Goal: Navigation & Orientation: Find specific page/section

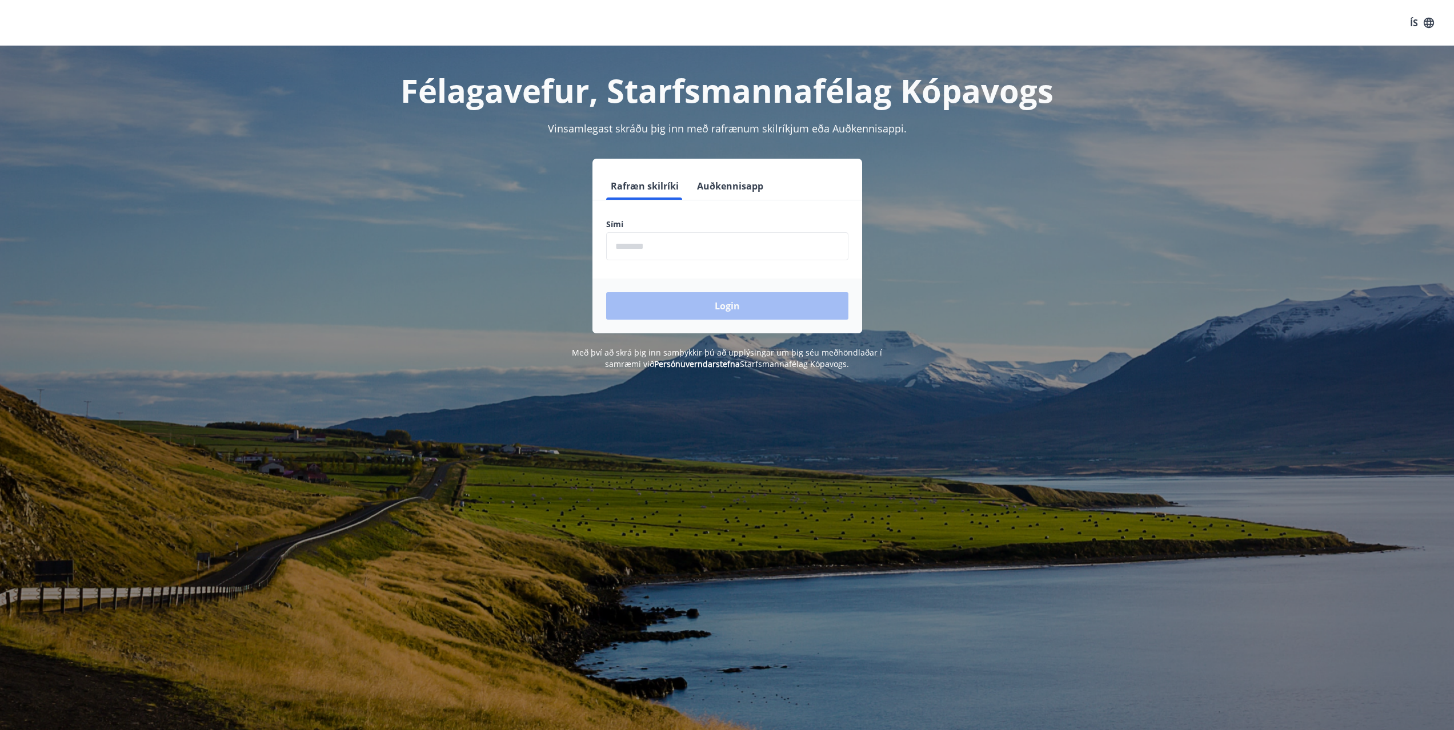
click at [676, 246] on input "phone" at bounding box center [727, 246] width 242 height 28
type input "********"
click at [732, 308] on button "Login" at bounding box center [727, 305] width 242 height 27
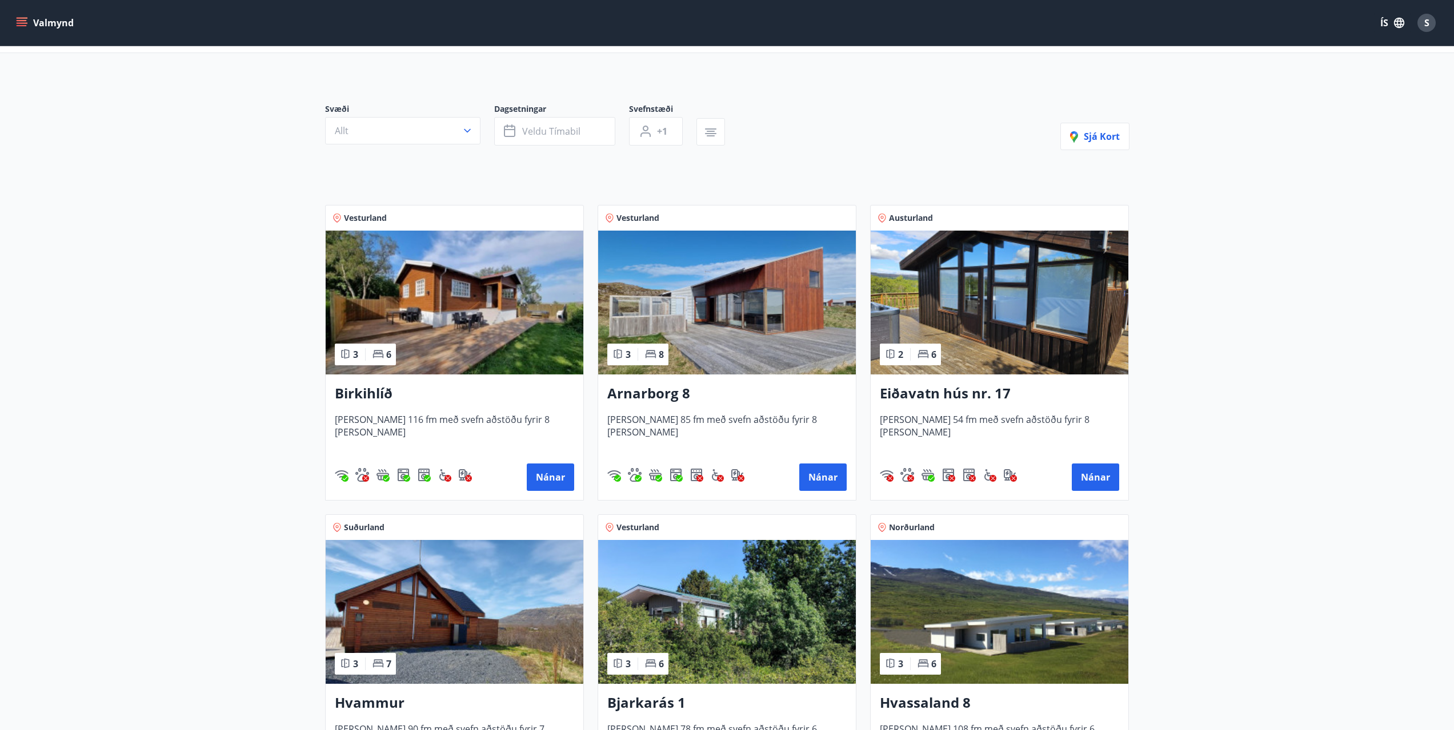
scroll to position [114, 0]
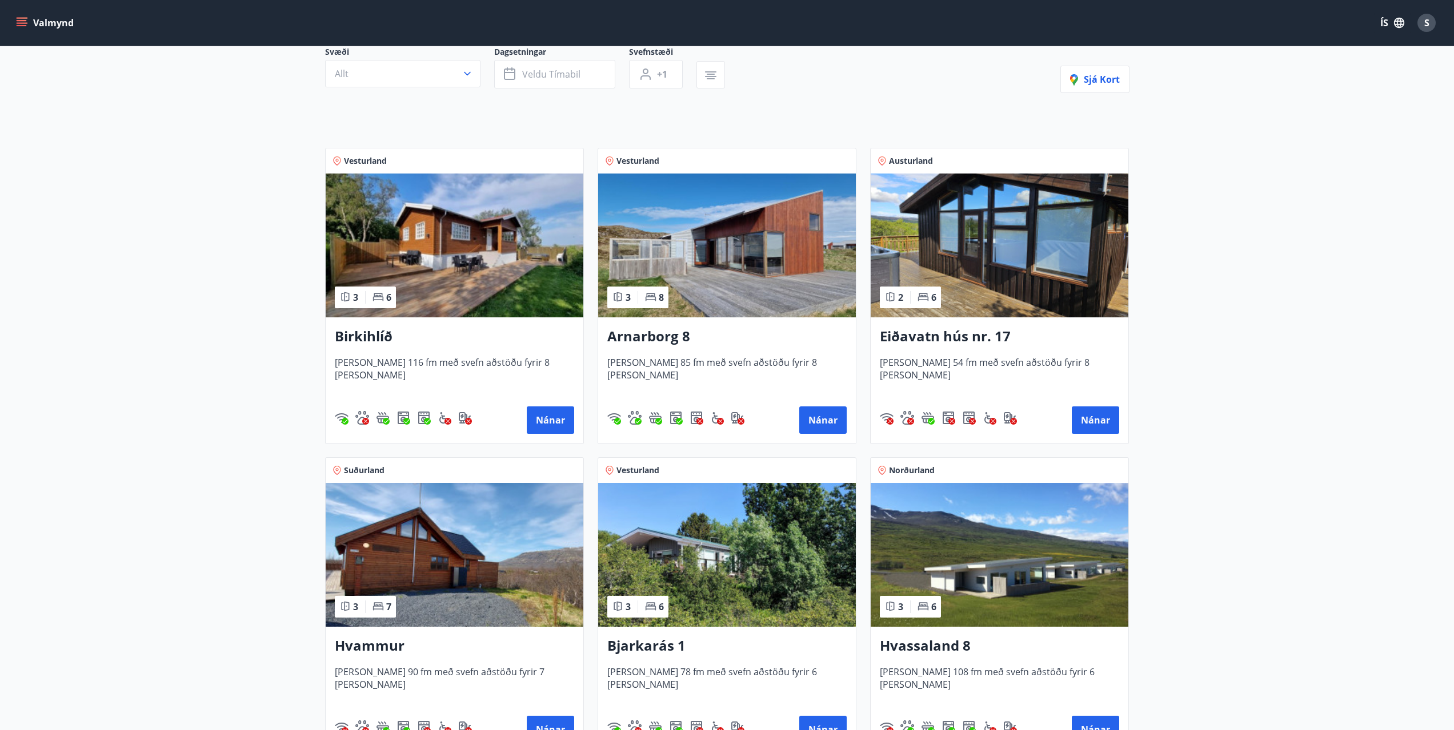
click at [453, 246] on img at bounding box center [455, 246] width 258 height 144
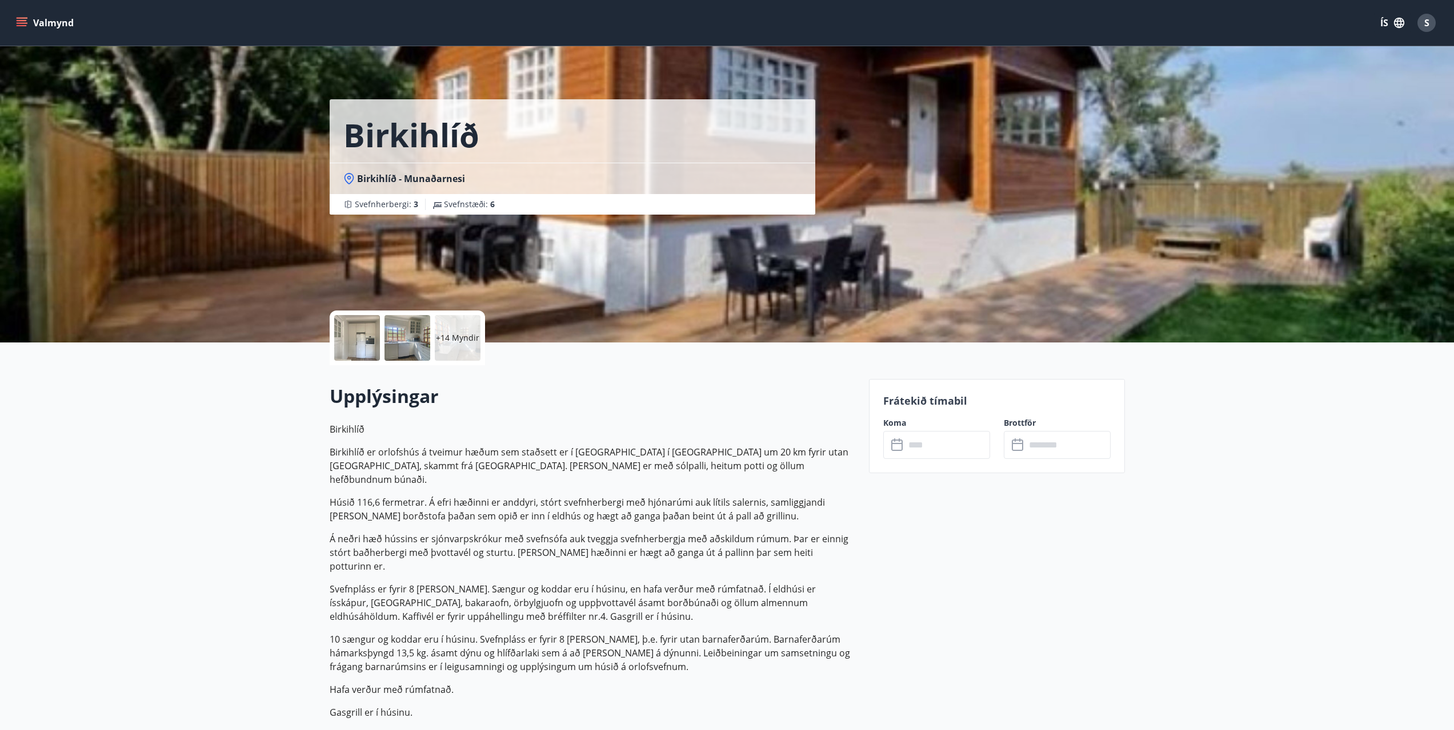
click at [35, 23] on button "Valmynd" at bounding box center [46, 23] width 65 height 21
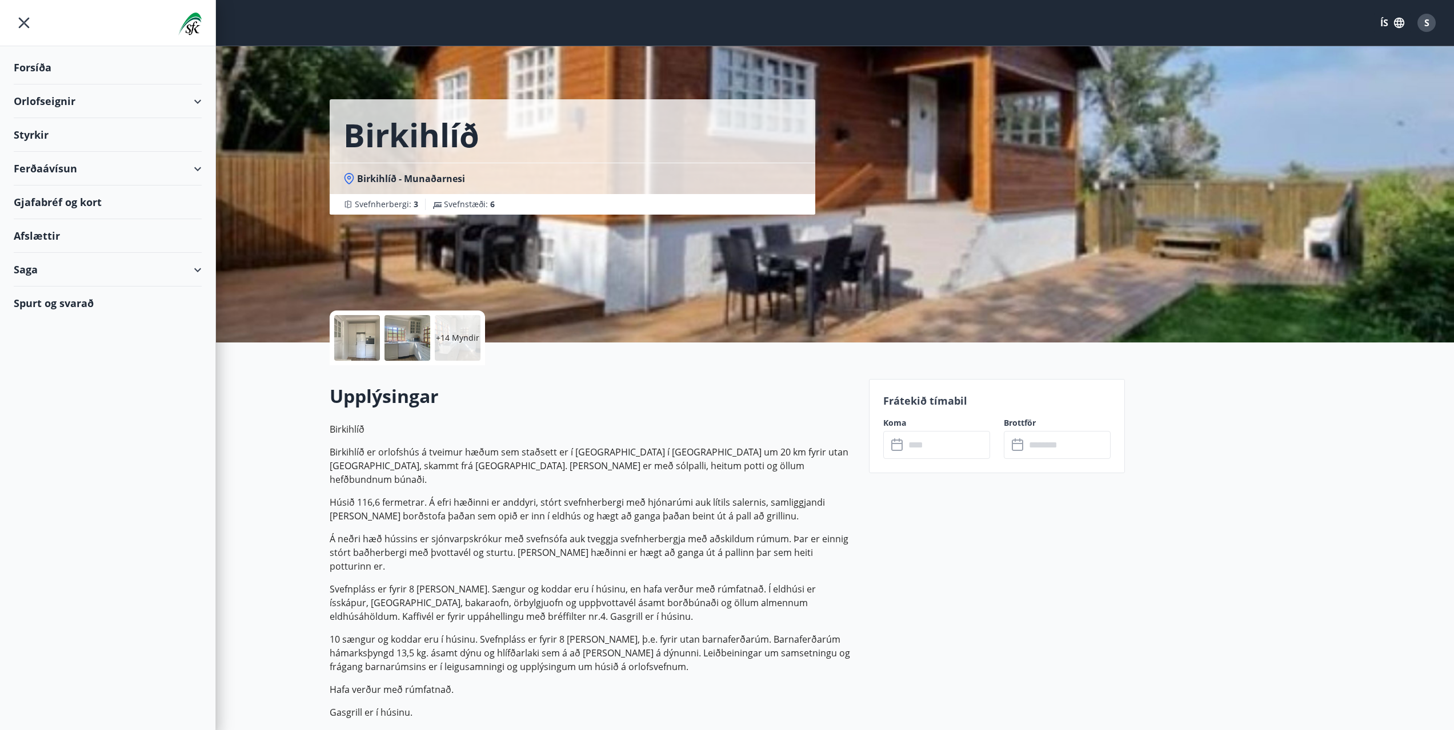
click at [80, 94] on div "Orlofseignir" at bounding box center [108, 102] width 188 height 34
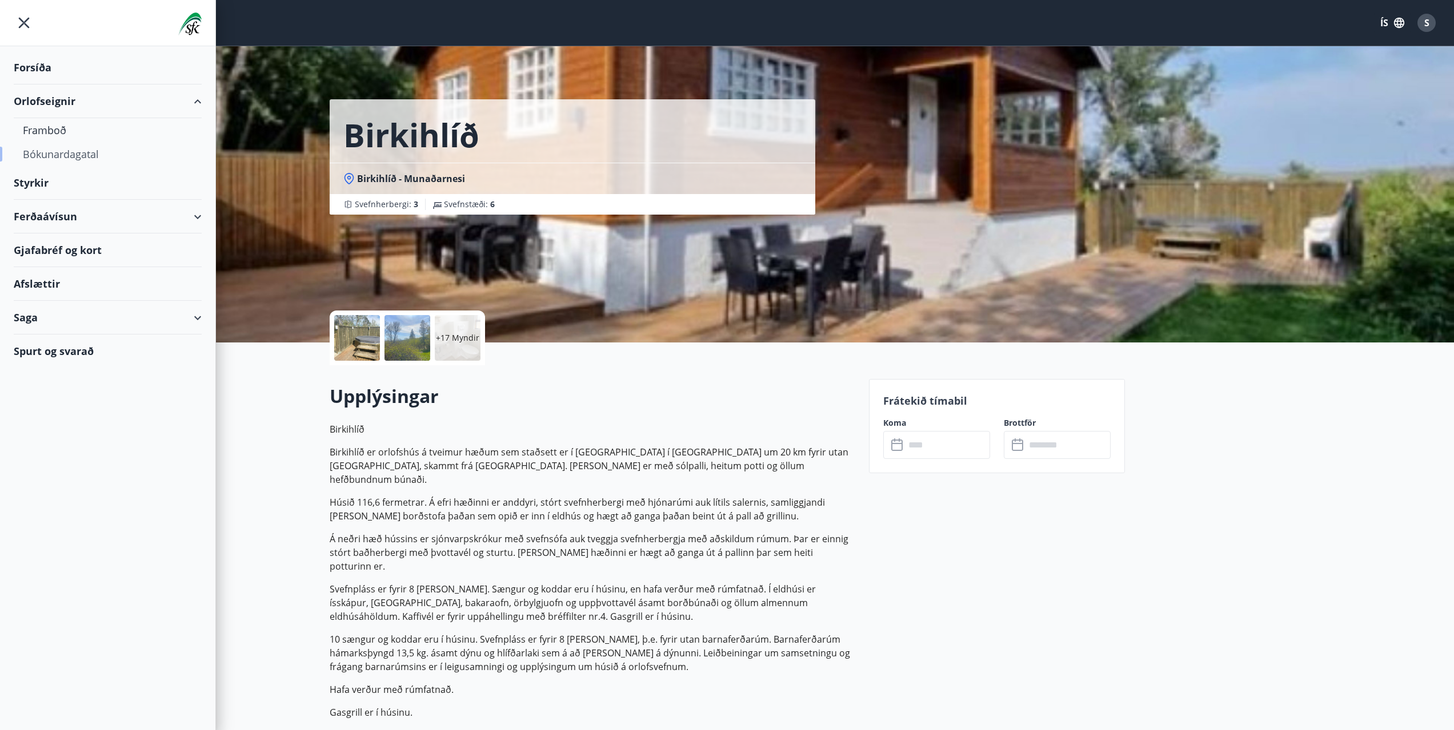
click at [77, 152] on div "Bókunardagatal" at bounding box center [108, 154] width 170 height 24
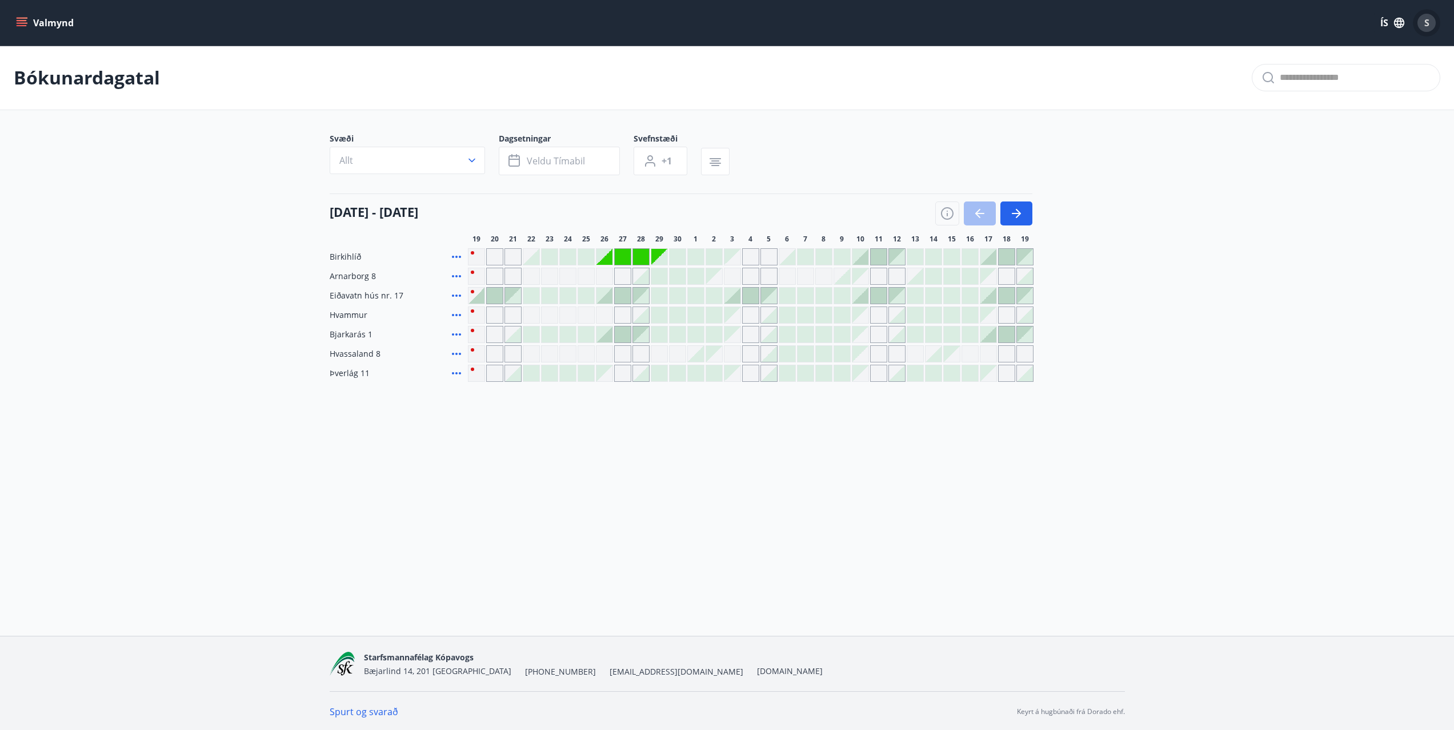
click at [1428, 23] on span "S" at bounding box center [1426, 23] width 5 height 13
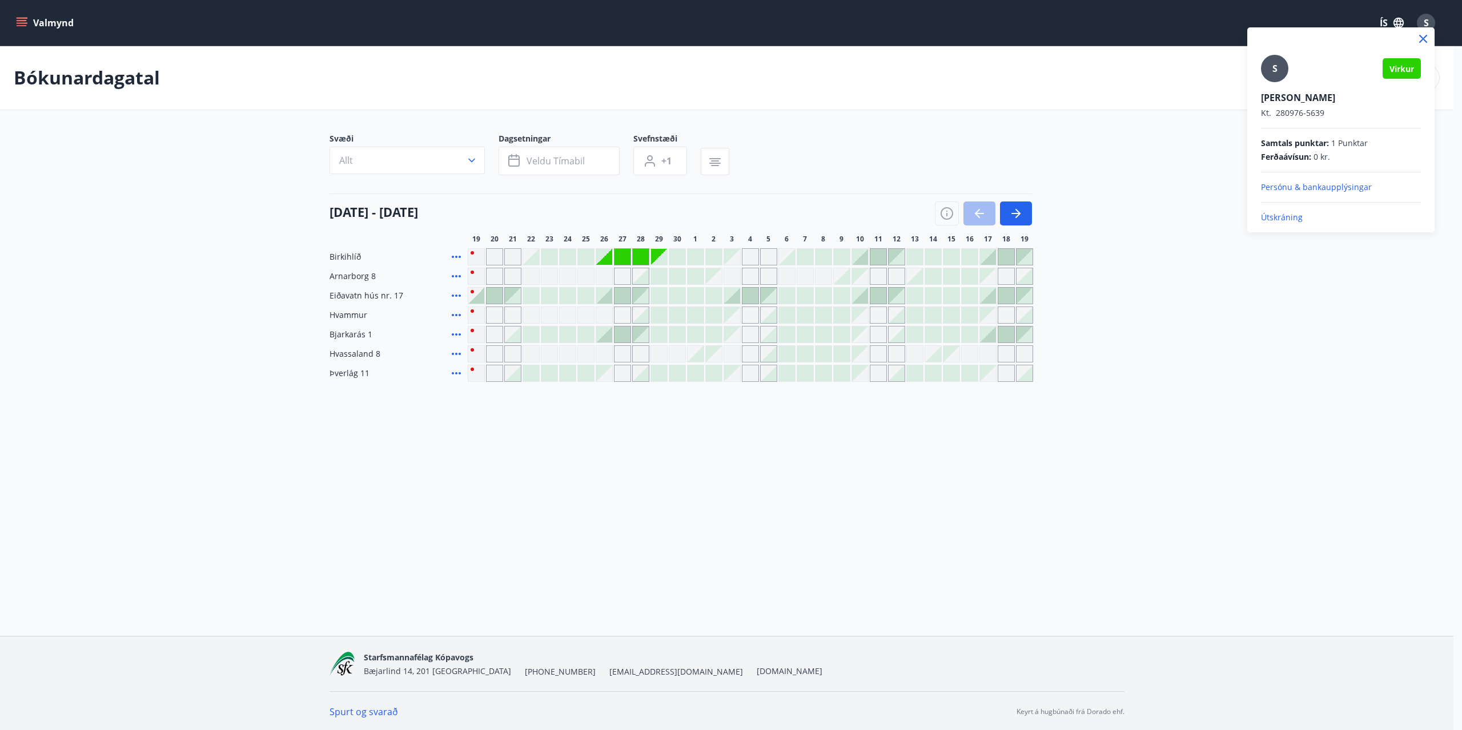
click at [21, 19] on div at bounding box center [731, 365] width 1462 height 730
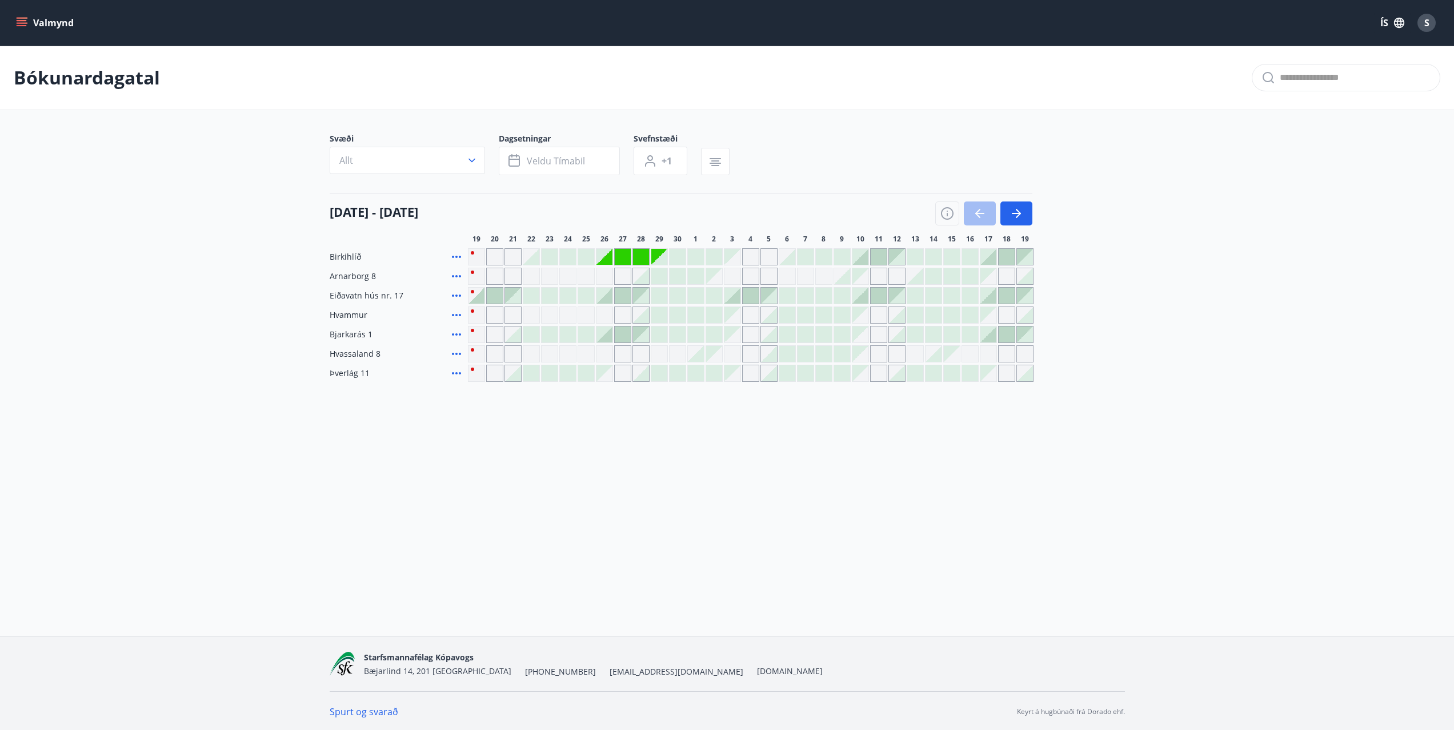
click at [22, 21] on icon "menu" at bounding box center [22, 20] width 10 height 1
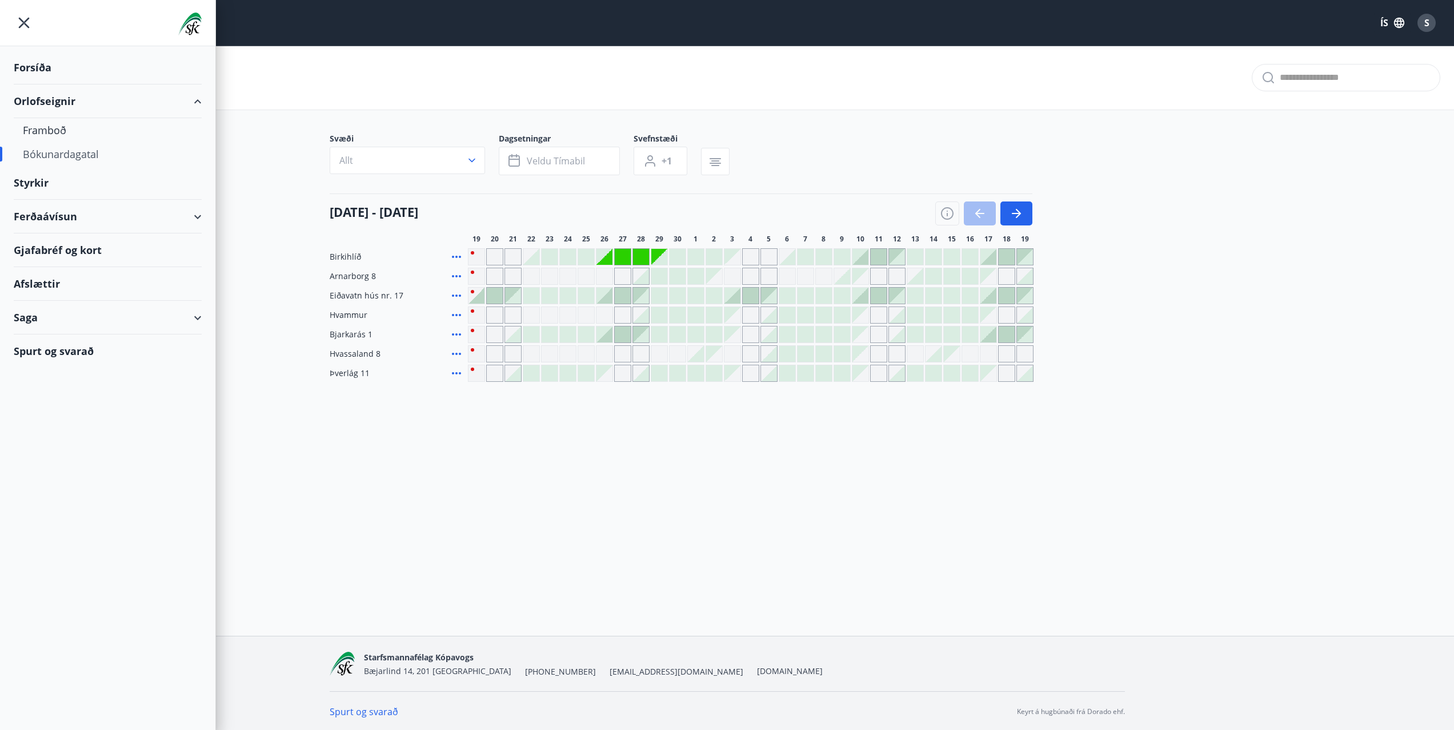
click at [186, 316] on div "Saga" at bounding box center [108, 318] width 188 height 34
click at [58, 370] on div "Bókanir" at bounding box center [108, 371] width 170 height 24
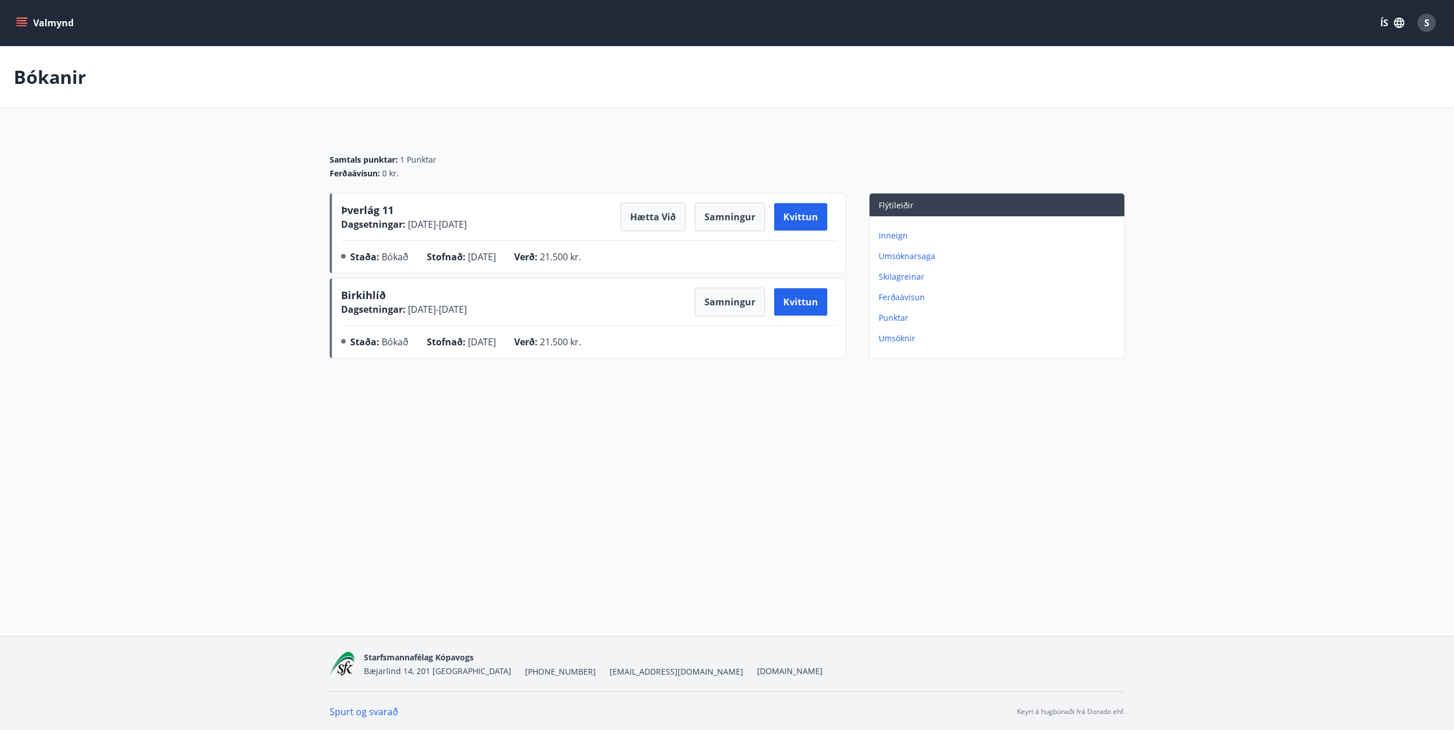
click at [32, 18] on button "Valmynd" at bounding box center [46, 23] width 65 height 21
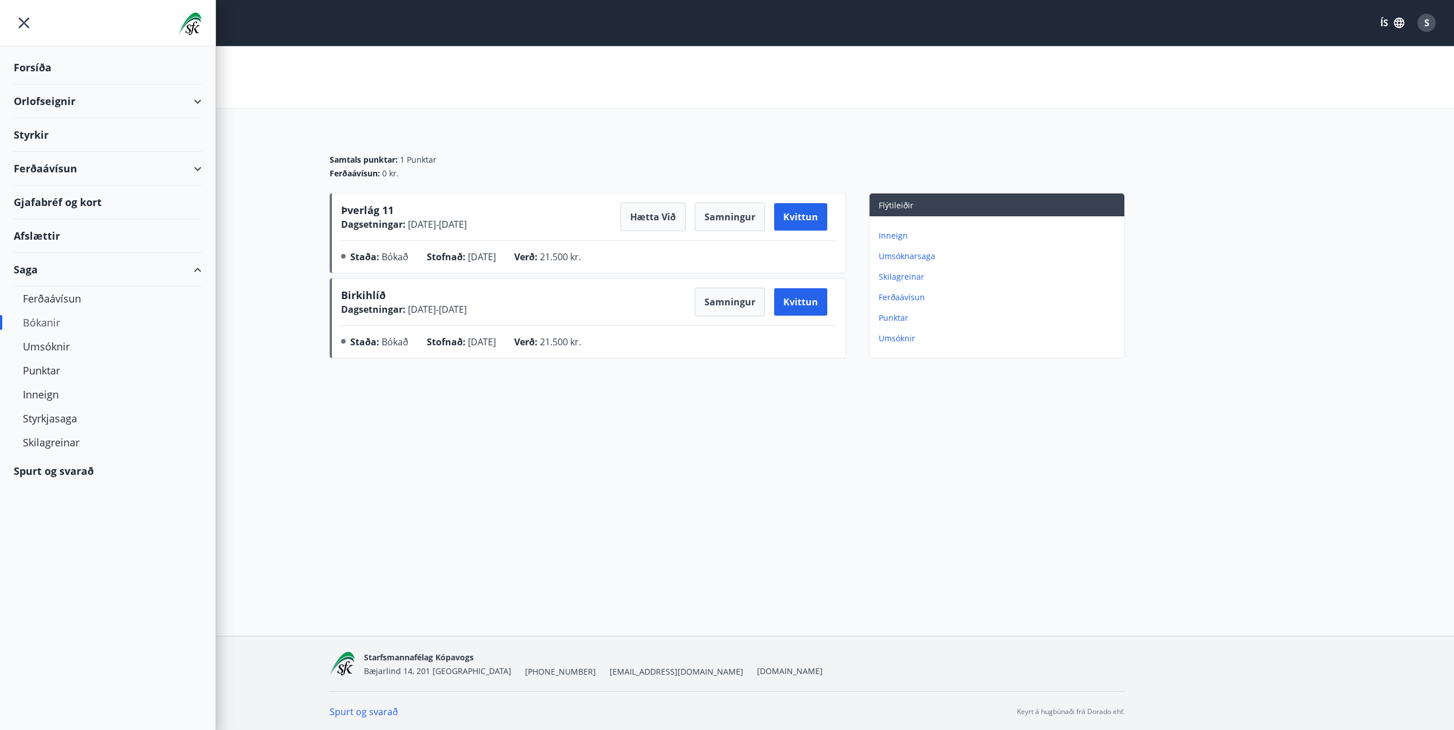
click at [48, 101] on div "Orlofseignir" at bounding box center [108, 102] width 188 height 34
click at [367, 294] on span "Birkihlíð" at bounding box center [363, 295] width 45 height 14
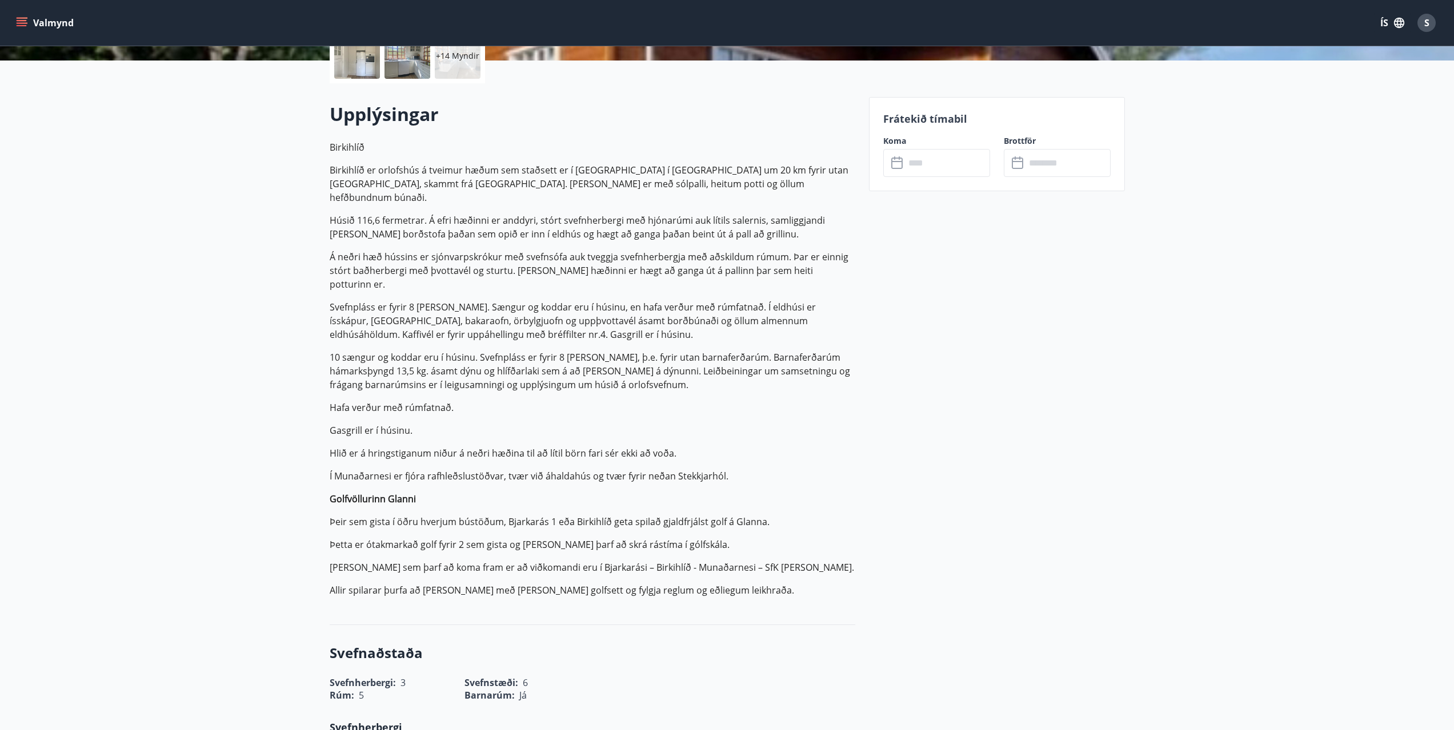
scroll to position [225, 0]
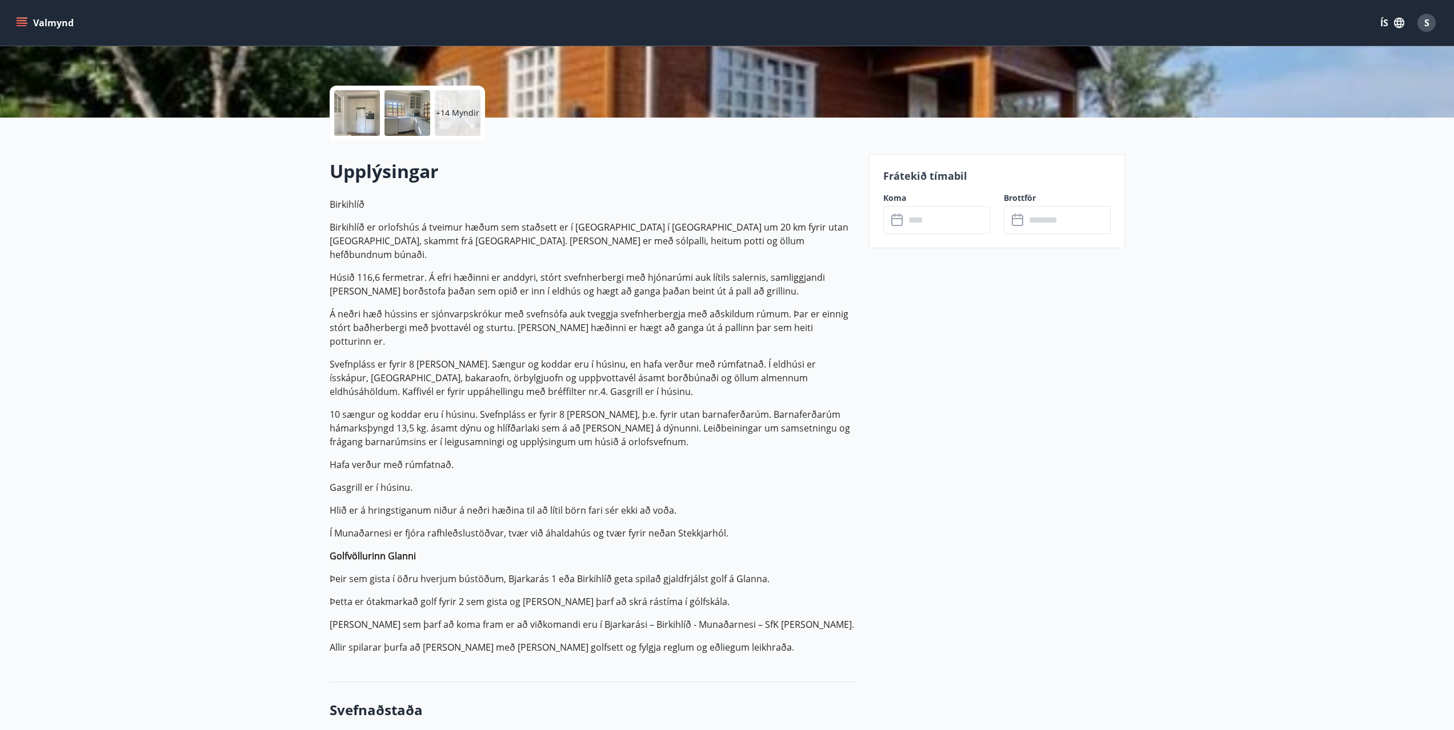
click at [363, 113] on div at bounding box center [357, 113] width 46 height 46
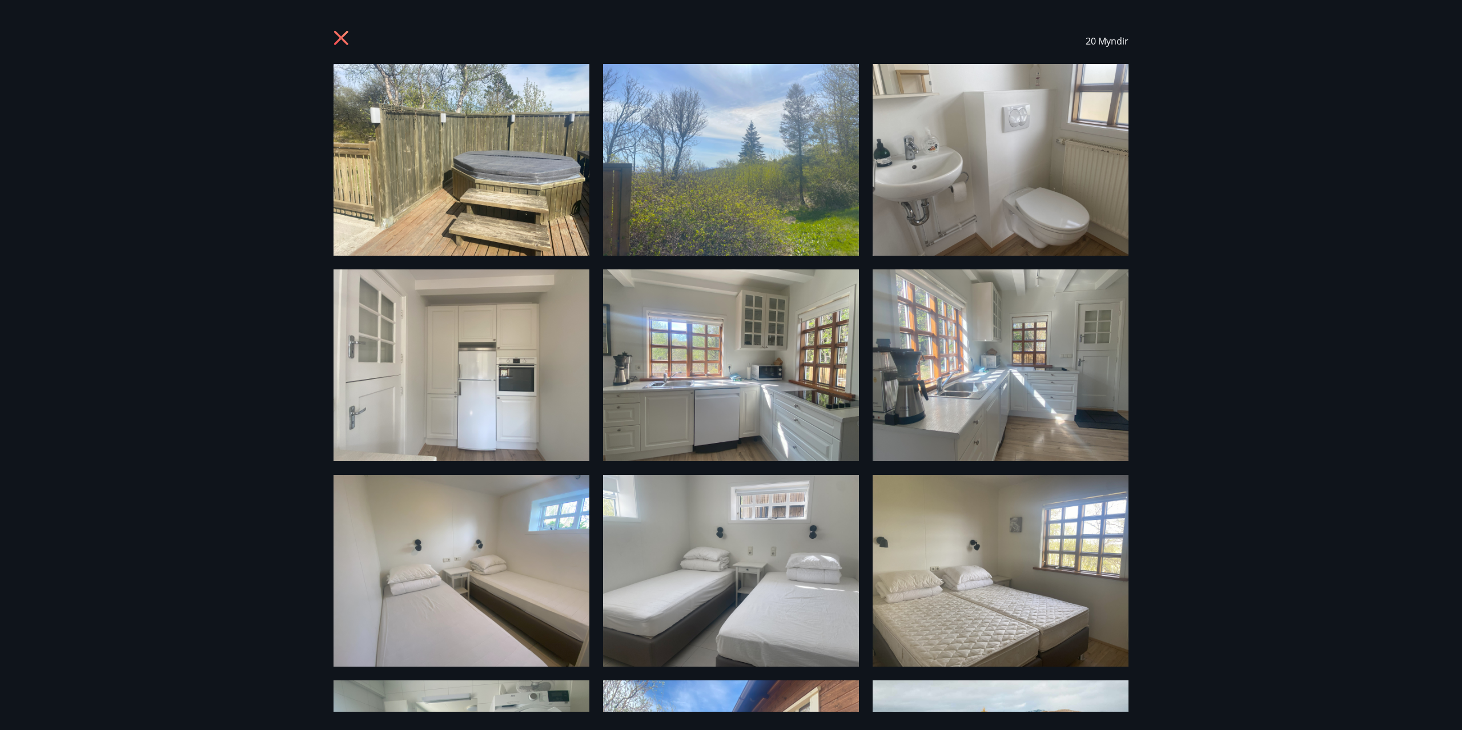
click at [456, 172] on img at bounding box center [462, 160] width 256 height 192
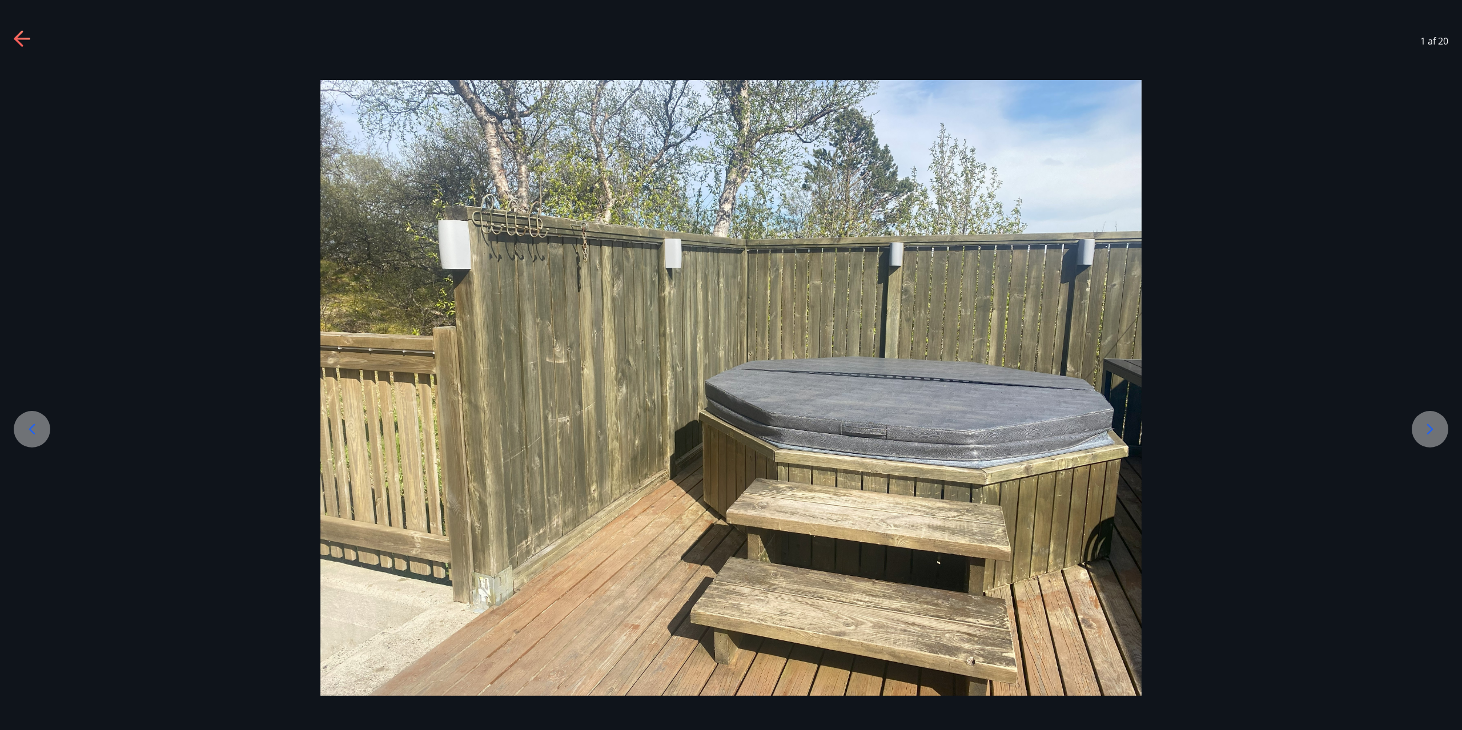
click at [1431, 431] on icon at bounding box center [1430, 429] width 6 height 11
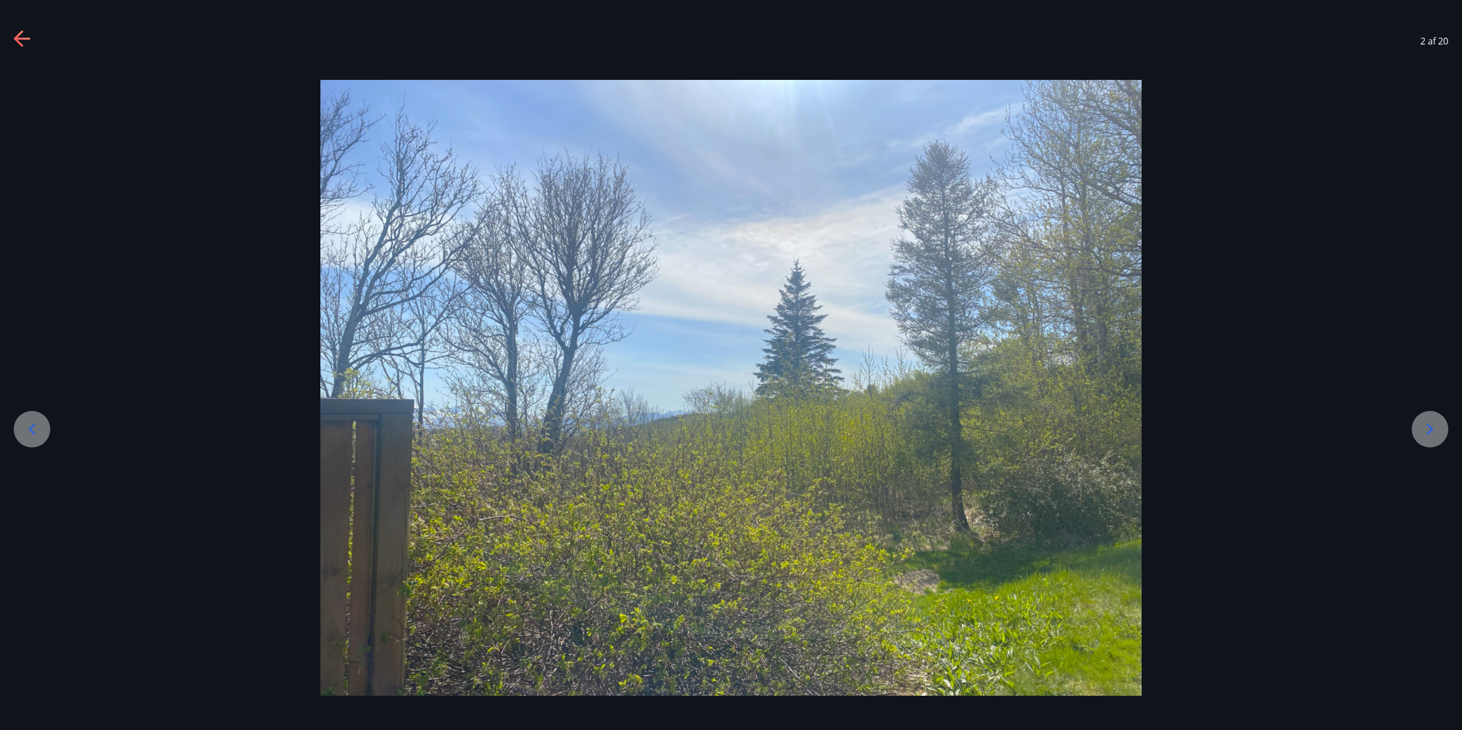
click at [1434, 429] on icon at bounding box center [1430, 429] width 18 height 18
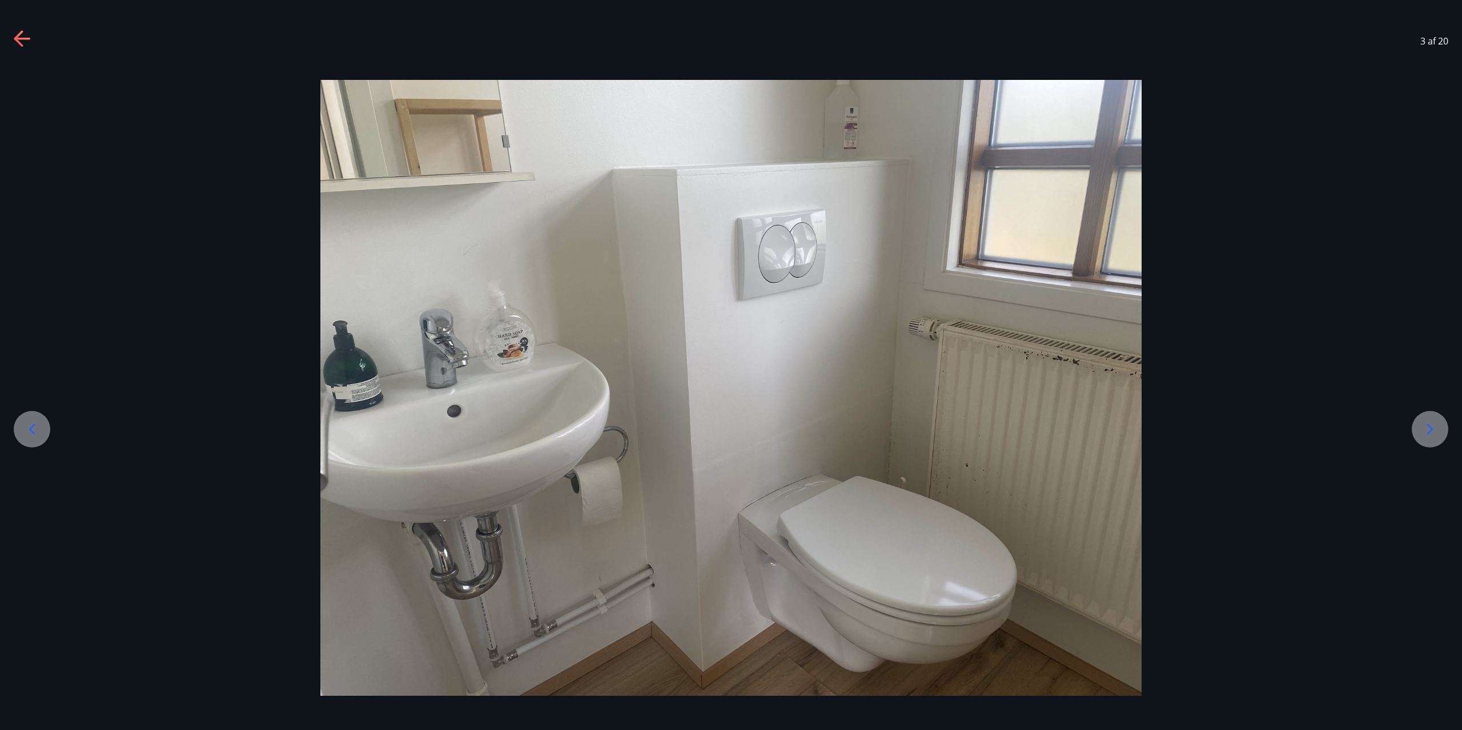
click at [1427, 428] on icon at bounding box center [1430, 429] width 18 height 18
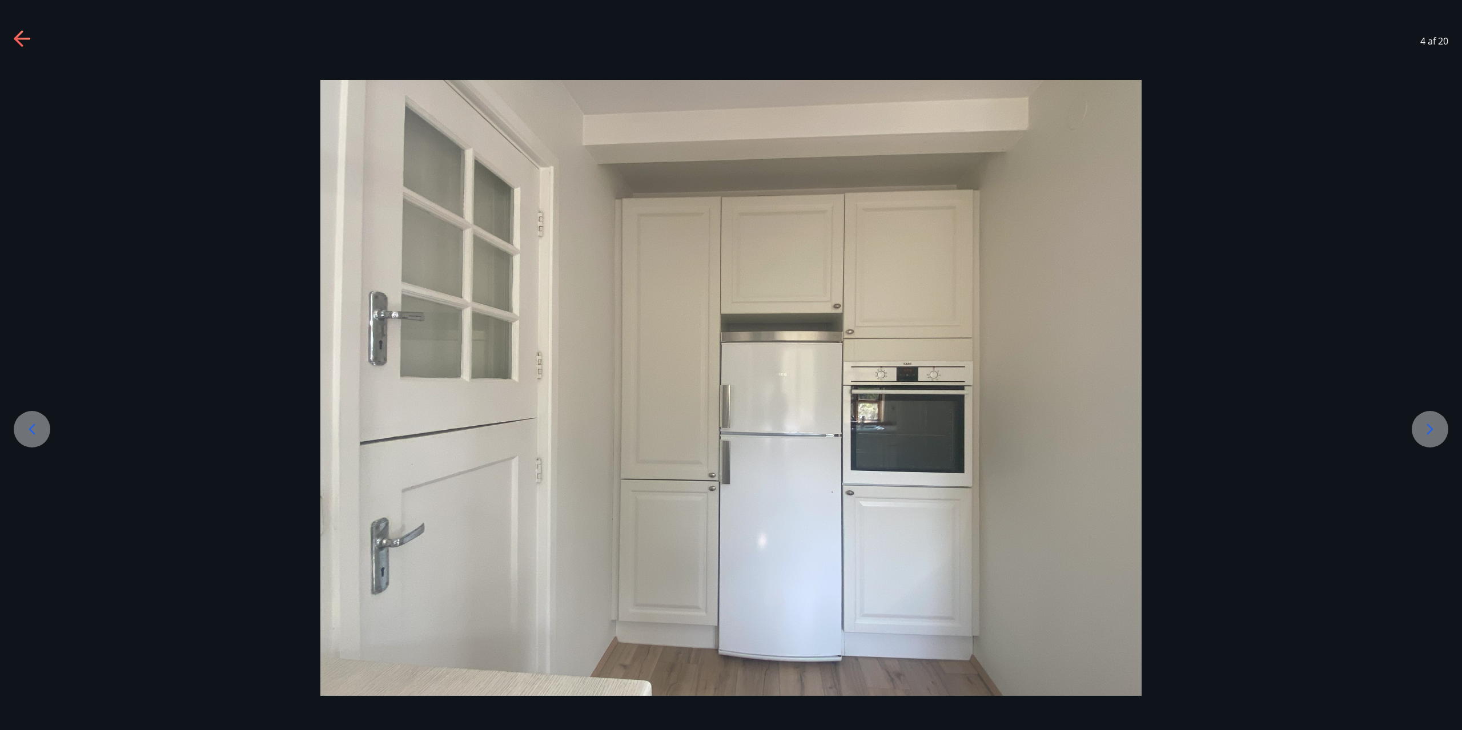
click at [1443, 431] on div at bounding box center [1430, 429] width 37 height 37
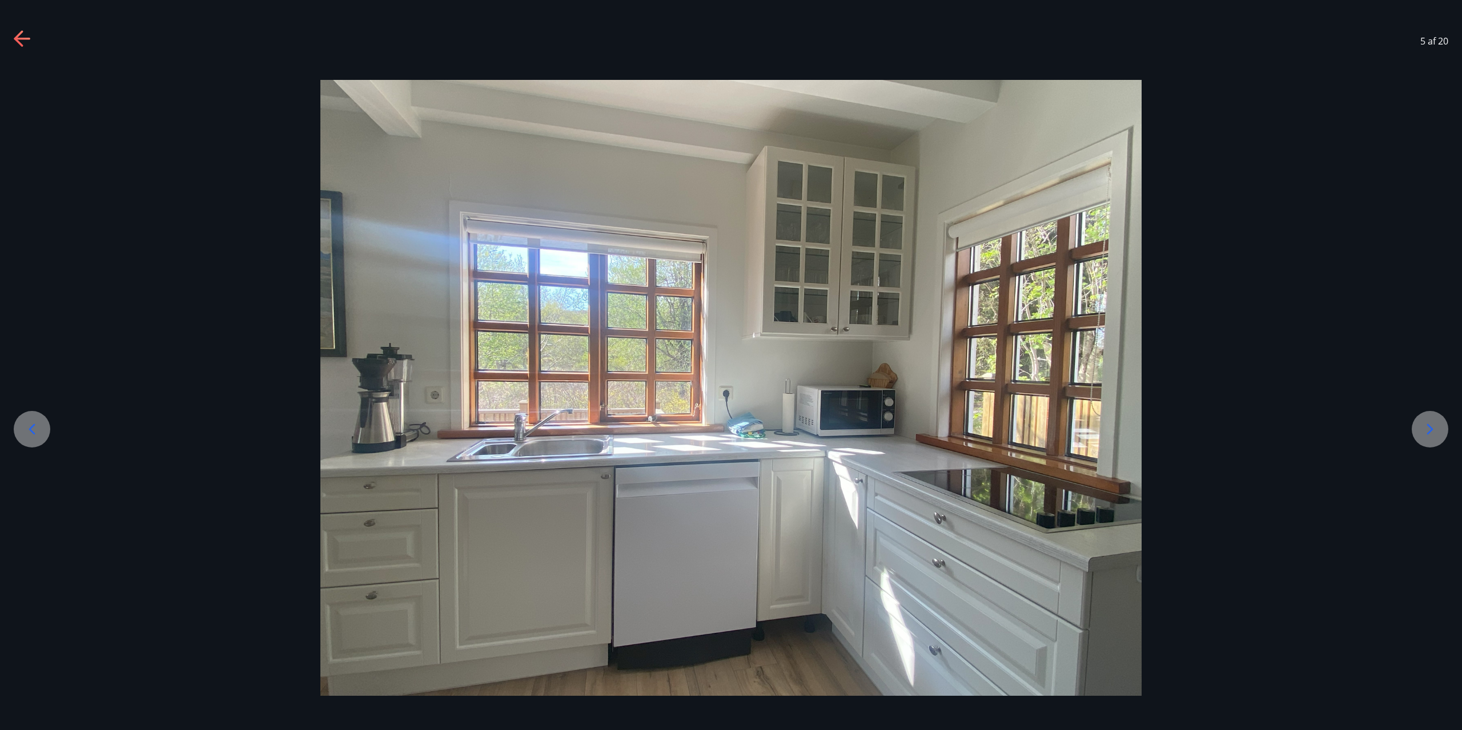
click at [1436, 427] on icon at bounding box center [1430, 429] width 18 height 18
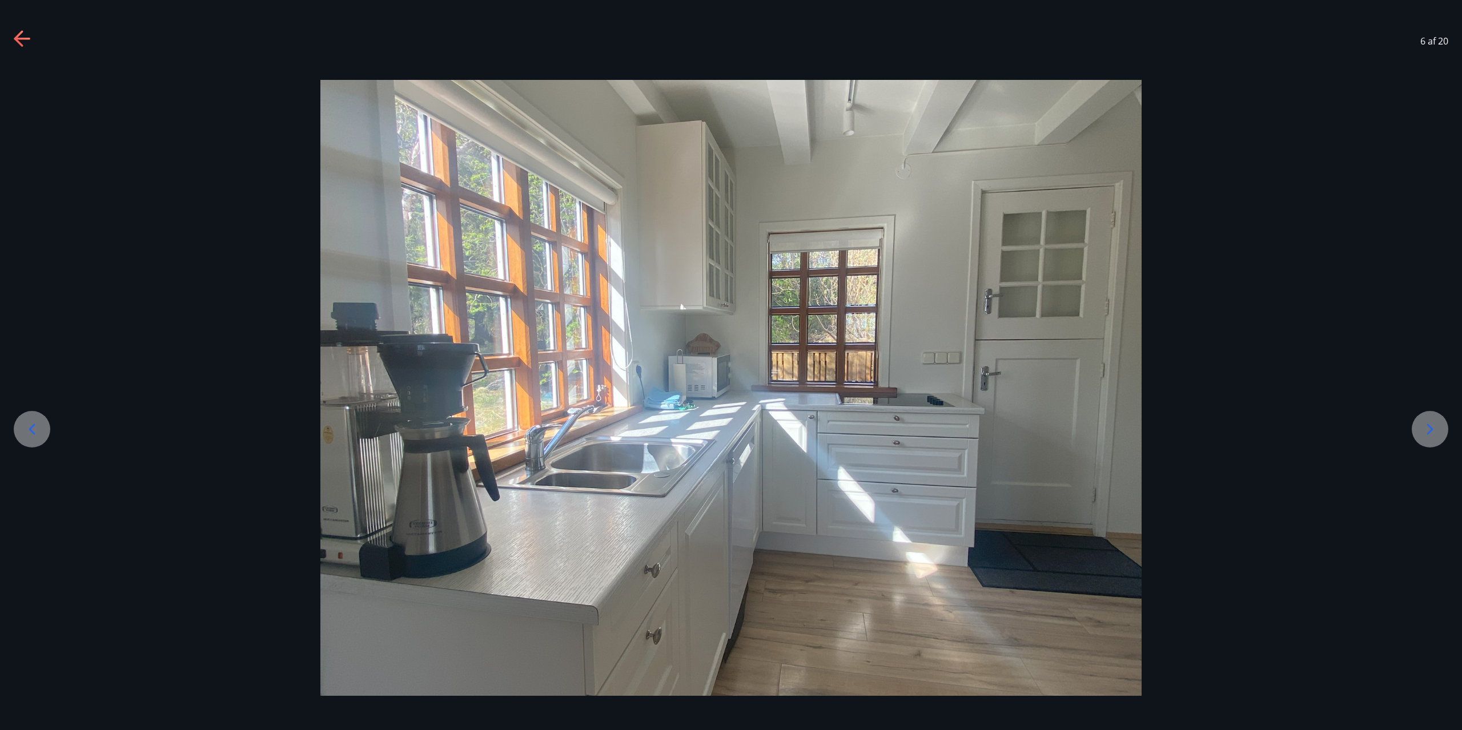
click at [1435, 429] on icon at bounding box center [1430, 429] width 18 height 18
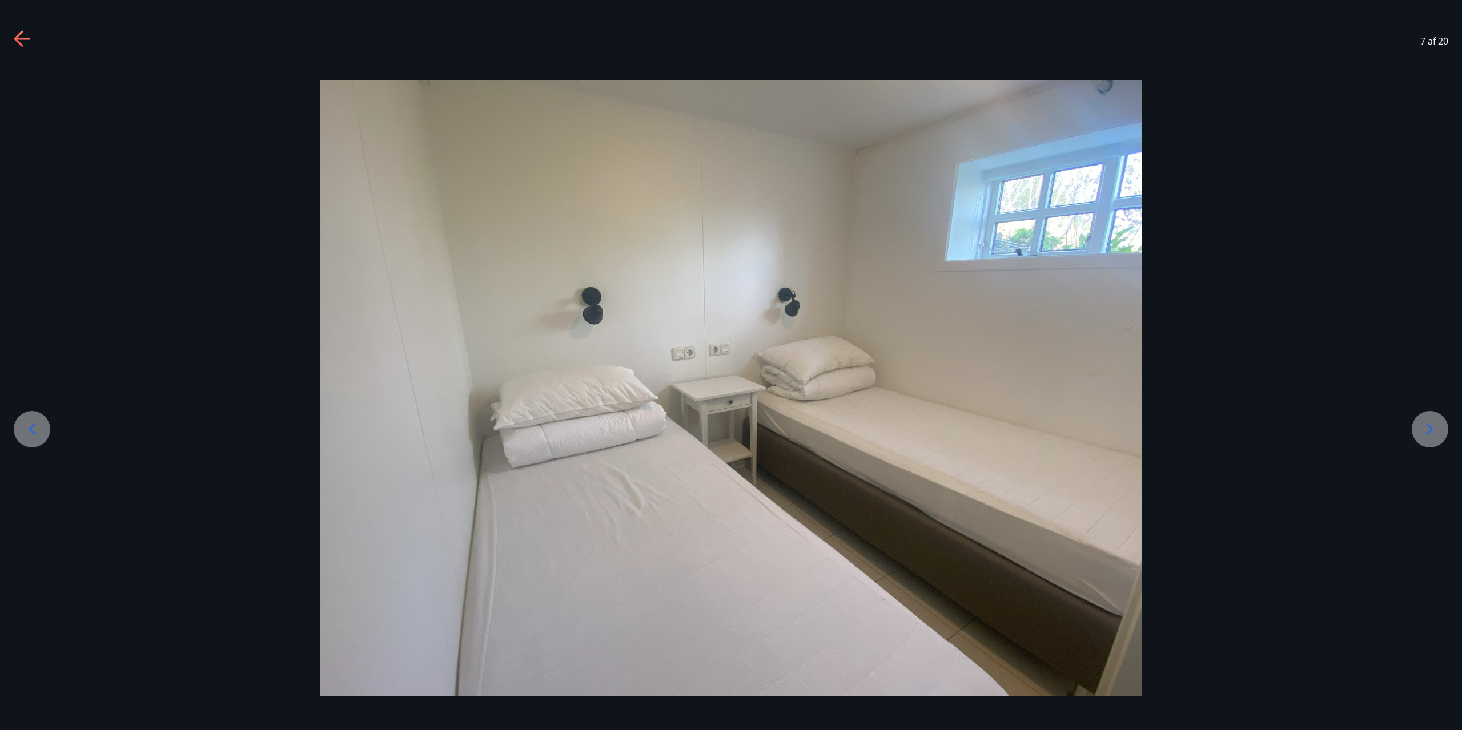
click at [1434, 430] on icon at bounding box center [1430, 429] width 18 height 18
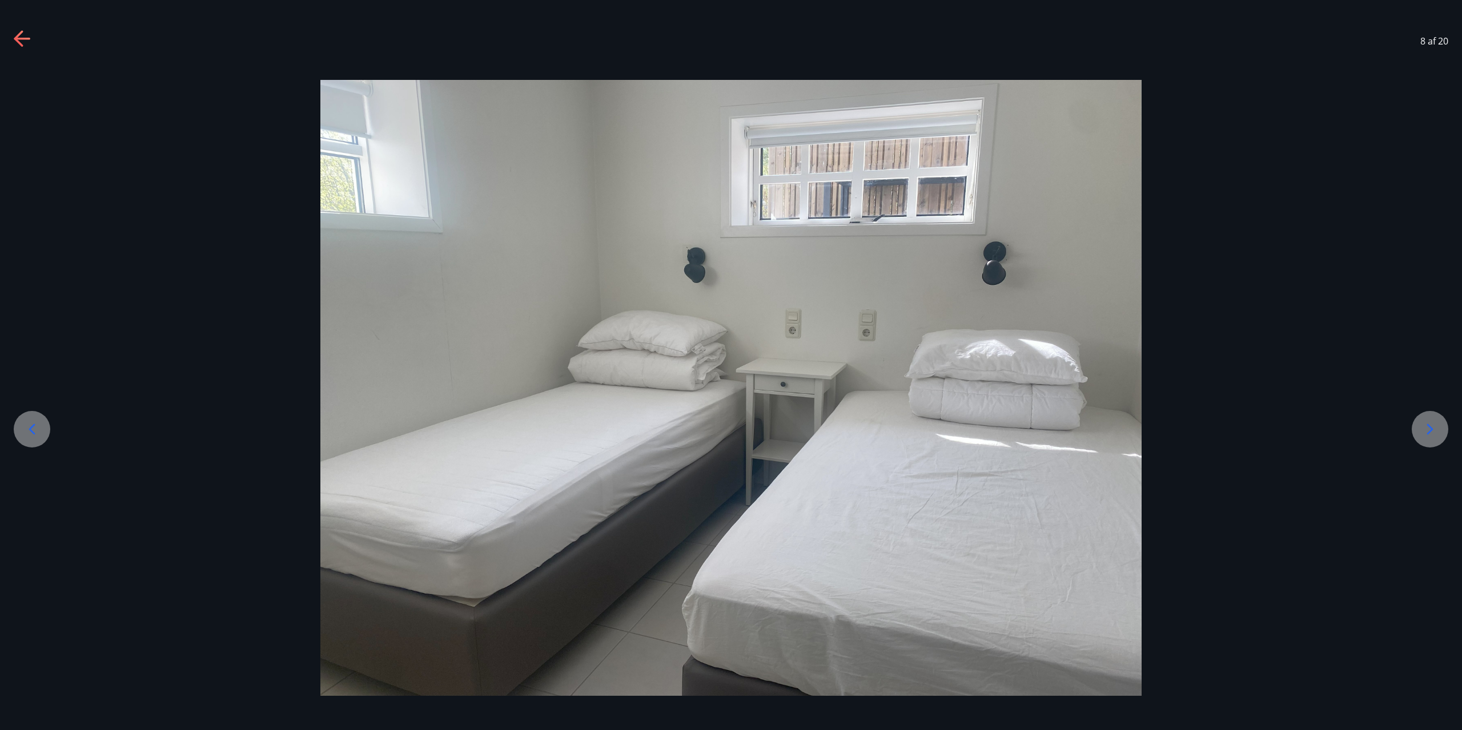
click at [1434, 430] on icon at bounding box center [1430, 429] width 18 height 18
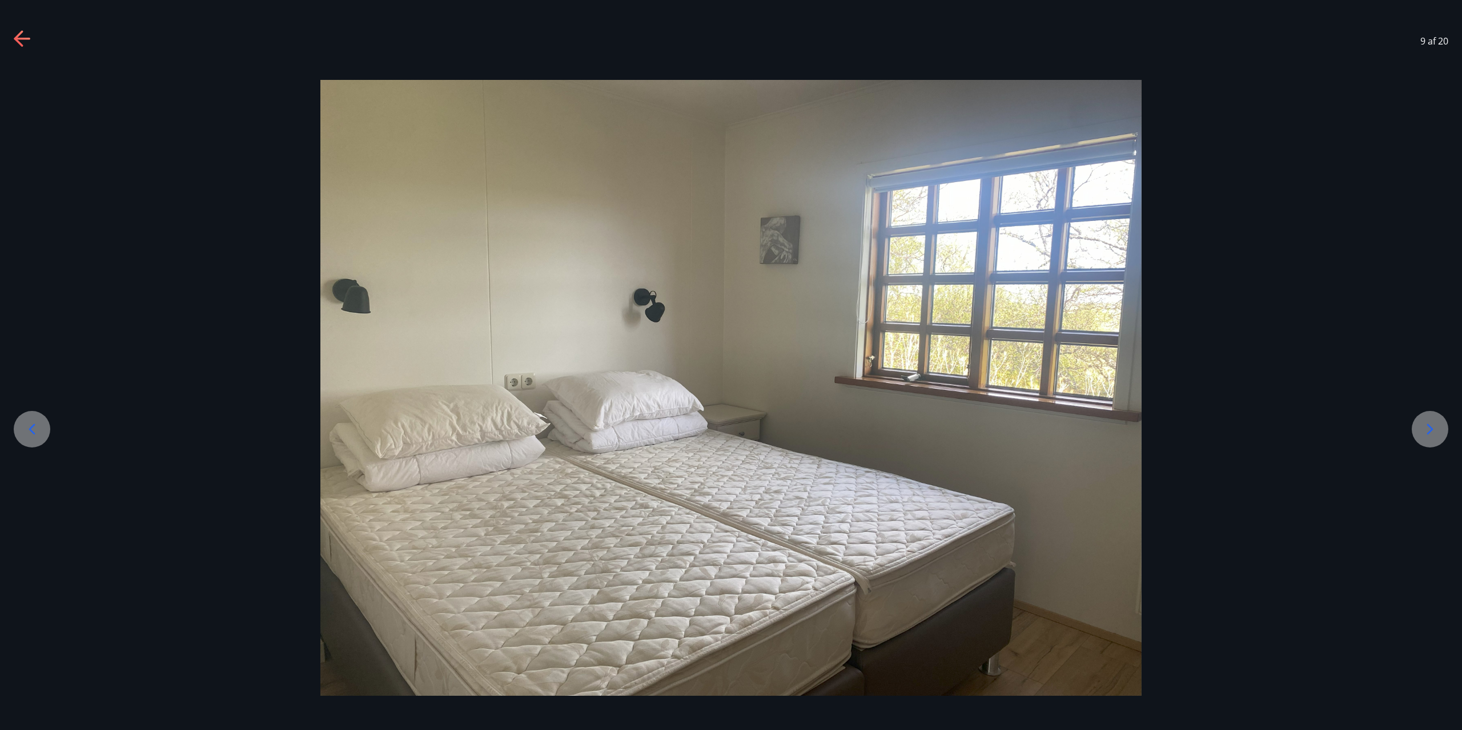
click at [1437, 425] on icon at bounding box center [1430, 429] width 18 height 18
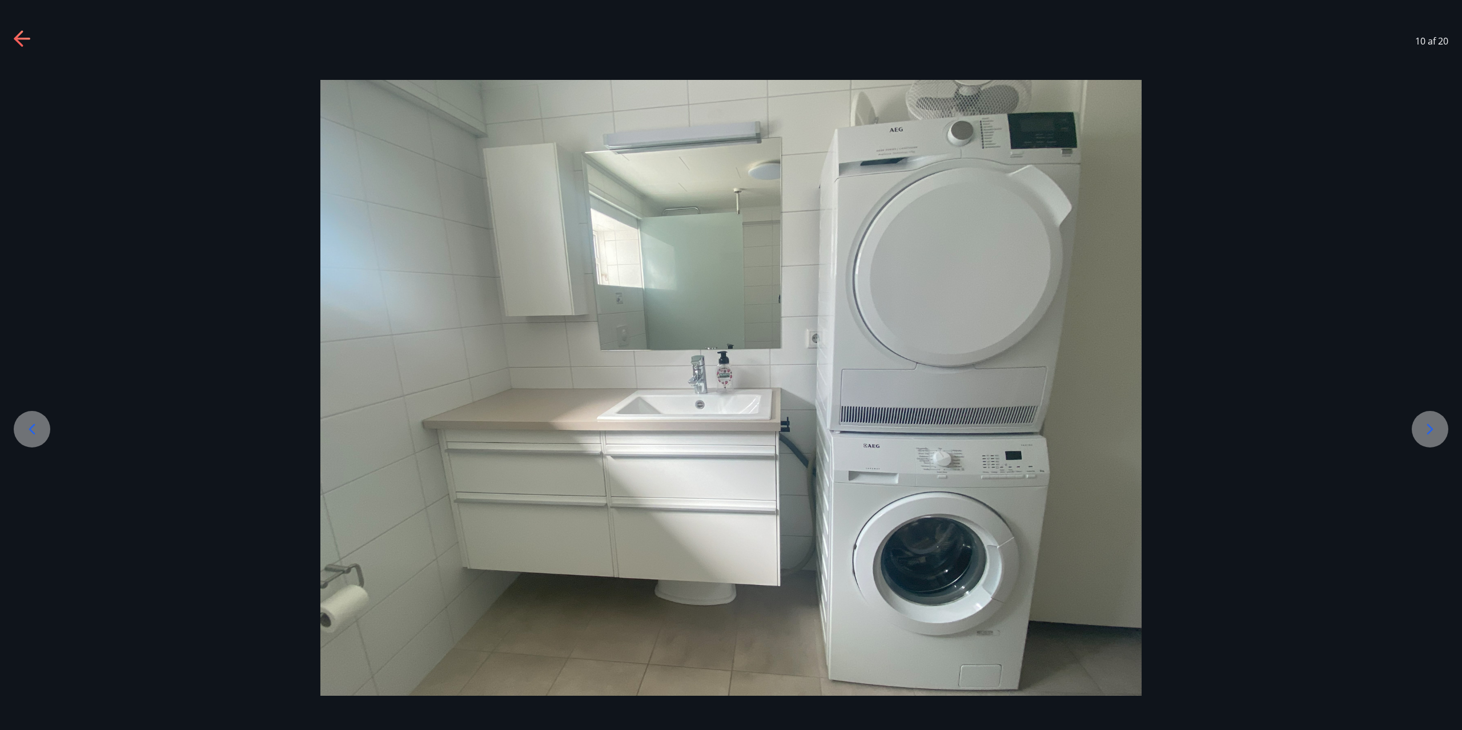
click at [1440, 431] on div at bounding box center [1430, 429] width 37 height 37
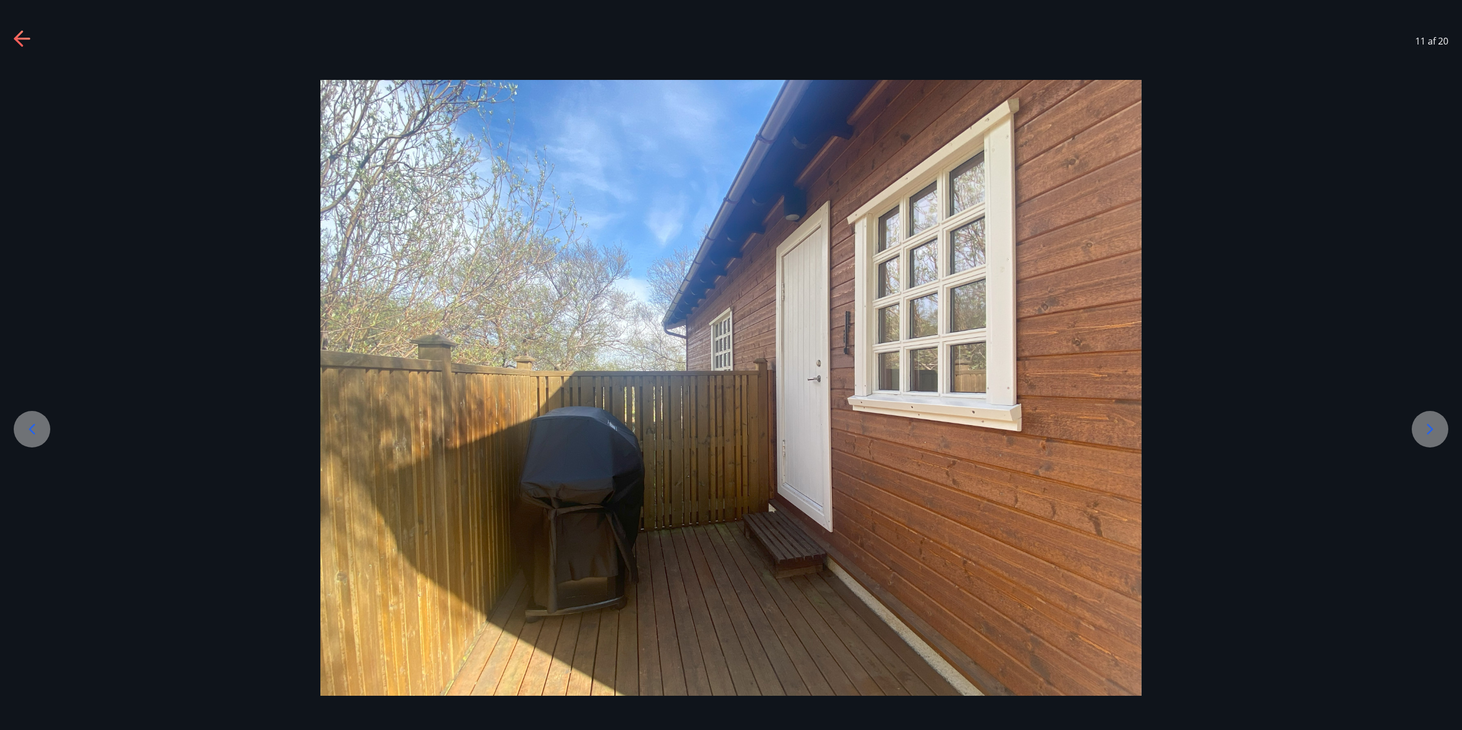
click at [1441, 428] on div at bounding box center [1430, 429] width 37 height 37
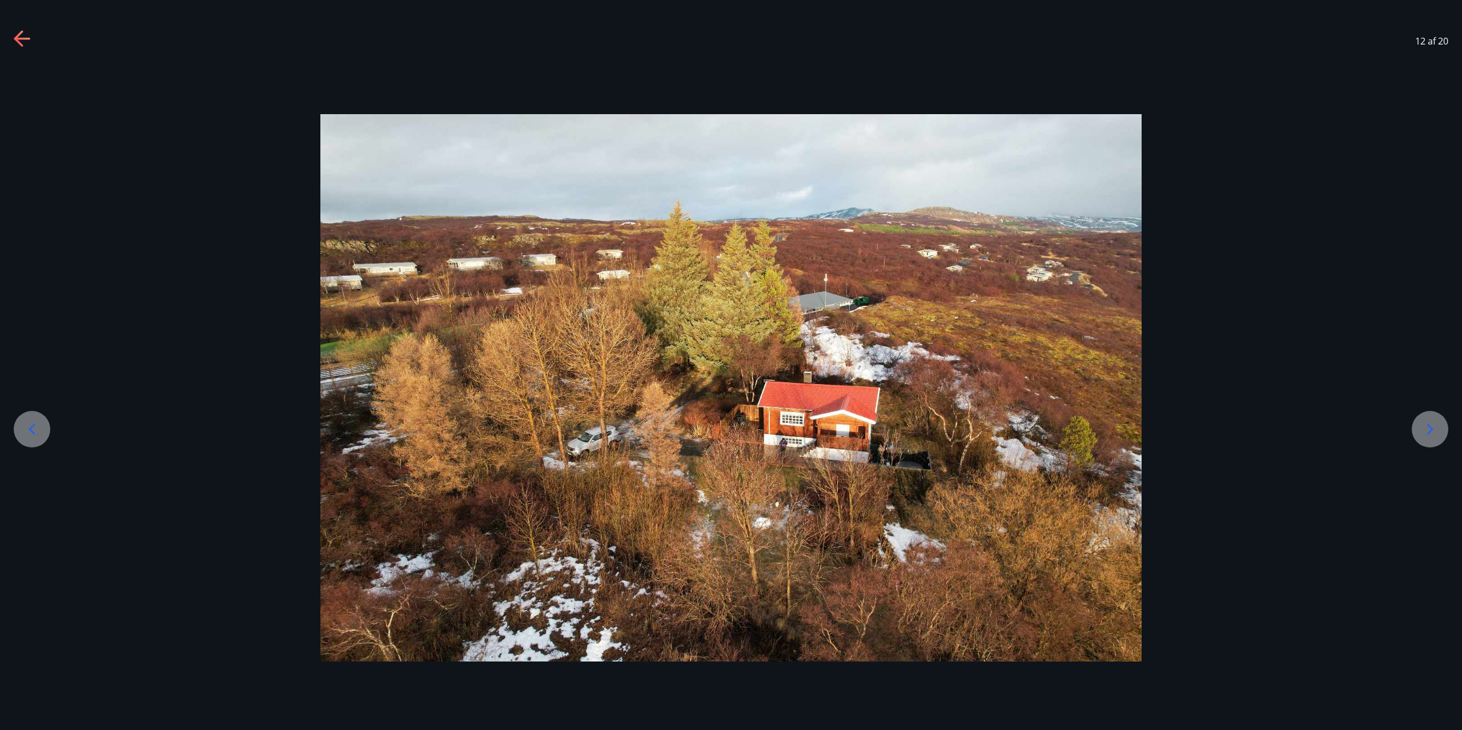
click at [1431, 429] on icon at bounding box center [1430, 429] width 6 height 11
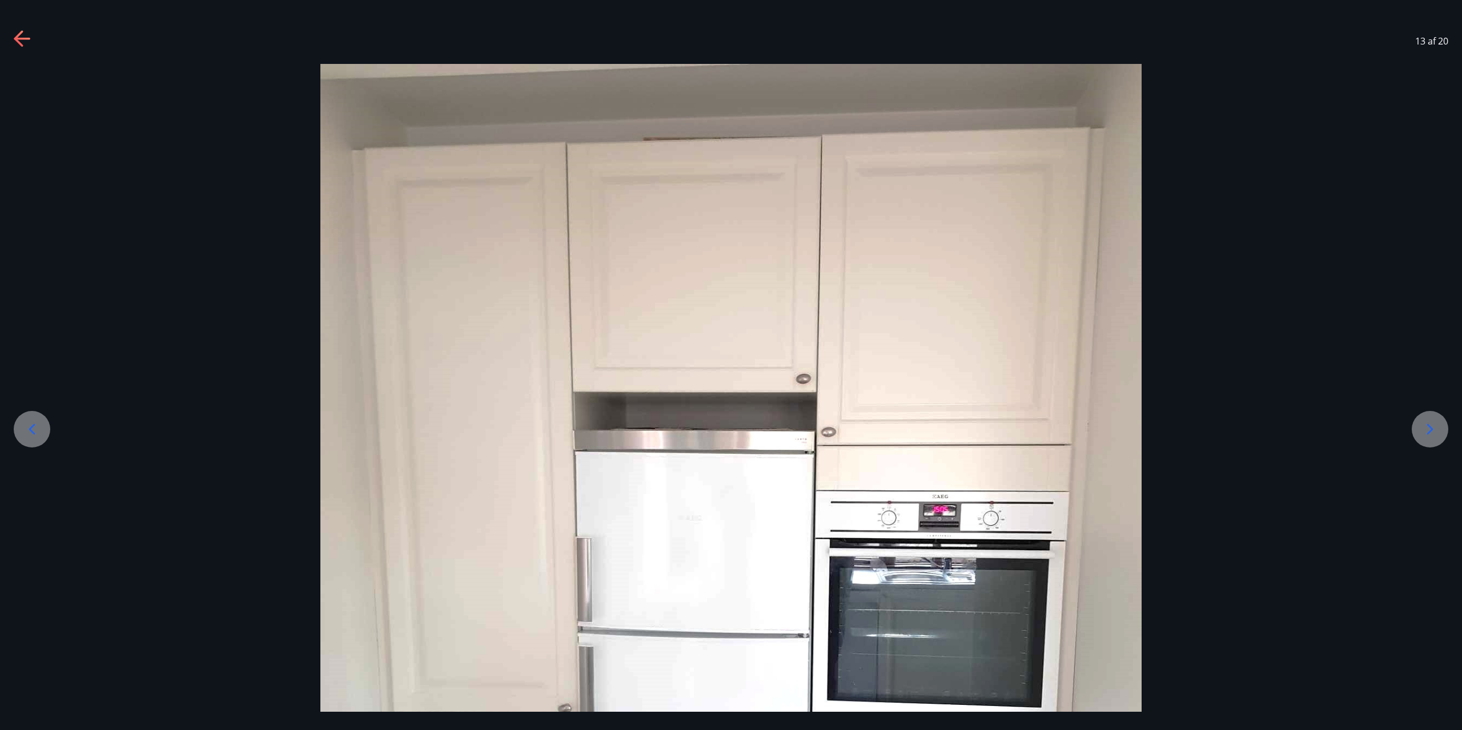
click at [1431, 429] on icon at bounding box center [1430, 429] width 18 height 18
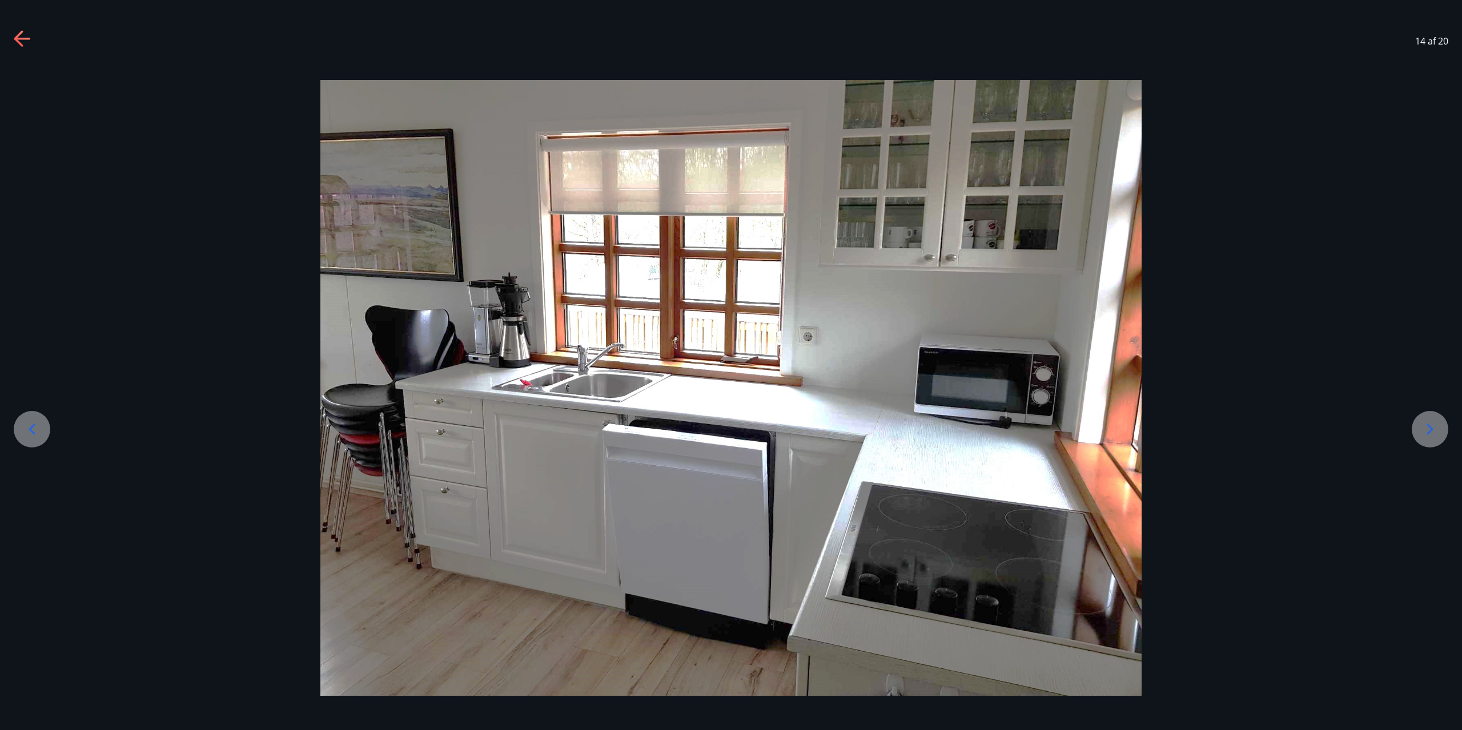
click at [1431, 430] on icon at bounding box center [1430, 429] width 6 height 11
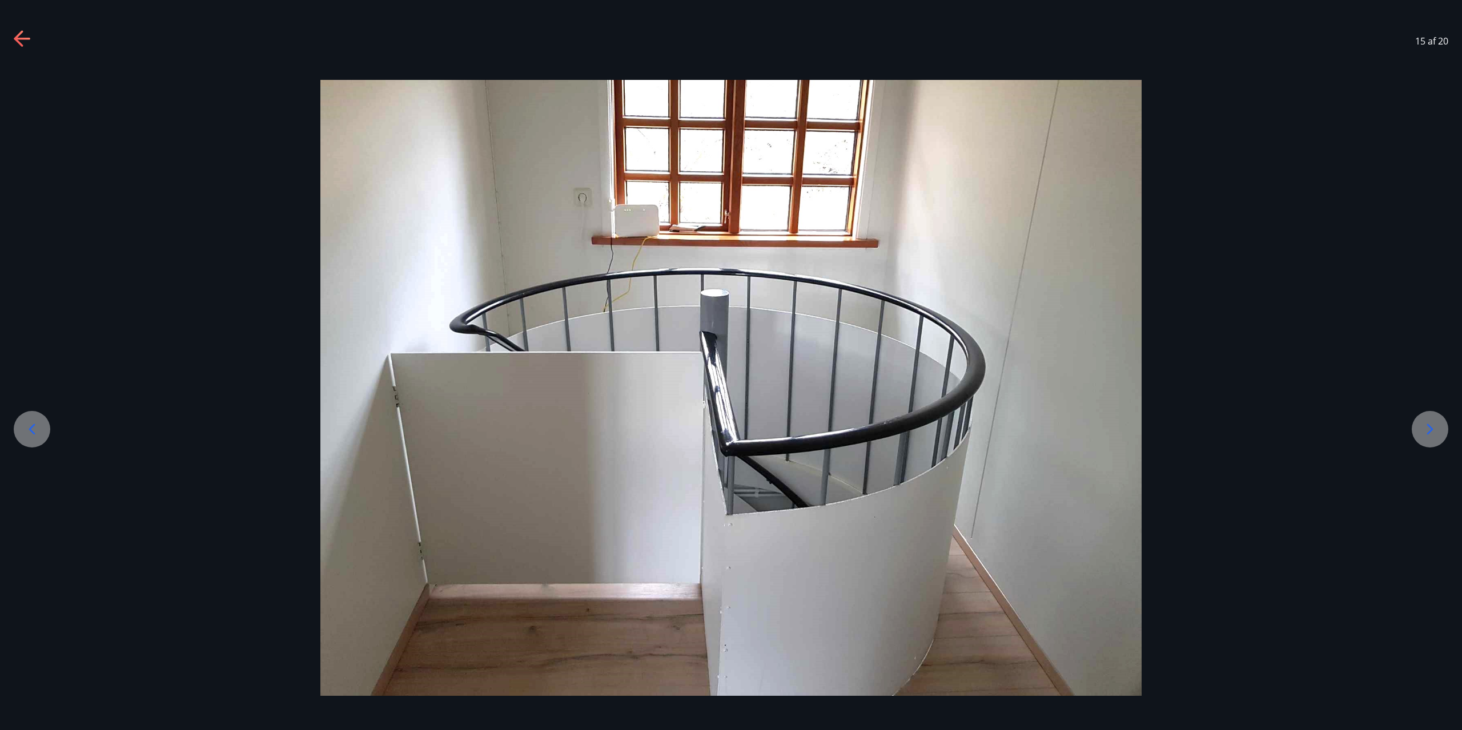
click at [1432, 429] on icon at bounding box center [1430, 429] width 6 height 11
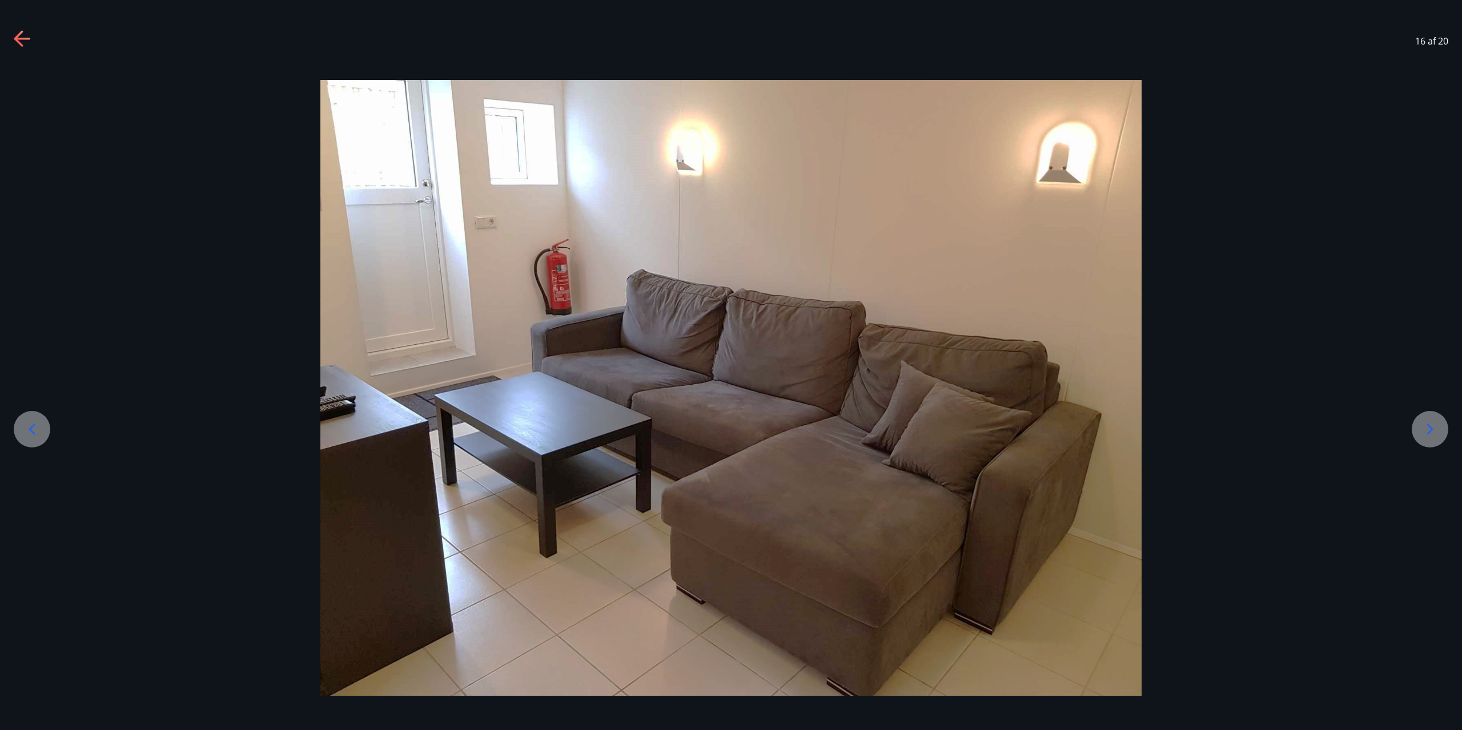
click at [1435, 428] on icon at bounding box center [1430, 429] width 18 height 18
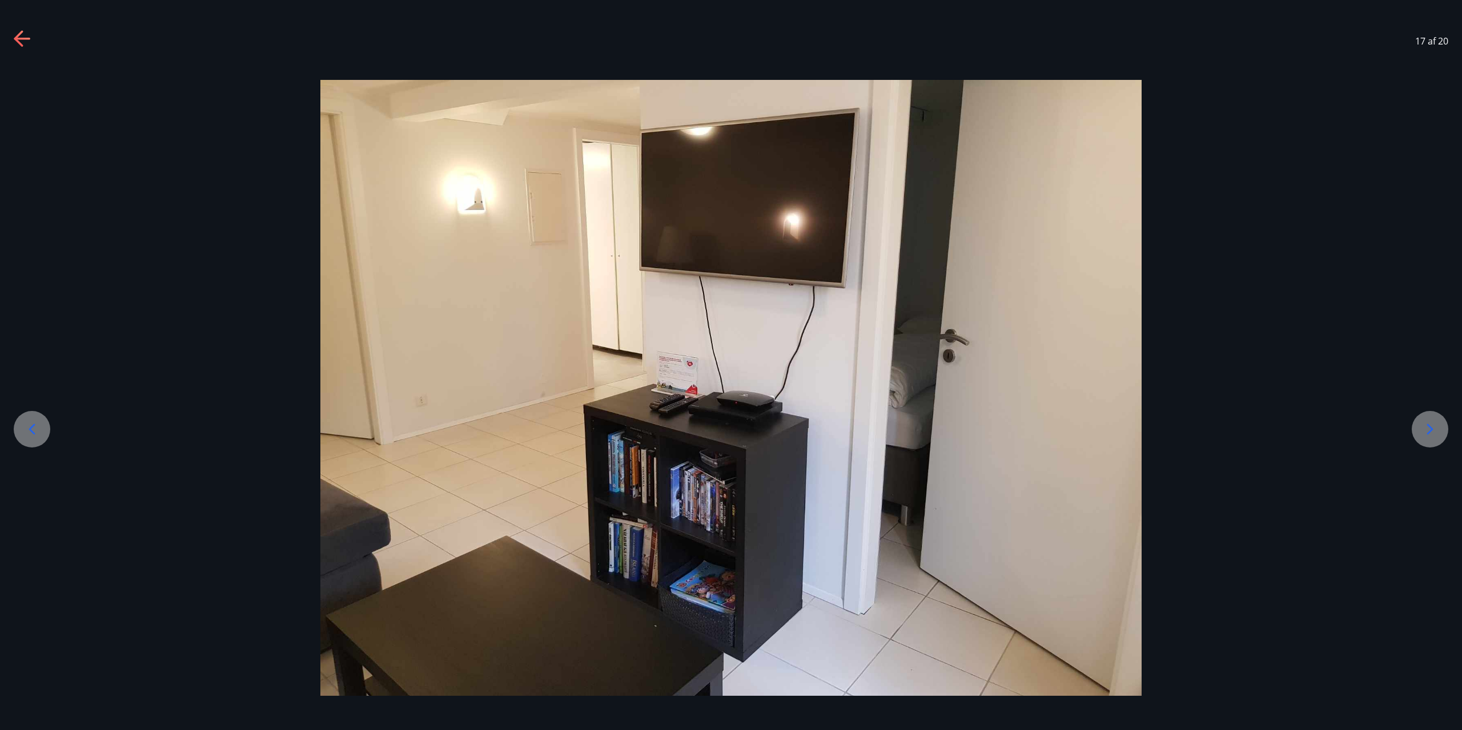
click at [1436, 428] on icon at bounding box center [1430, 429] width 18 height 18
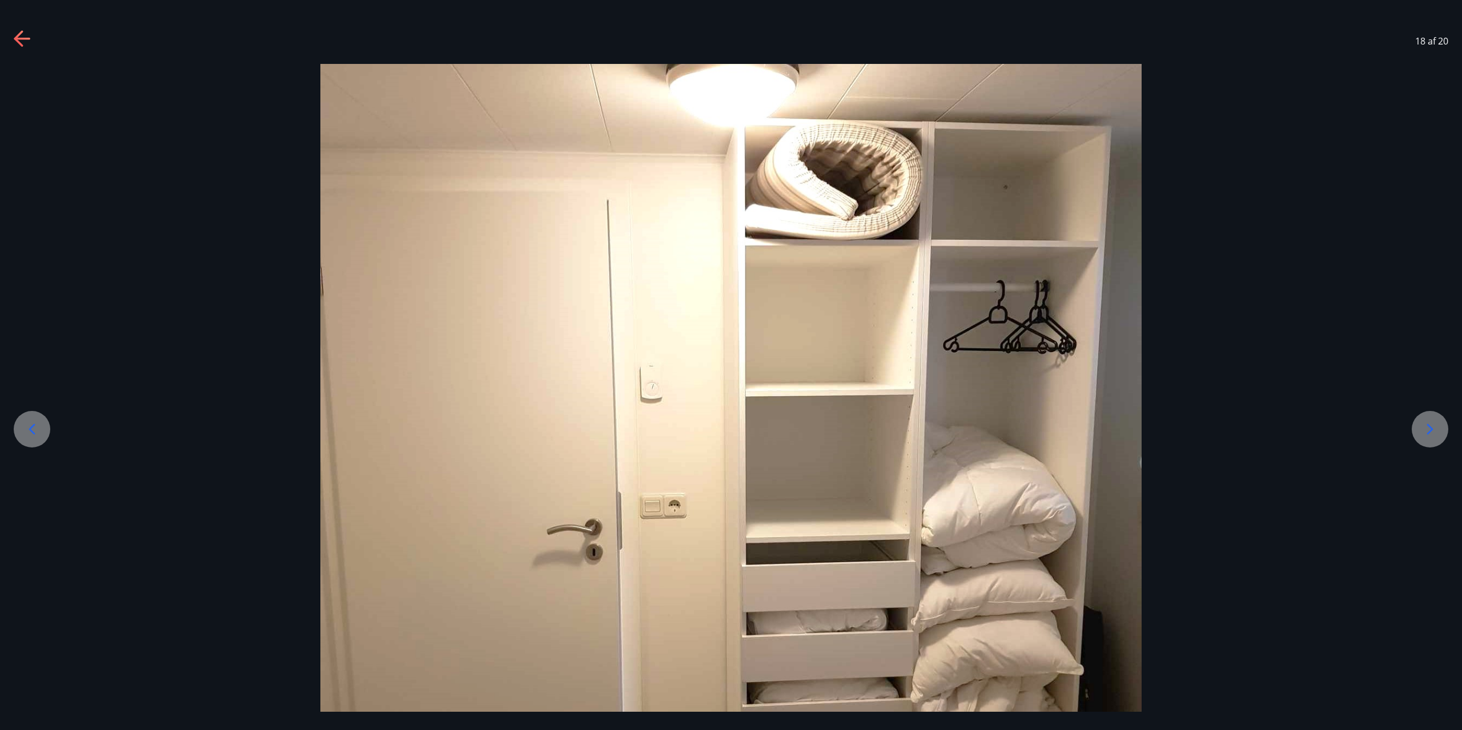
click at [1438, 427] on icon at bounding box center [1430, 429] width 18 height 18
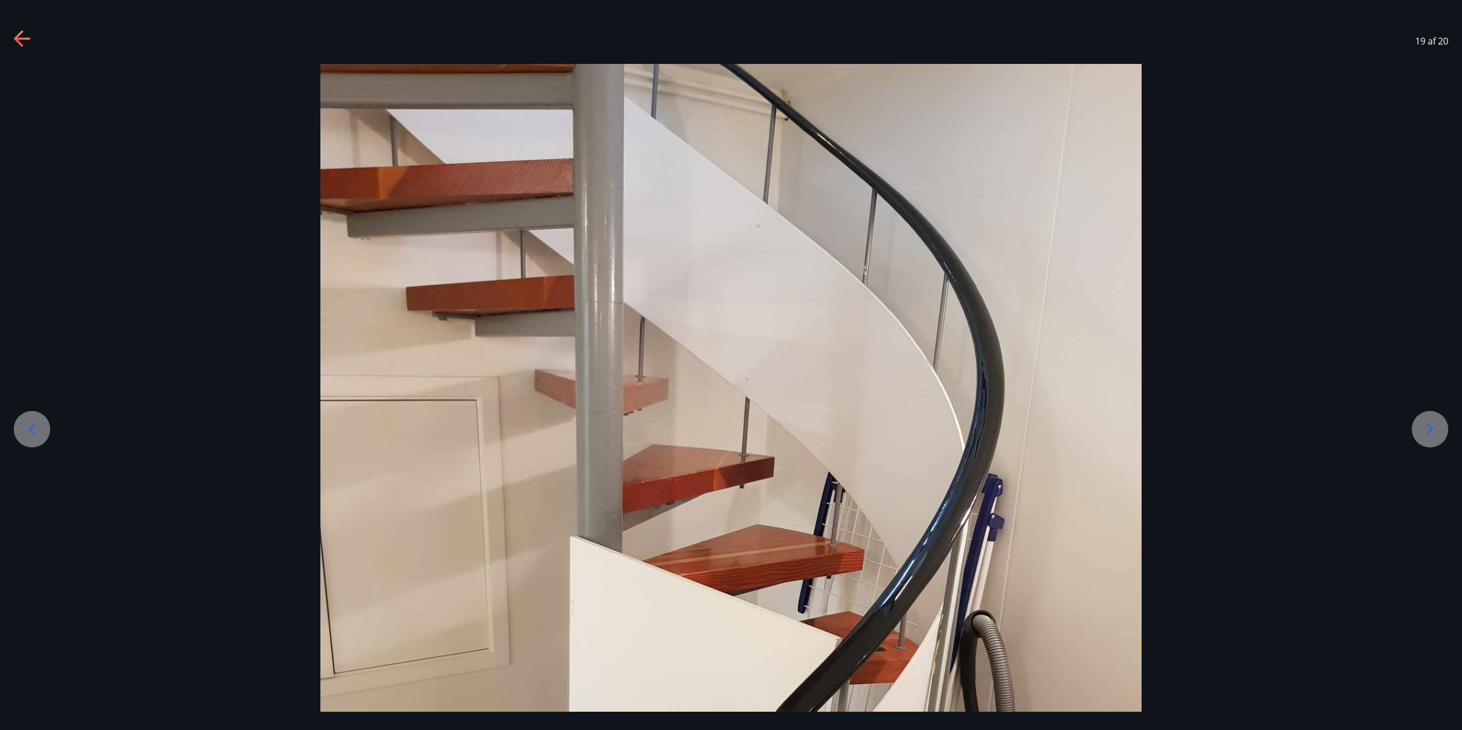
click at [1438, 427] on icon at bounding box center [1430, 429] width 18 height 18
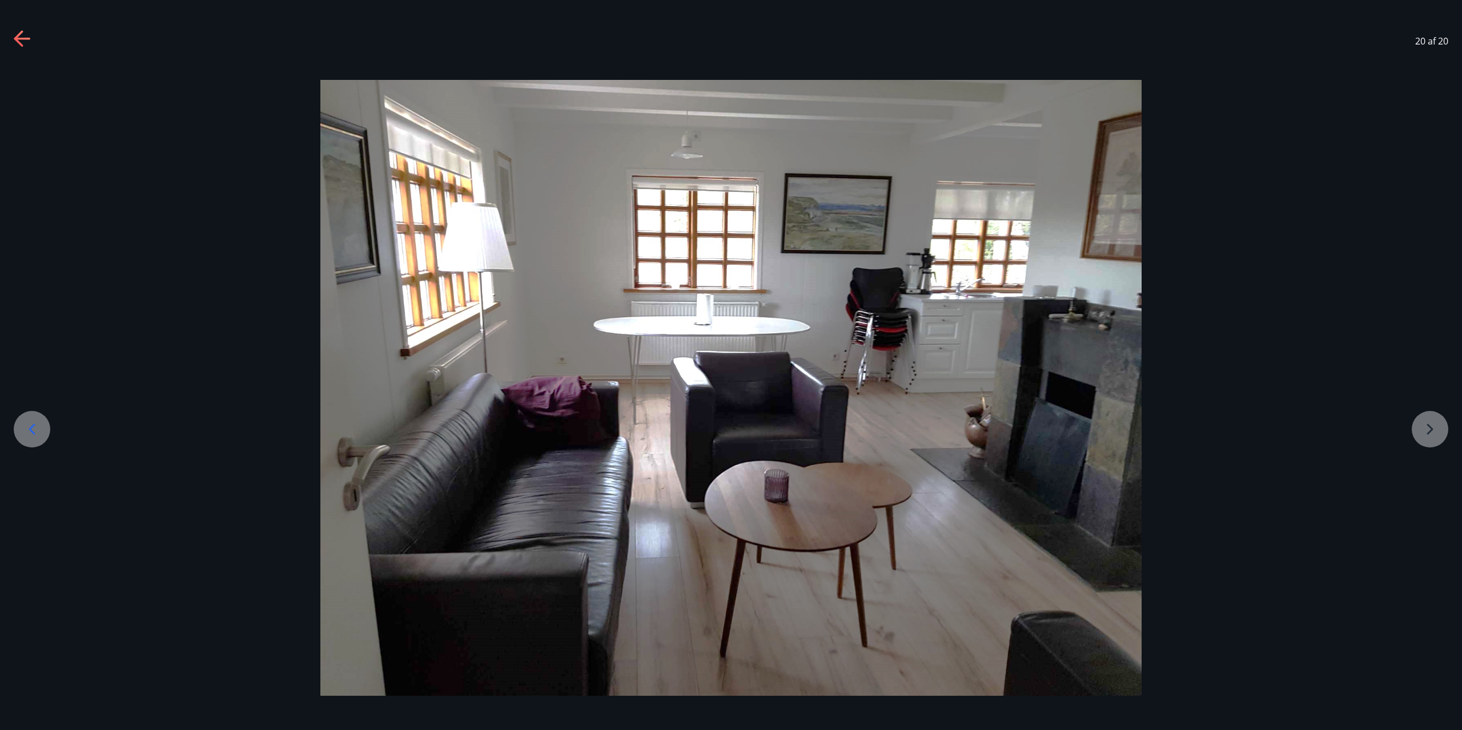
click at [1434, 429] on div at bounding box center [731, 388] width 1462 height 616
click at [17, 39] on icon at bounding box center [18, 38] width 9 height 16
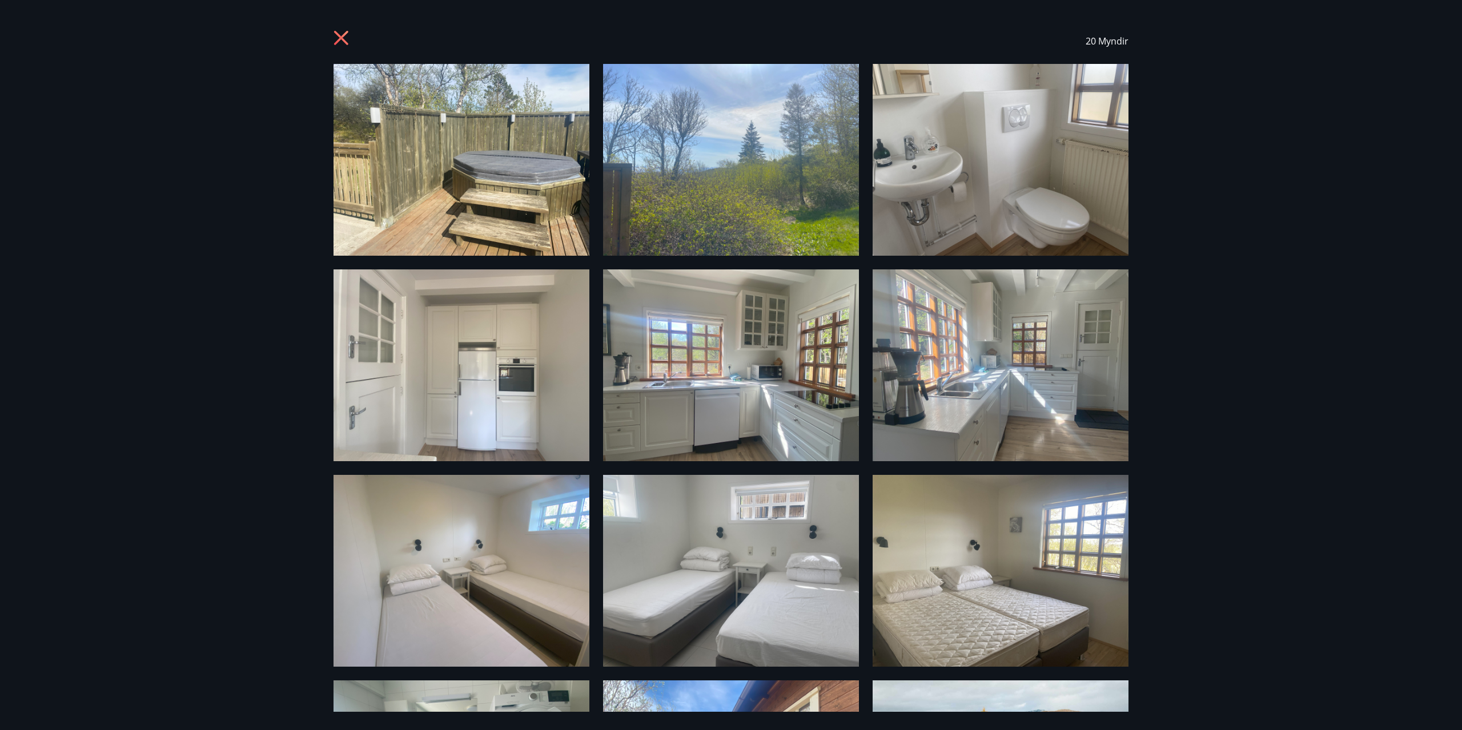
click at [335, 38] on icon at bounding box center [343, 39] width 18 height 18
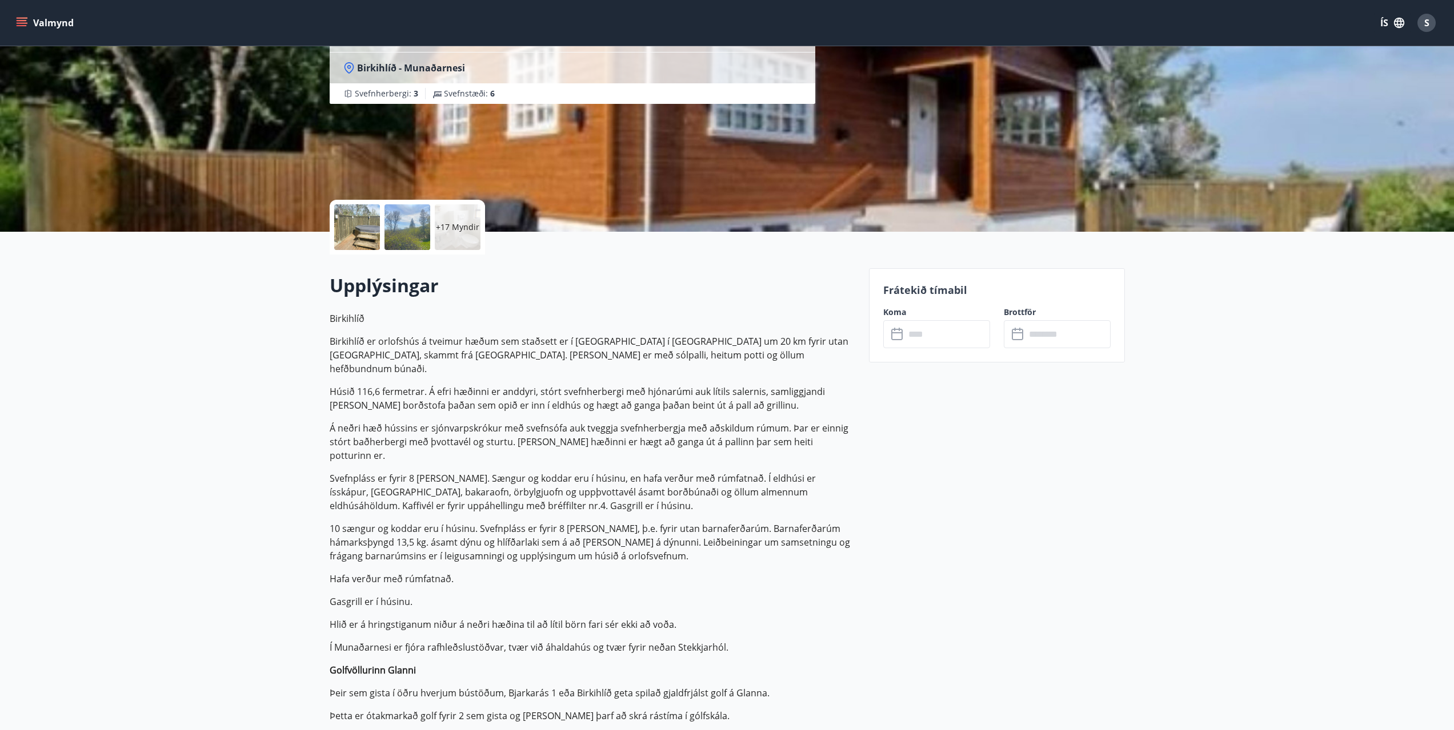
scroll to position [0, 0]
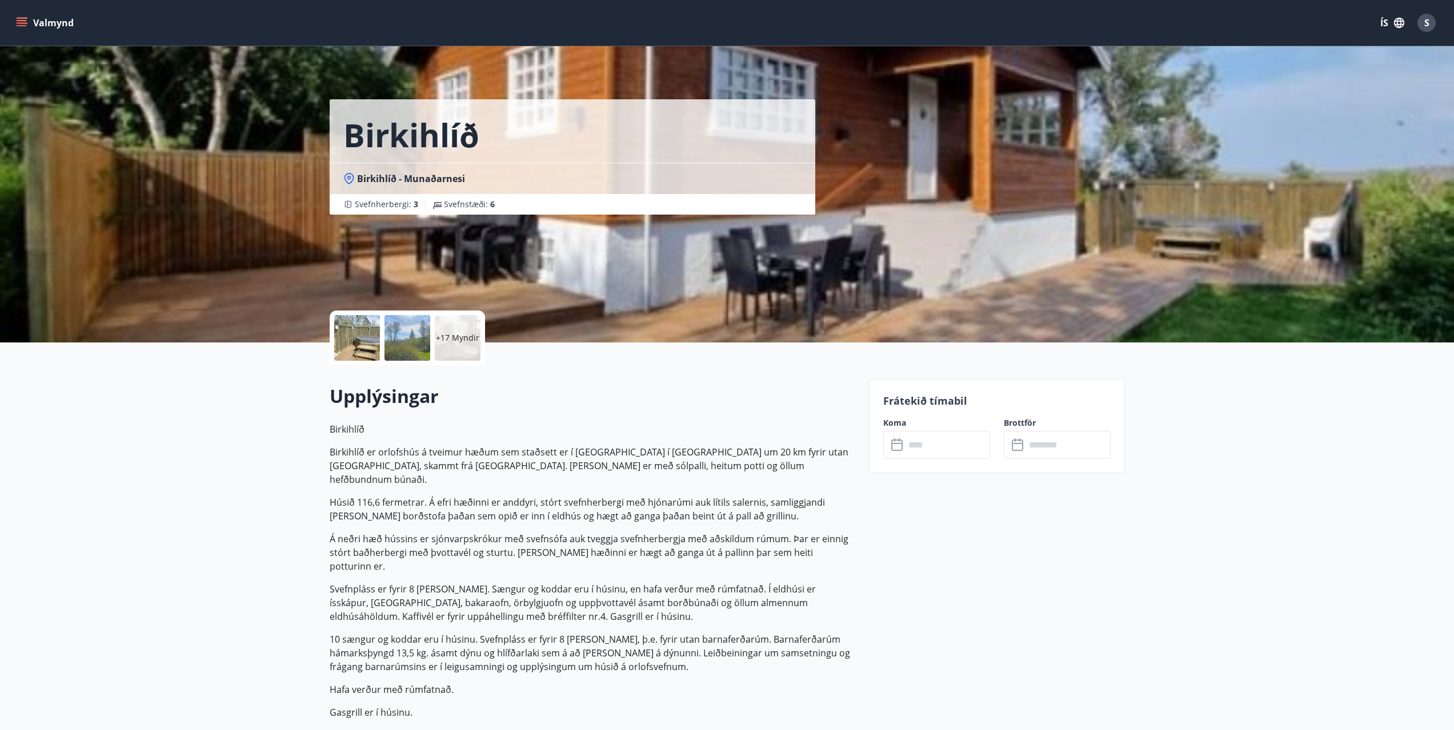
click at [20, 21] on icon "menu" at bounding box center [22, 20] width 10 height 1
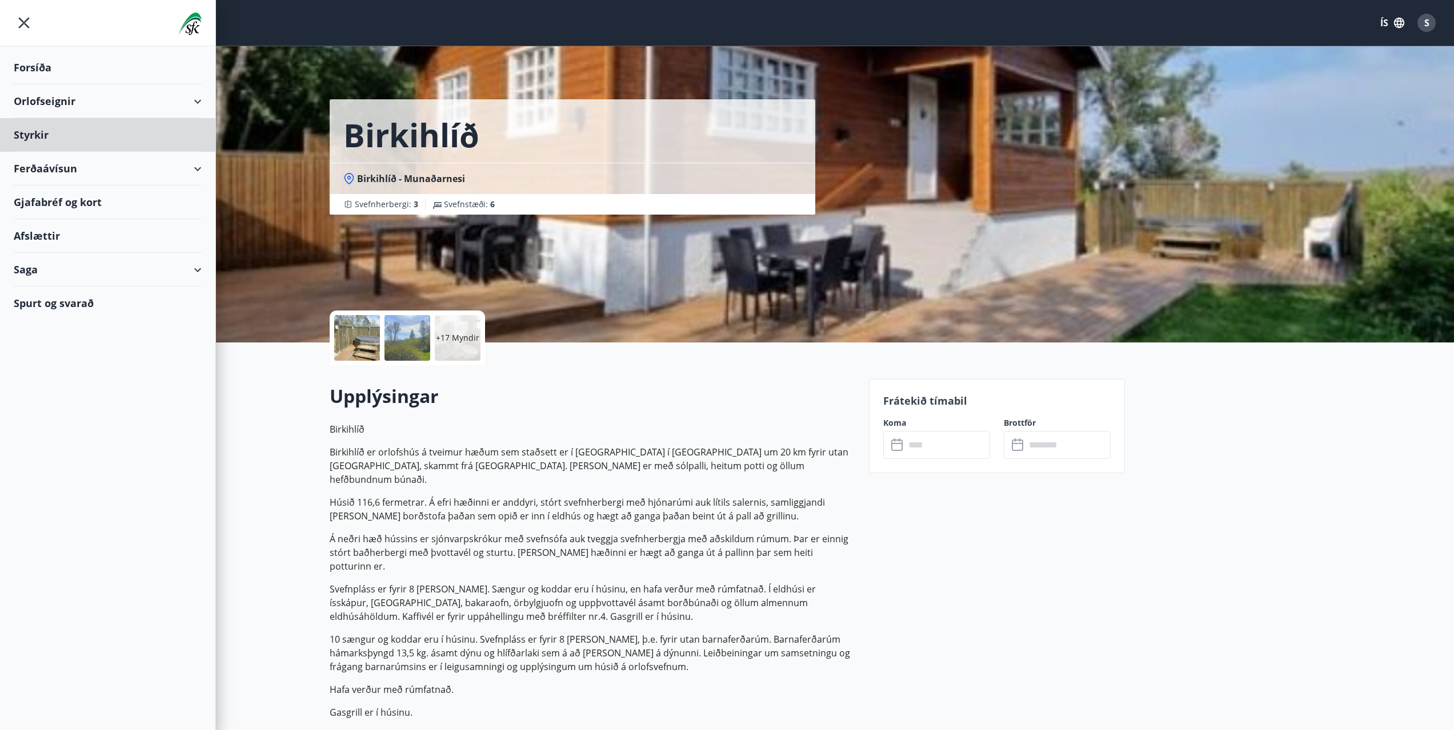
click at [48, 67] on div "Forsíða" at bounding box center [108, 68] width 188 height 34
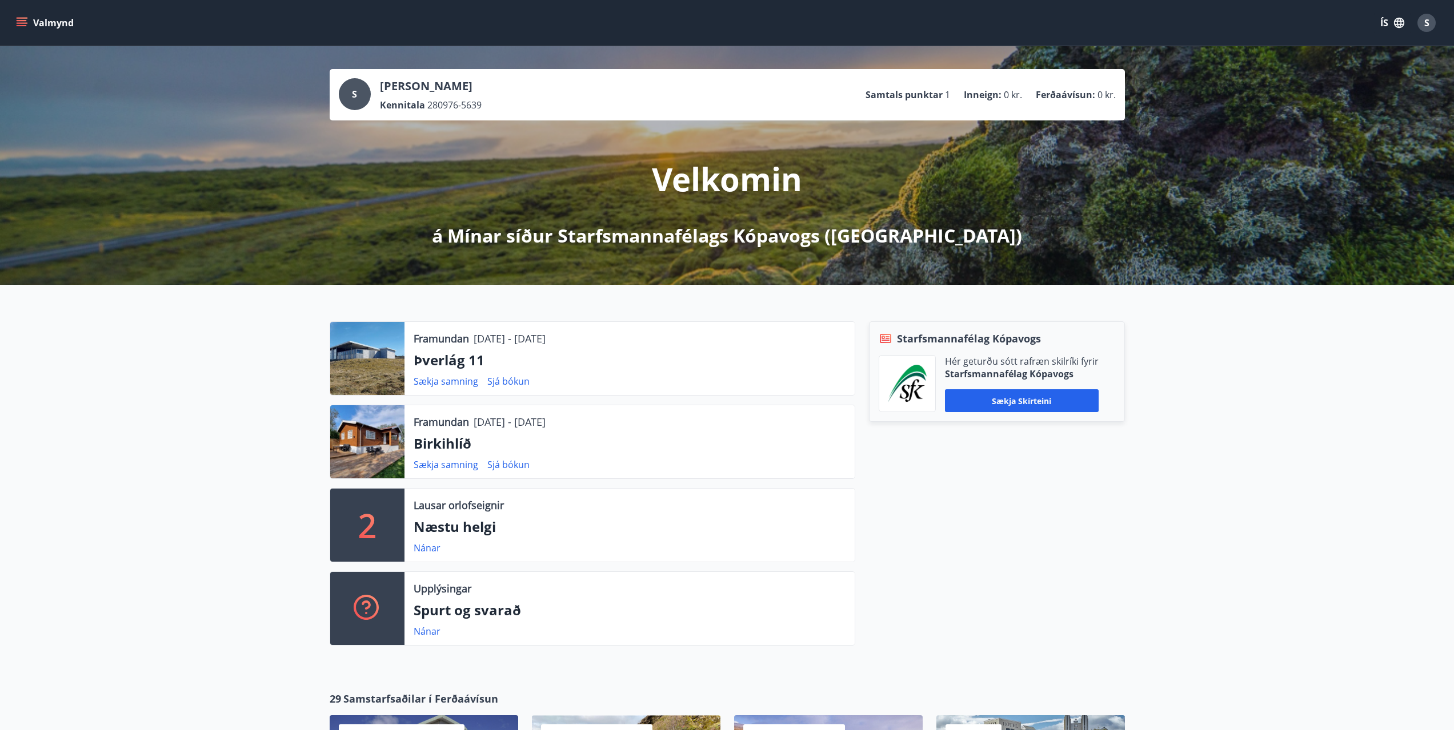
click at [377, 372] on div at bounding box center [367, 358] width 74 height 73
click at [503, 383] on link "Sjá bókun" at bounding box center [508, 381] width 42 height 13
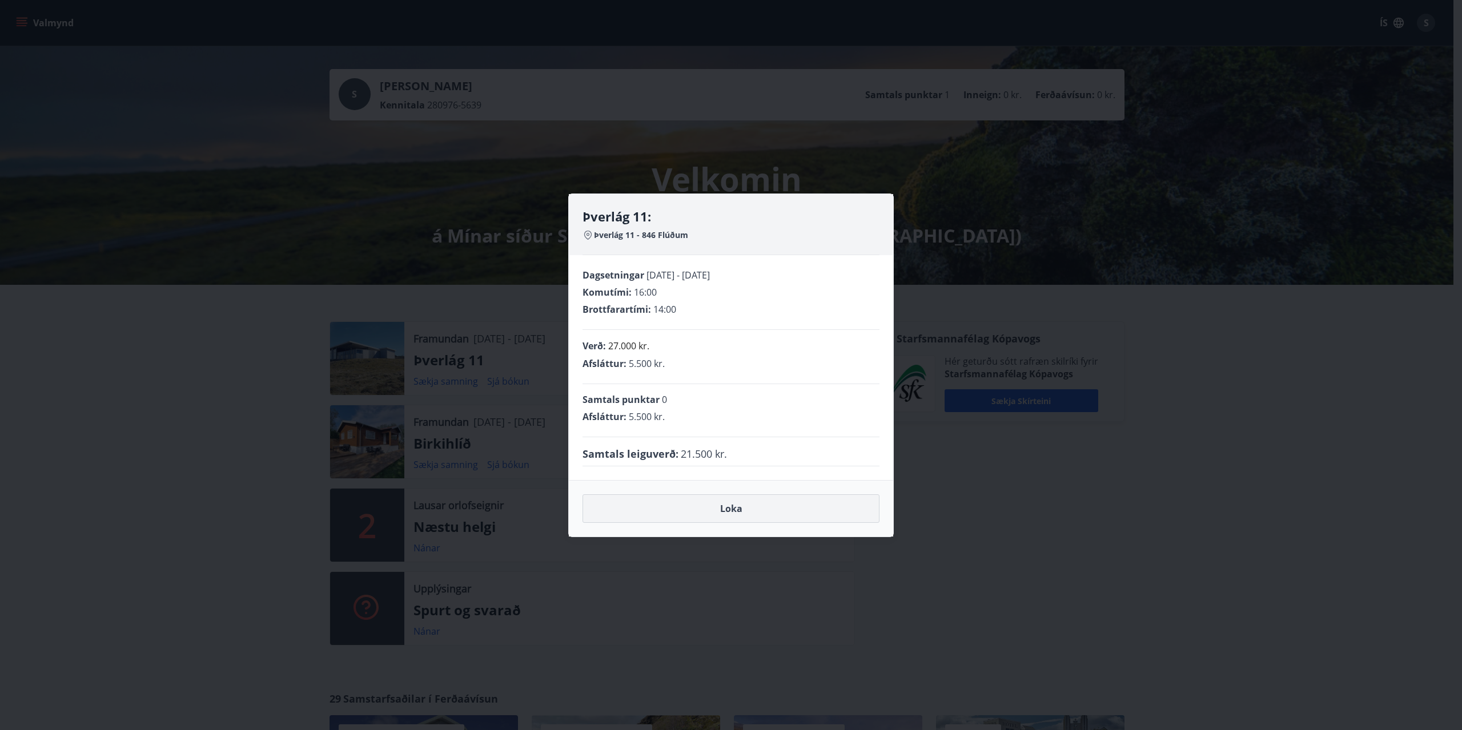
click at [736, 512] on button "Loka" at bounding box center [731, 509] width 297 height 29
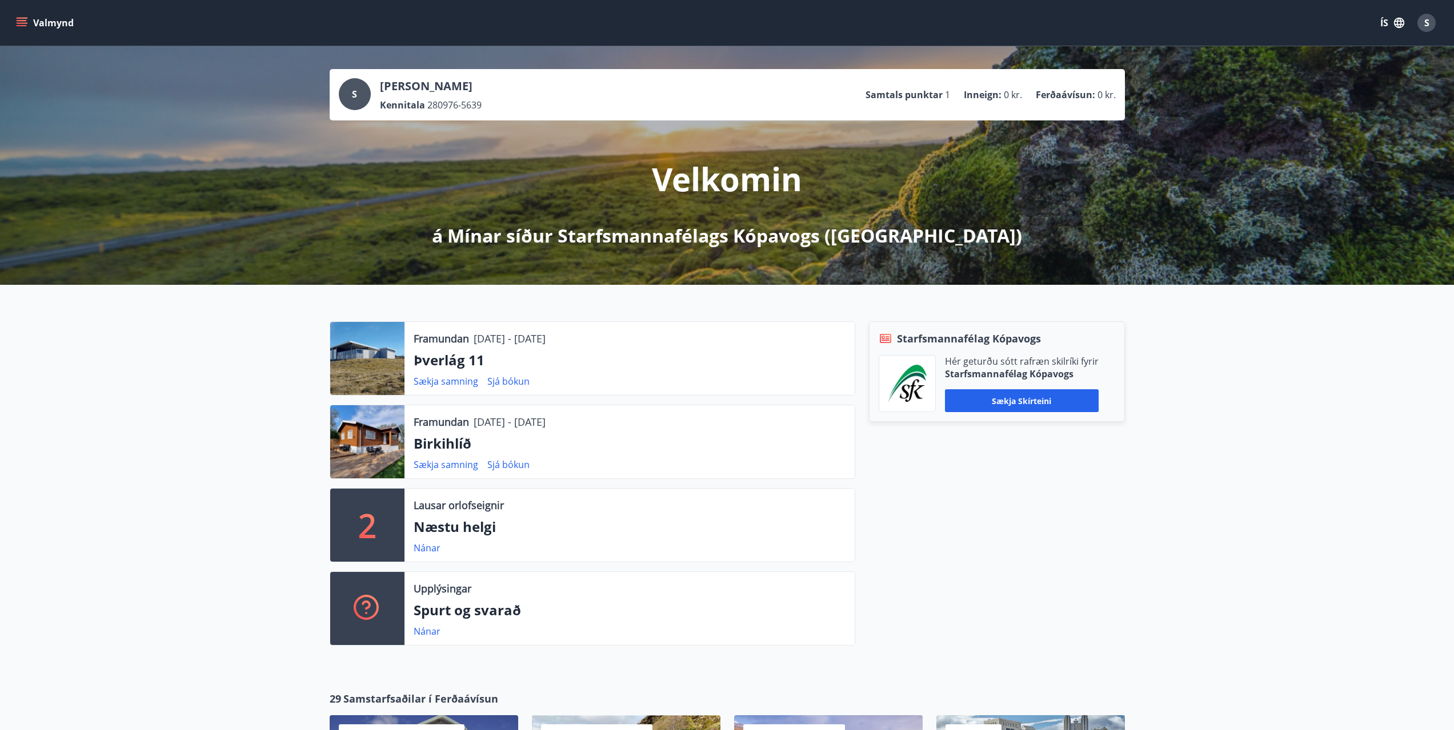
click at [49, 22] on button "Valmynd" at bounding box center [46, 23] width 65 height 21
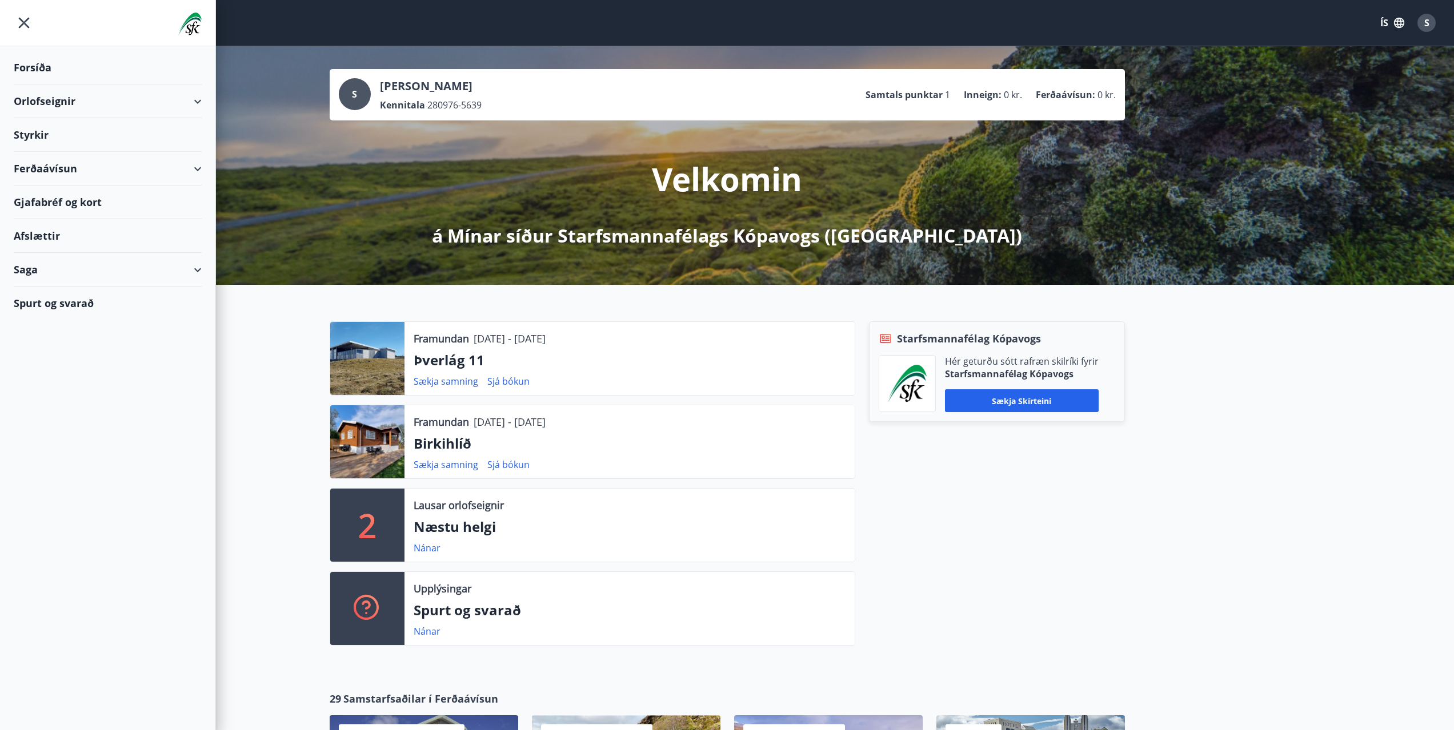
click at [199, 274] on div "Saga" at bounding box center [108, 270] width 188 height 34
click at [58, 324] on div "Bókanir" at bounding box center [108, 323] width 170 height 24
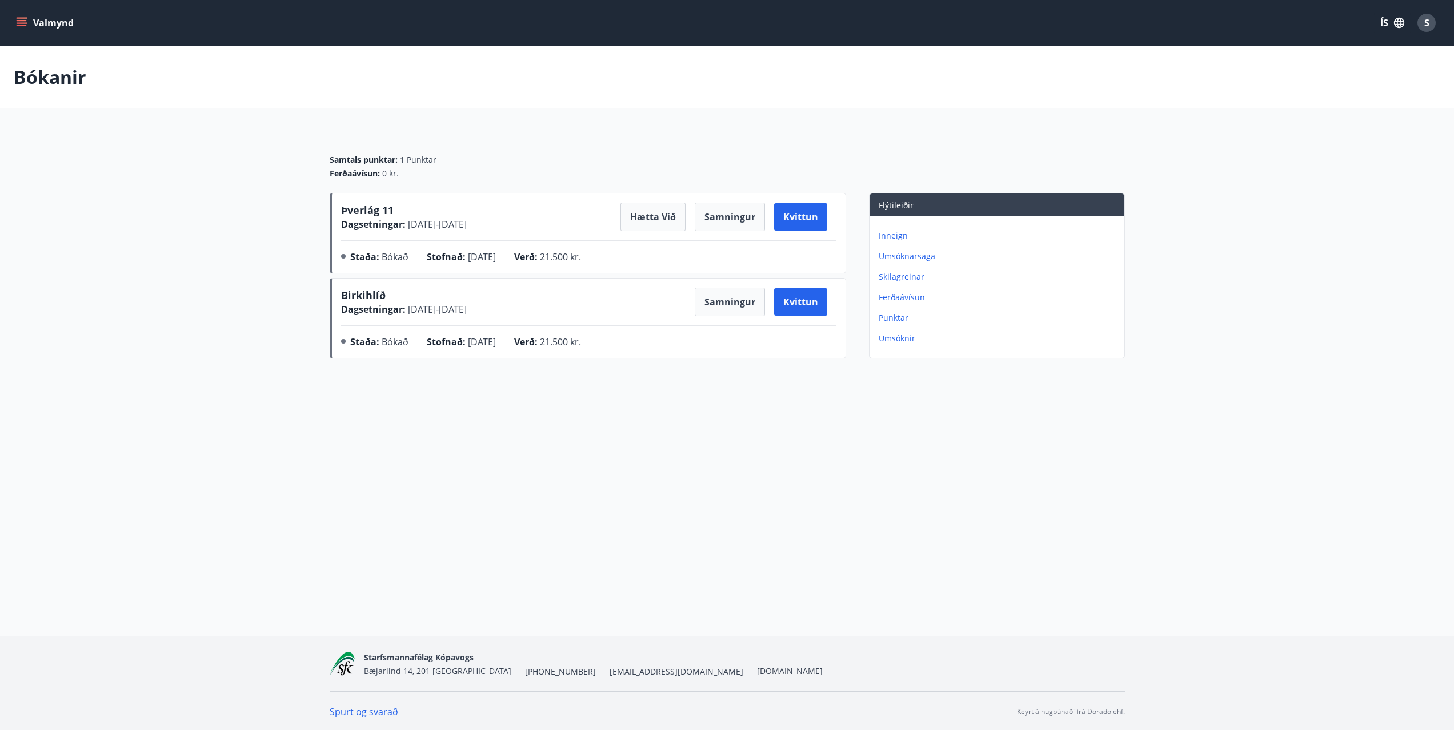
click at [366, 212] on span "Þverlág 11" at bounding box center [367, 210] width 53 height 14
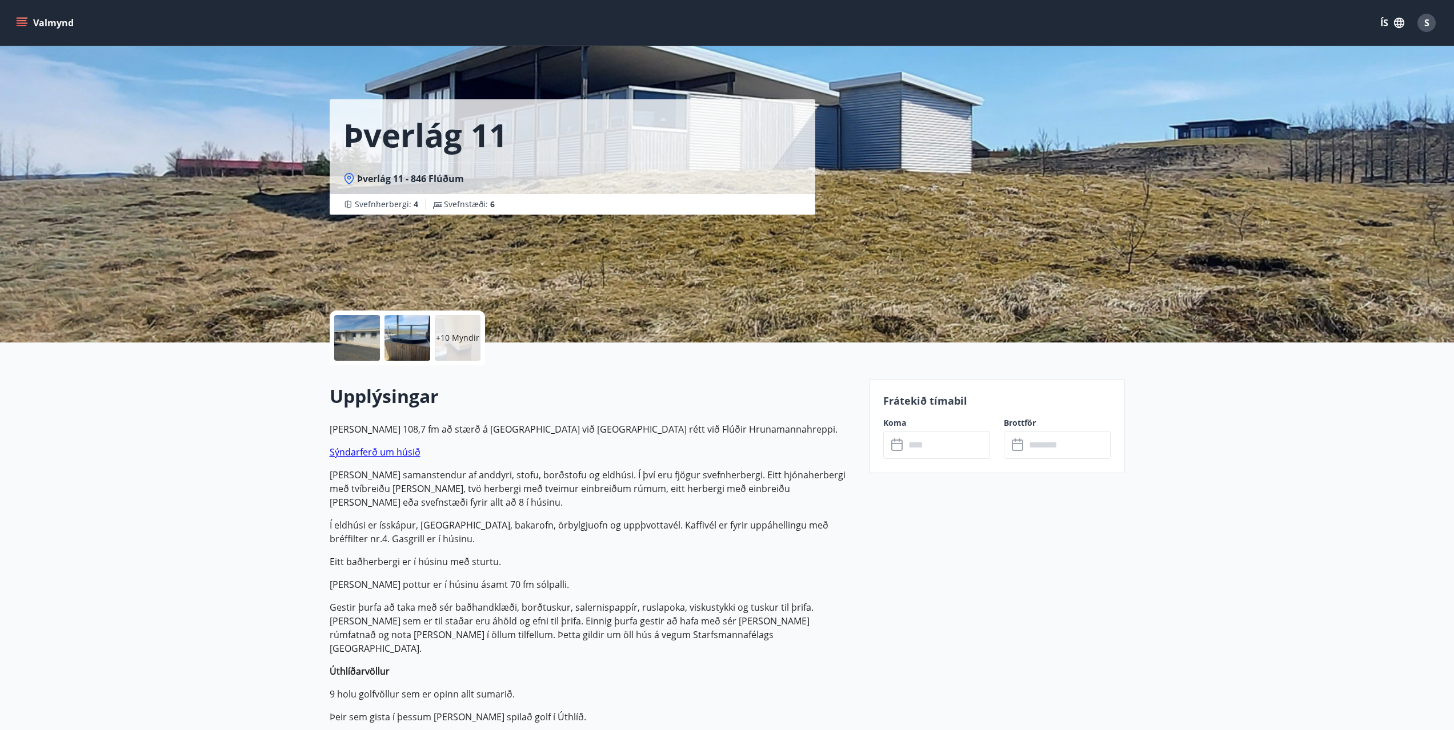
click at [366, 343] on div at bounding box center [357, 338] width 46 height 46
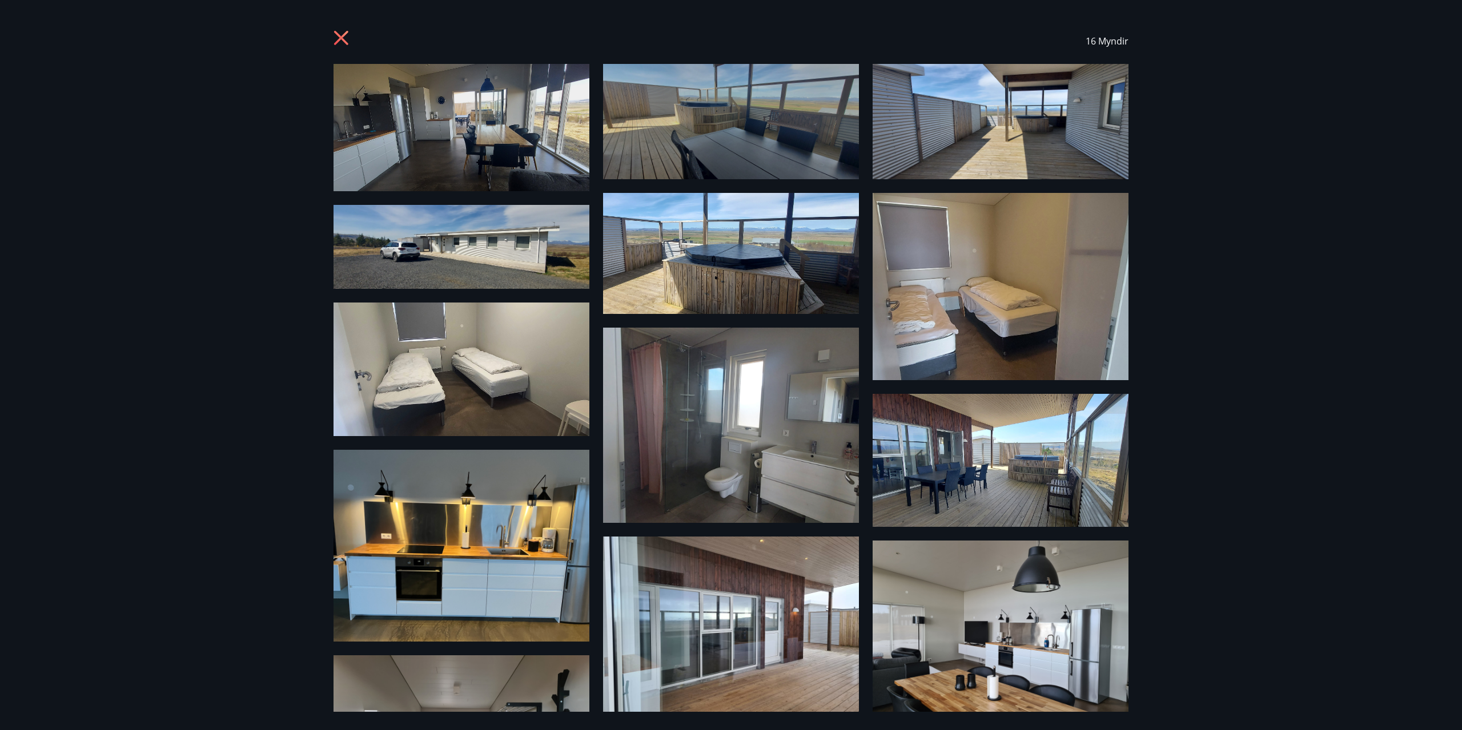
click at [451, 122] on img at bounding box center [462, 127] width 256 height 127
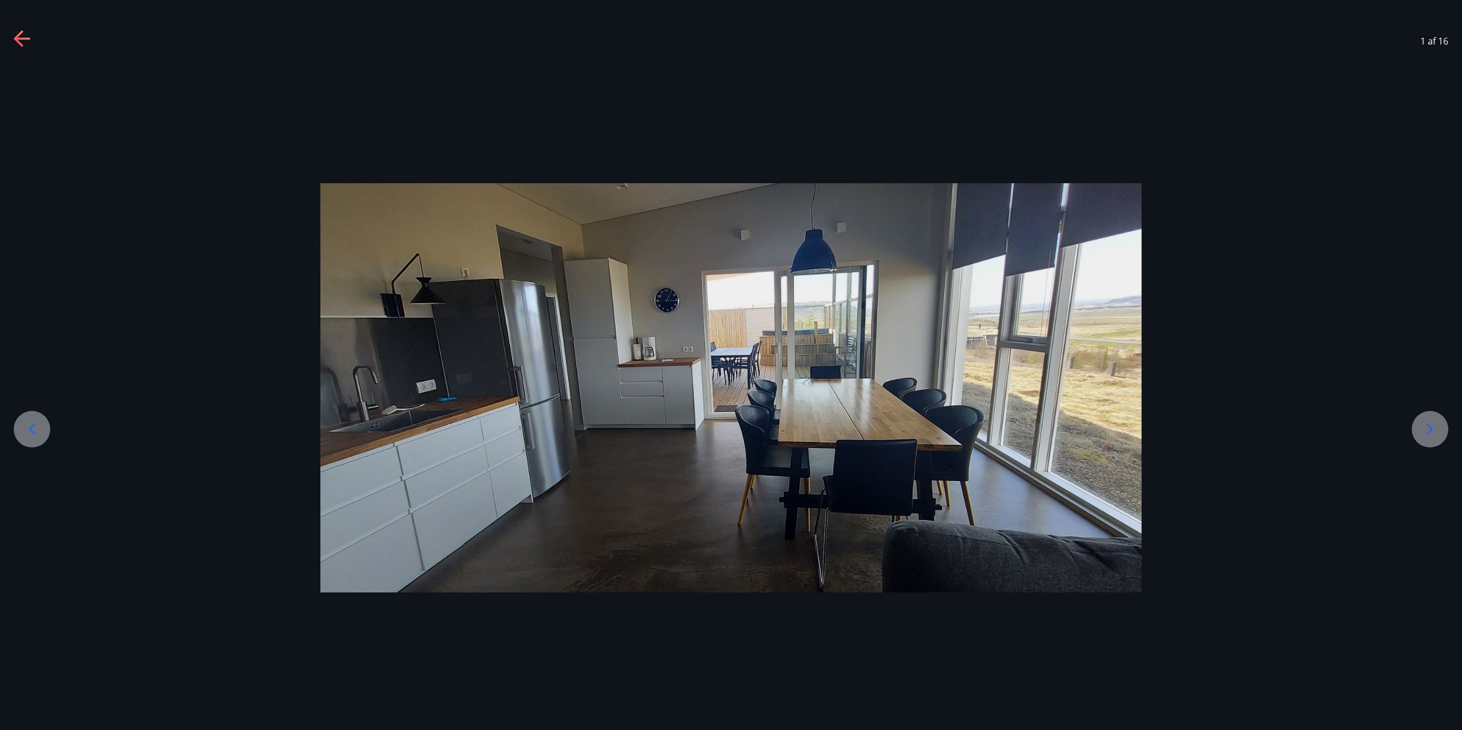
click at [1437, 428] on icon at bounding box center [1430, 429] width 18 height 18
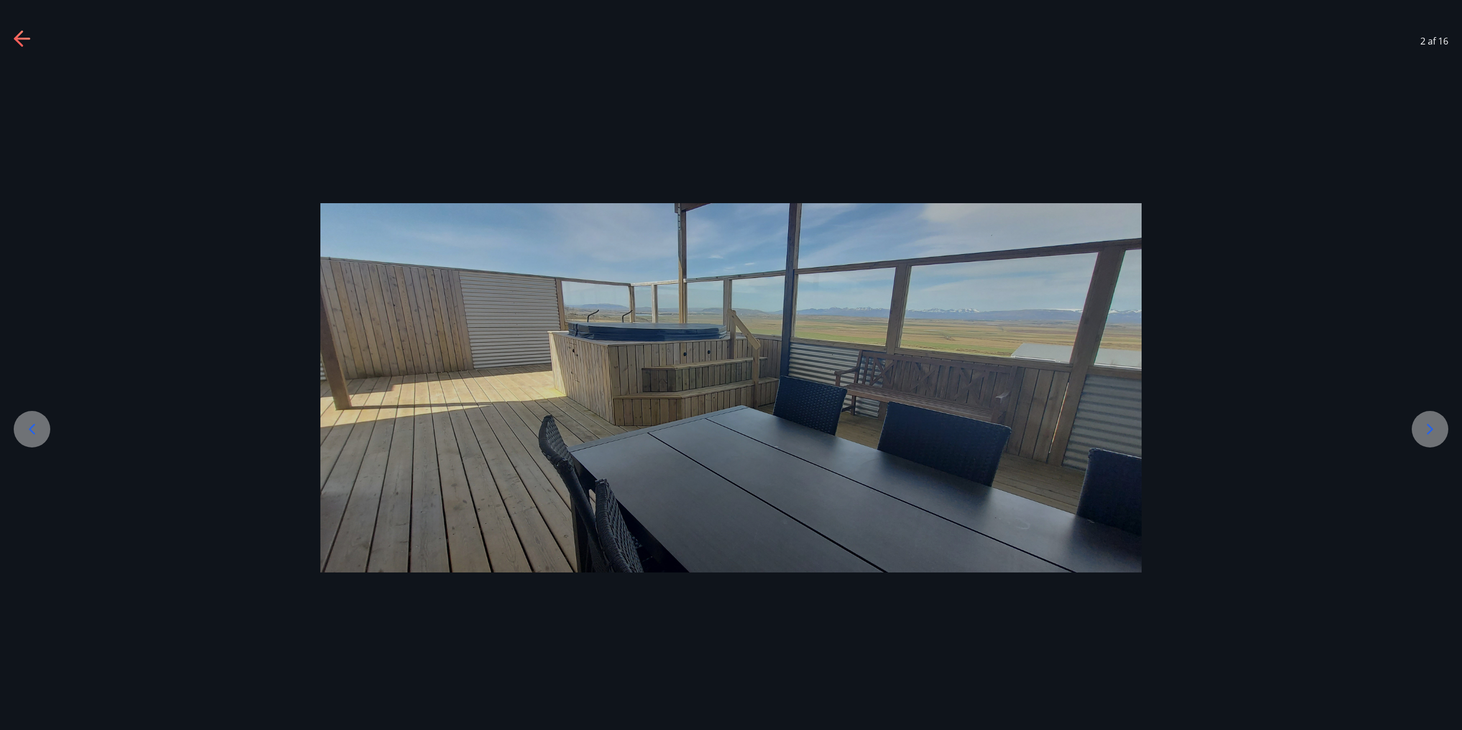
click at [1434, 426] on icon at bounding box center [1430, 429] width 18 height 18
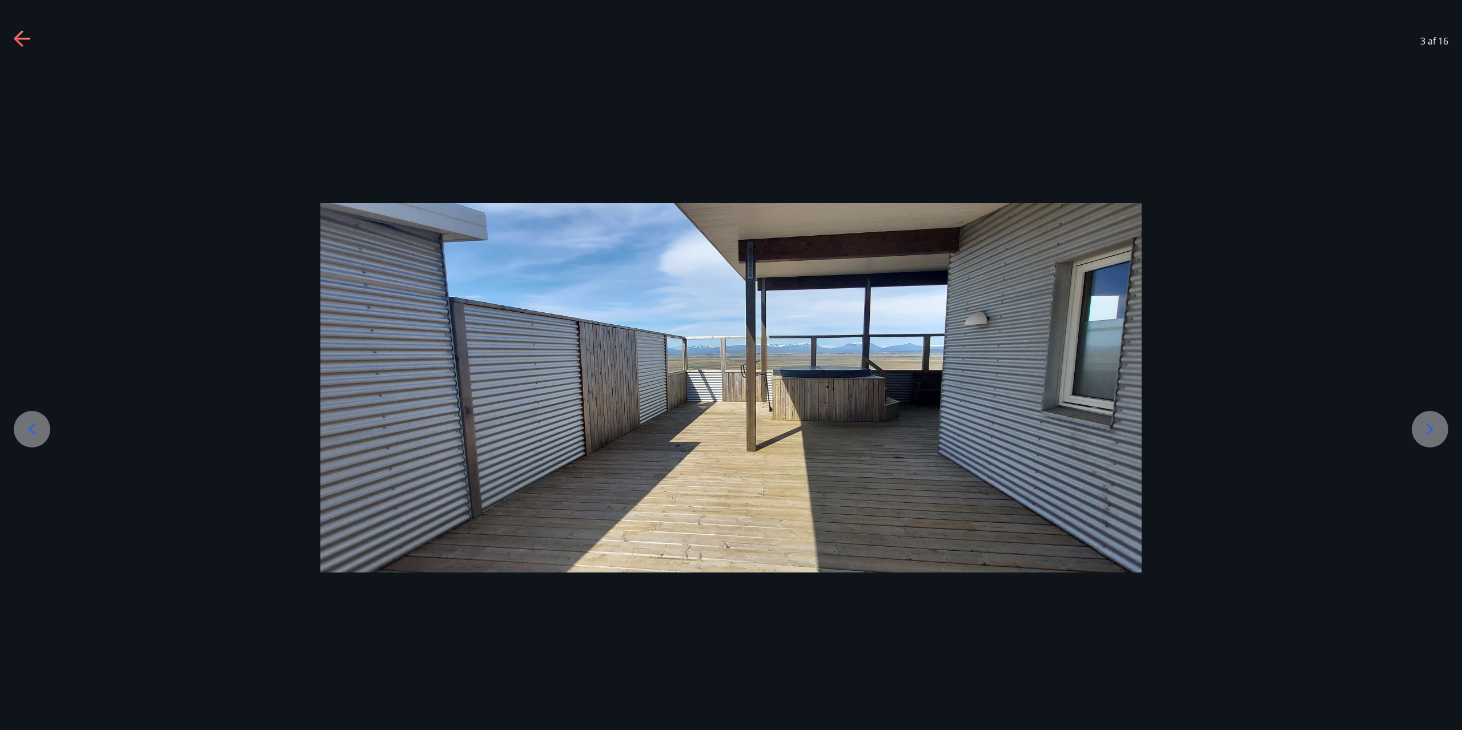
click at [1435, 429] on icon at bounding box center [1430, 429] width 18 height 18
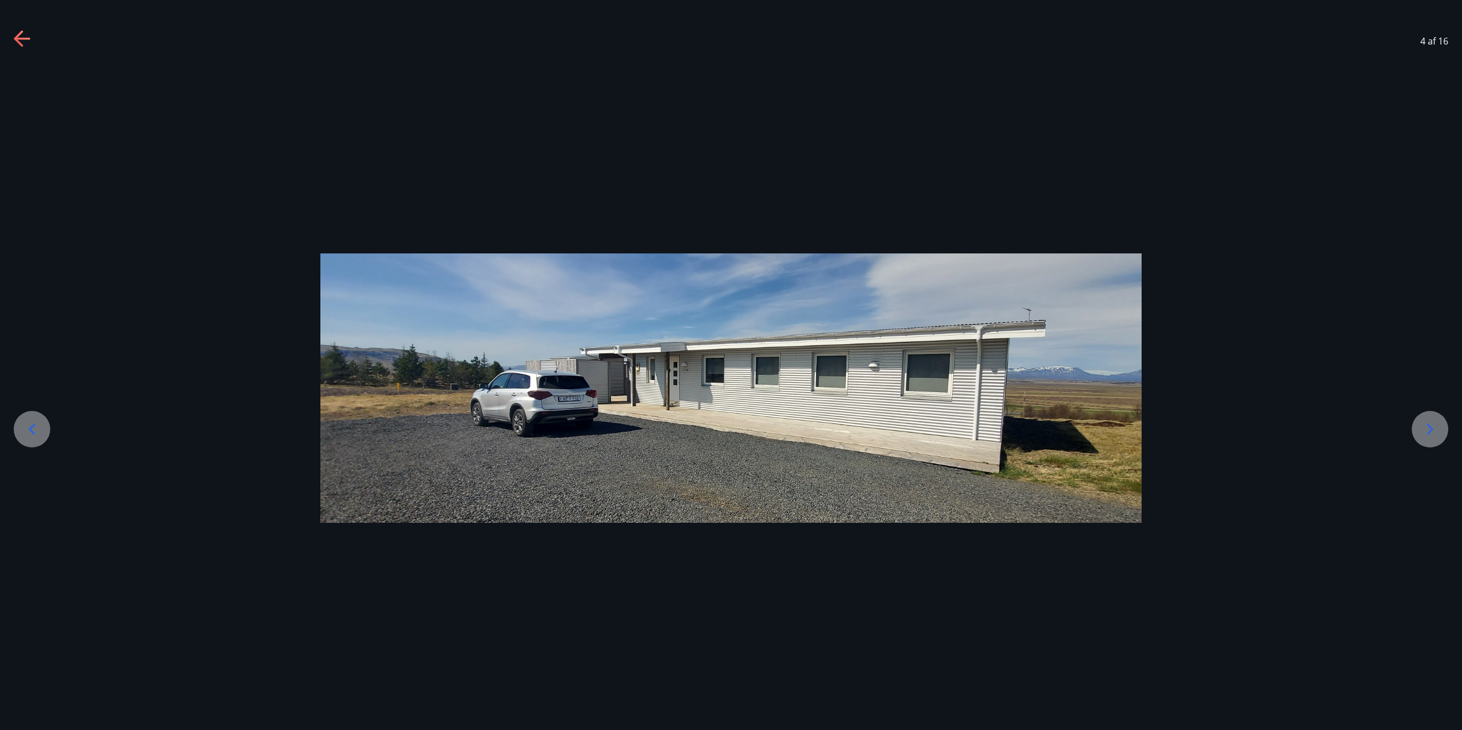
click at [1433, 431] on icon at bounding box center [1430, 429] width 18 height 18
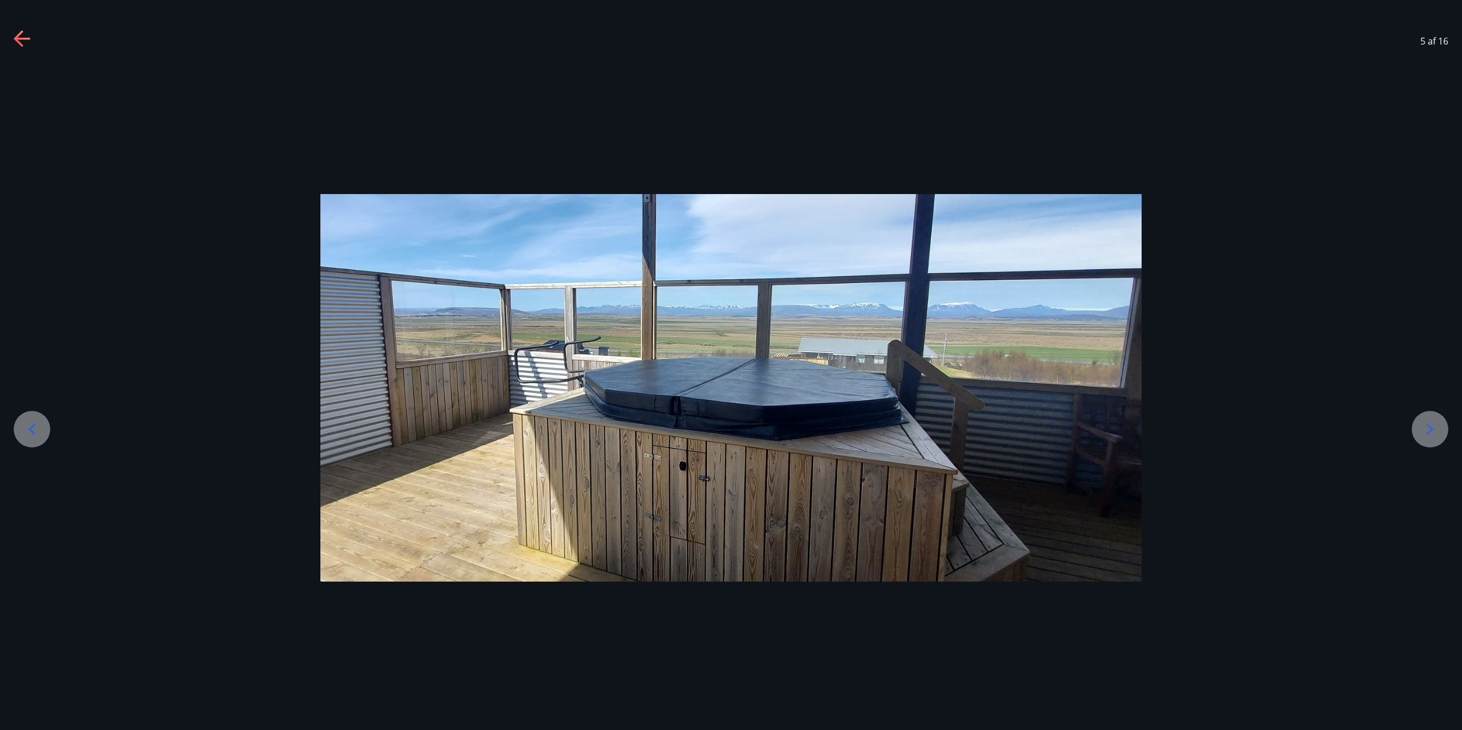
click at [1433, 431] on icon at bounding box center [1430, 429] width 18 height 18
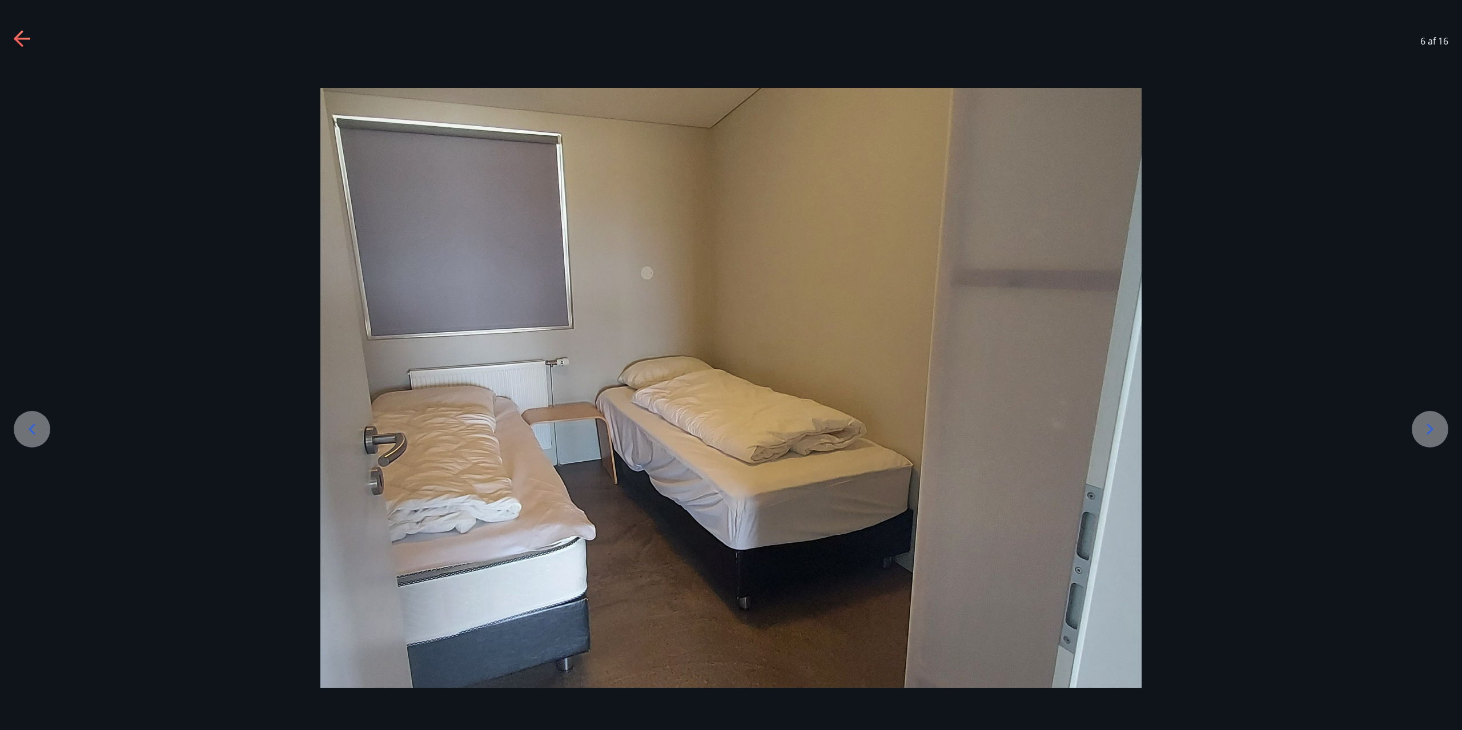
click at [1433, 431] on icon at bounding box center [1430, 429] width 18 height 18
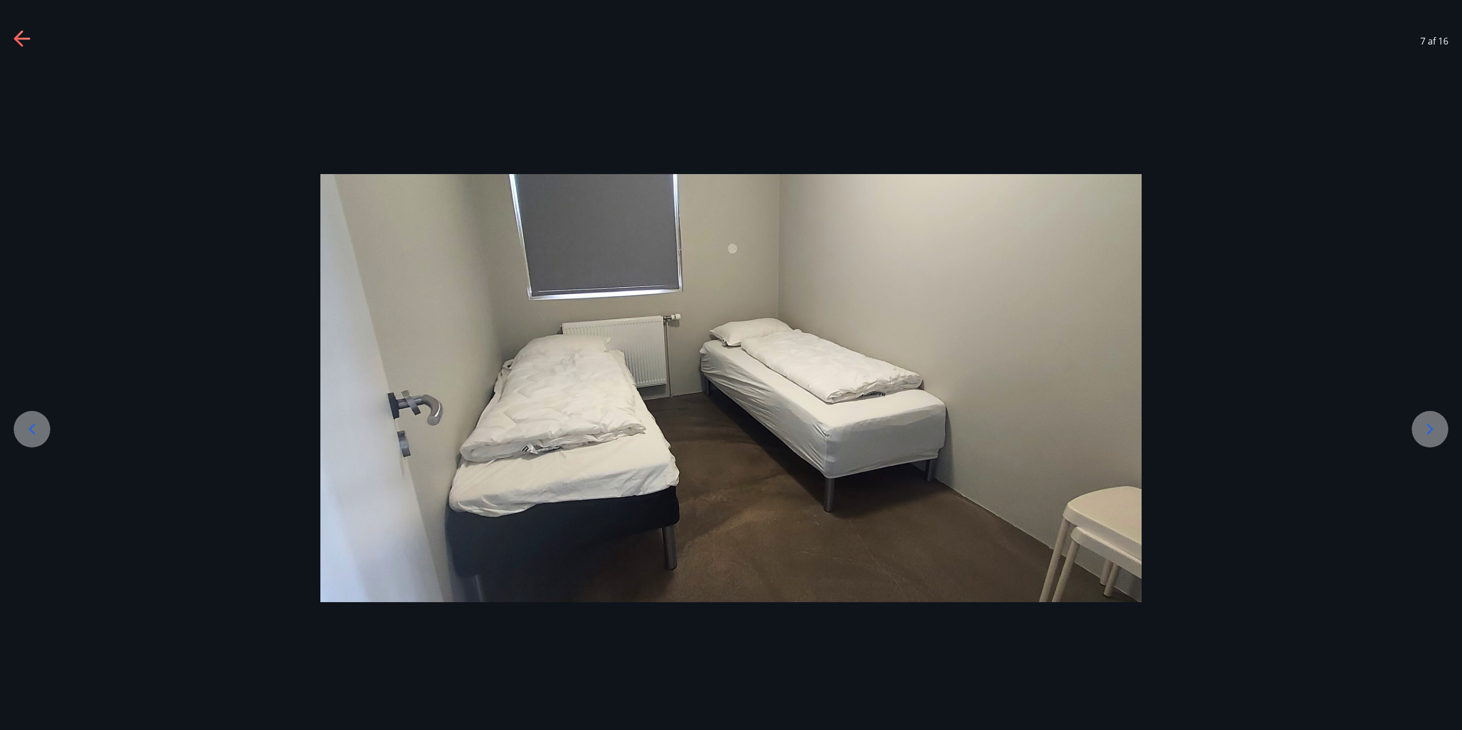
click at [1433, 431] on icon at bounding box center [1430, 429] width 18 height 18
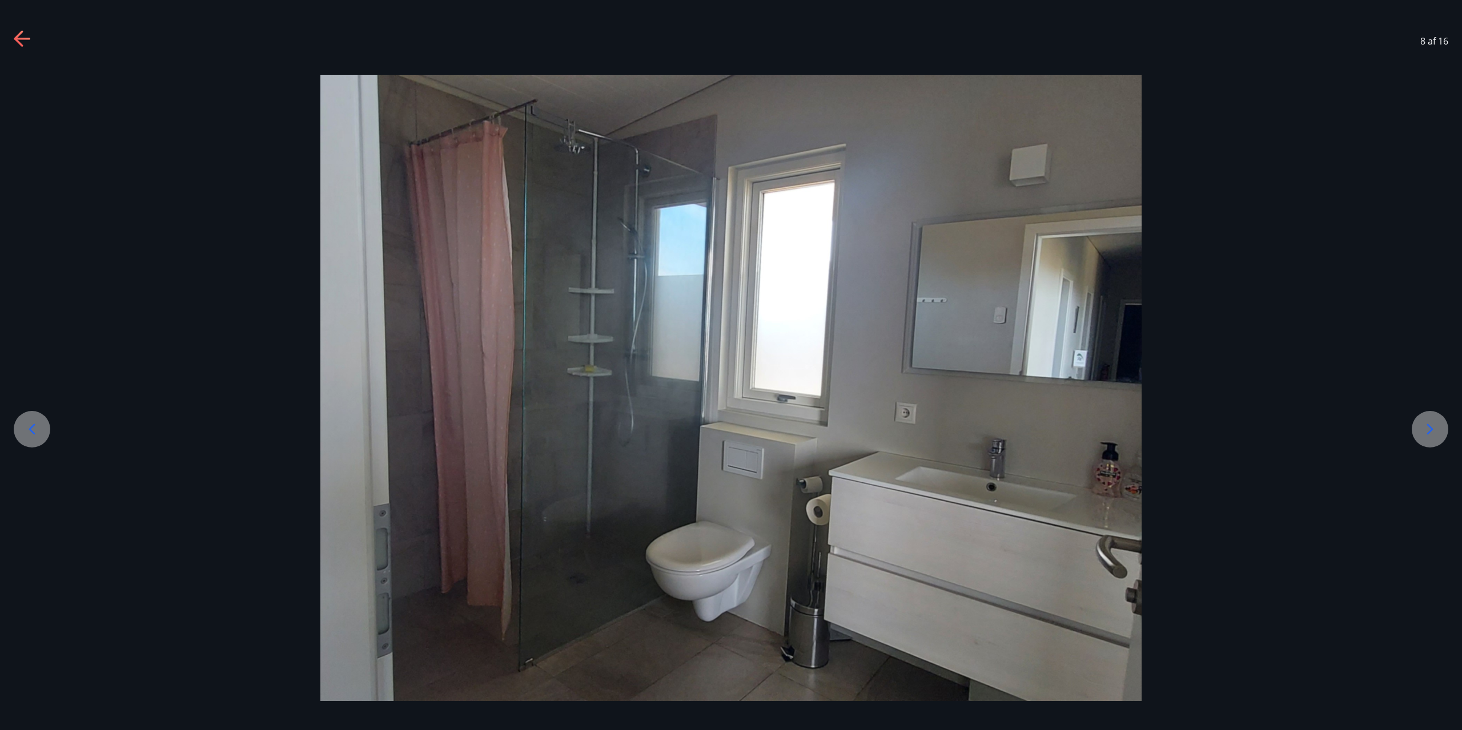
click at [1434, 431] on icon at bounding box center [1430, 429] width 18 height 18
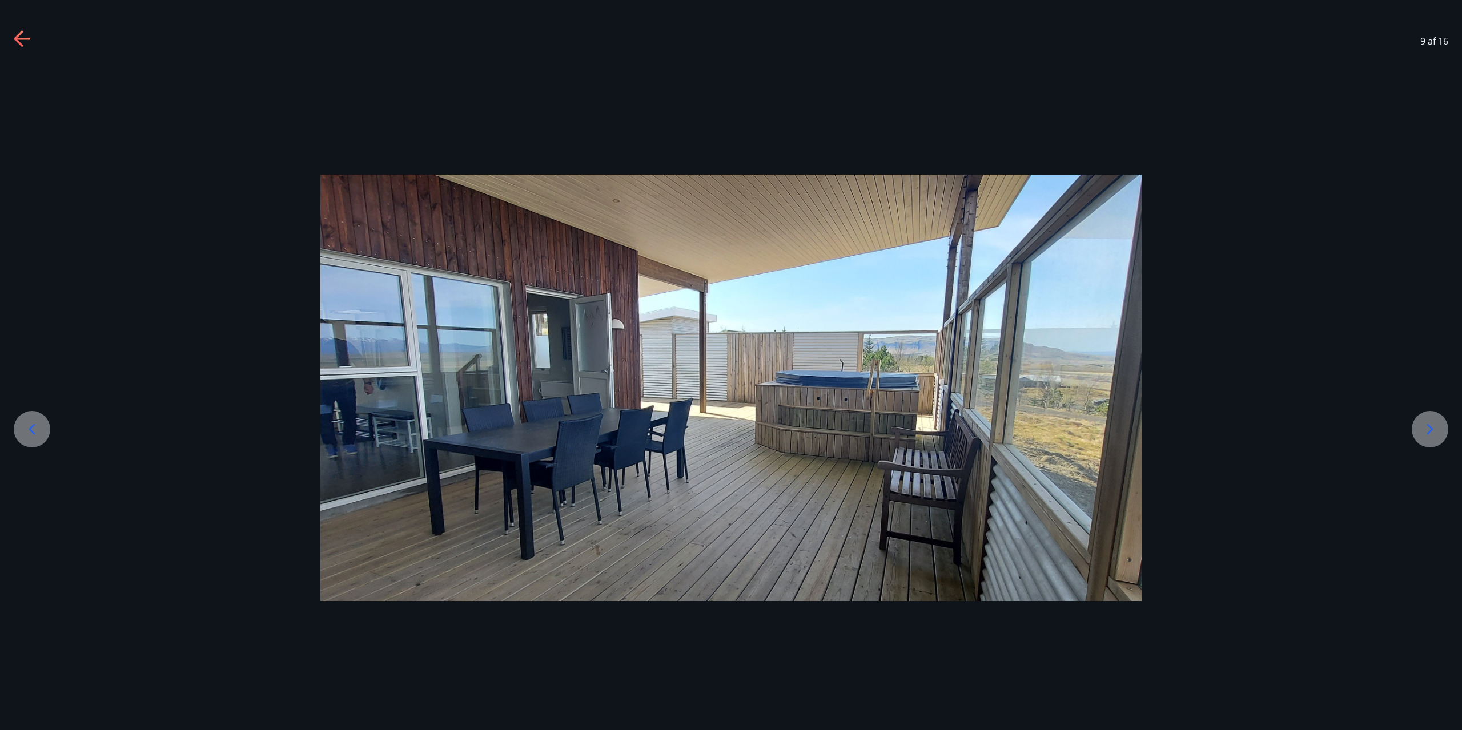
click at [1434, 431] on icon at bounding box center [1430, 429] width 18 height 18
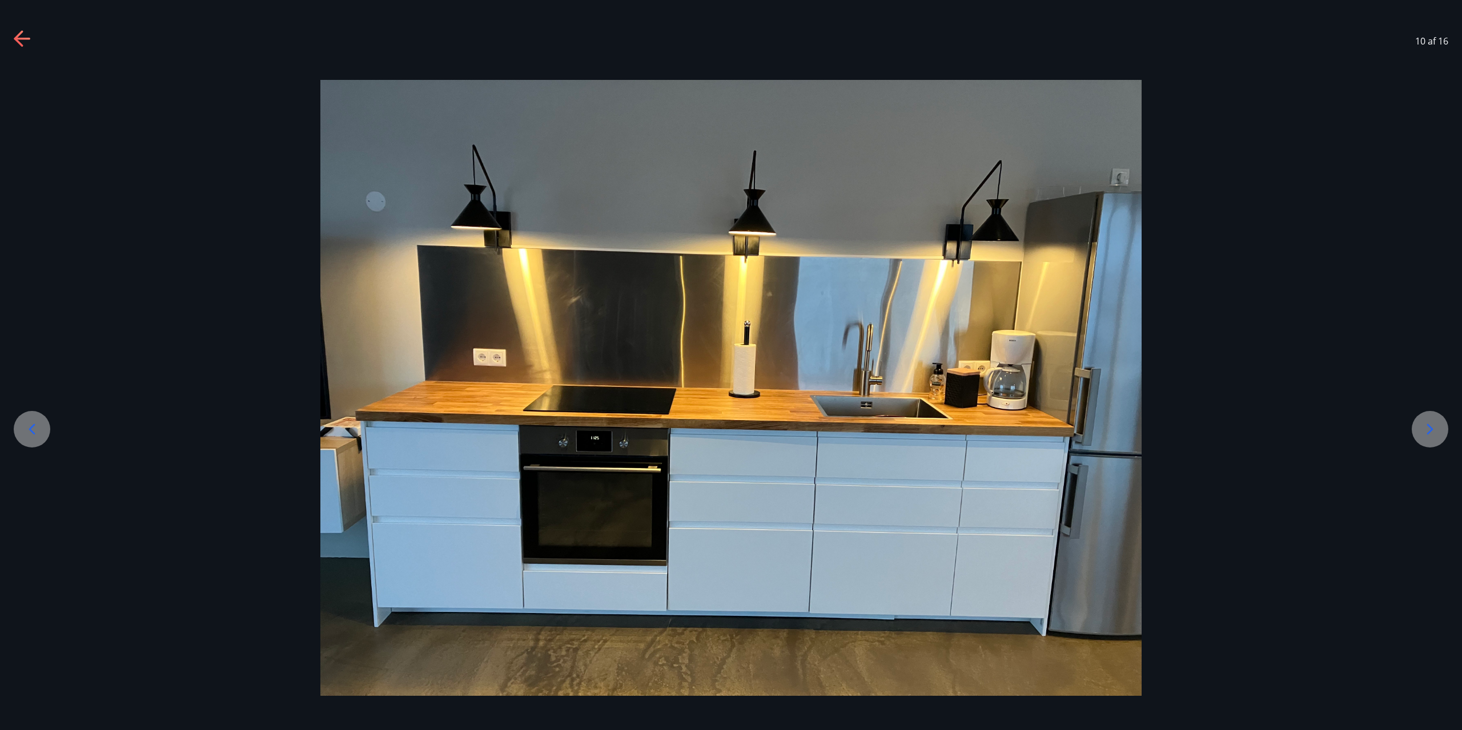
click at [1434, 431] on icon at bounding box center [1430, 429] width 18 height 18
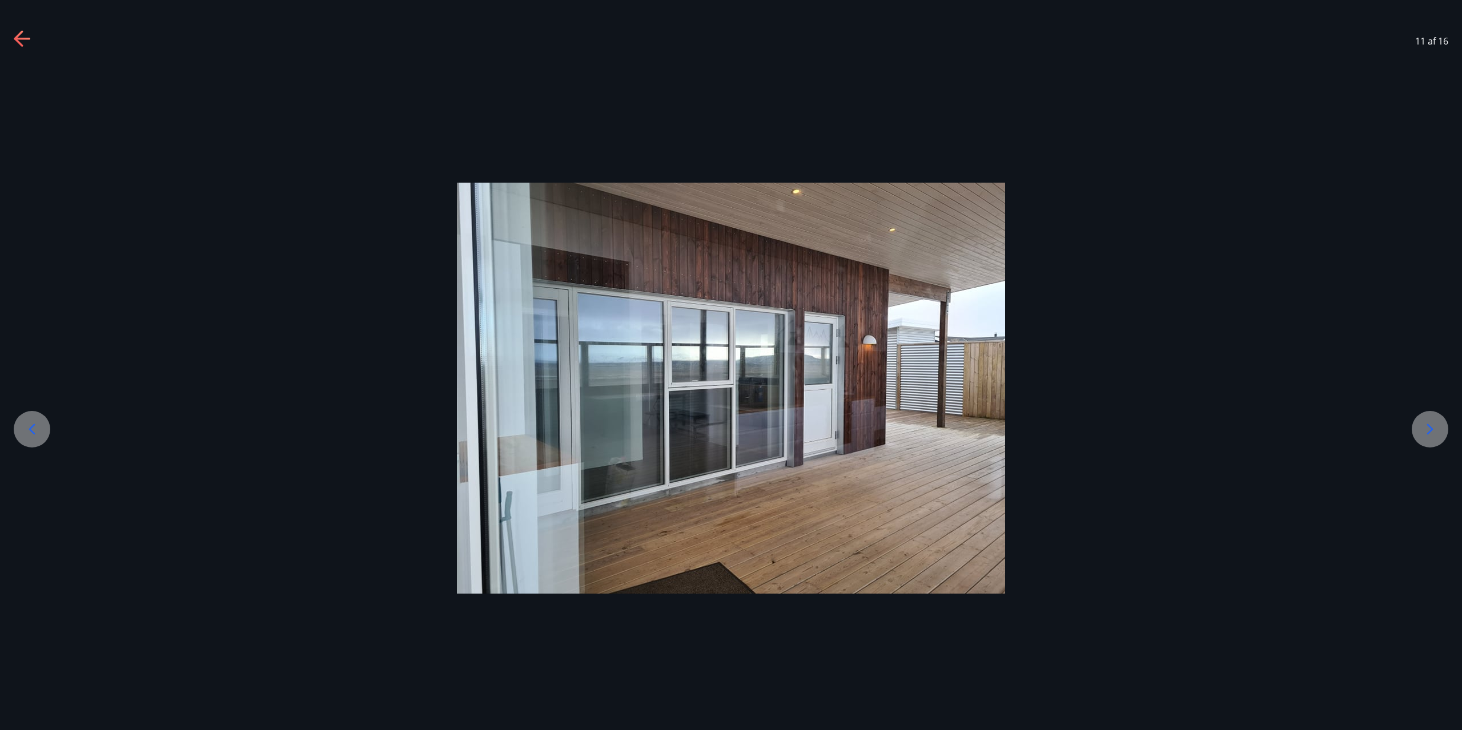
click at [1434, 431] on icon at bounding box center [1430, 429] width 18 height 18
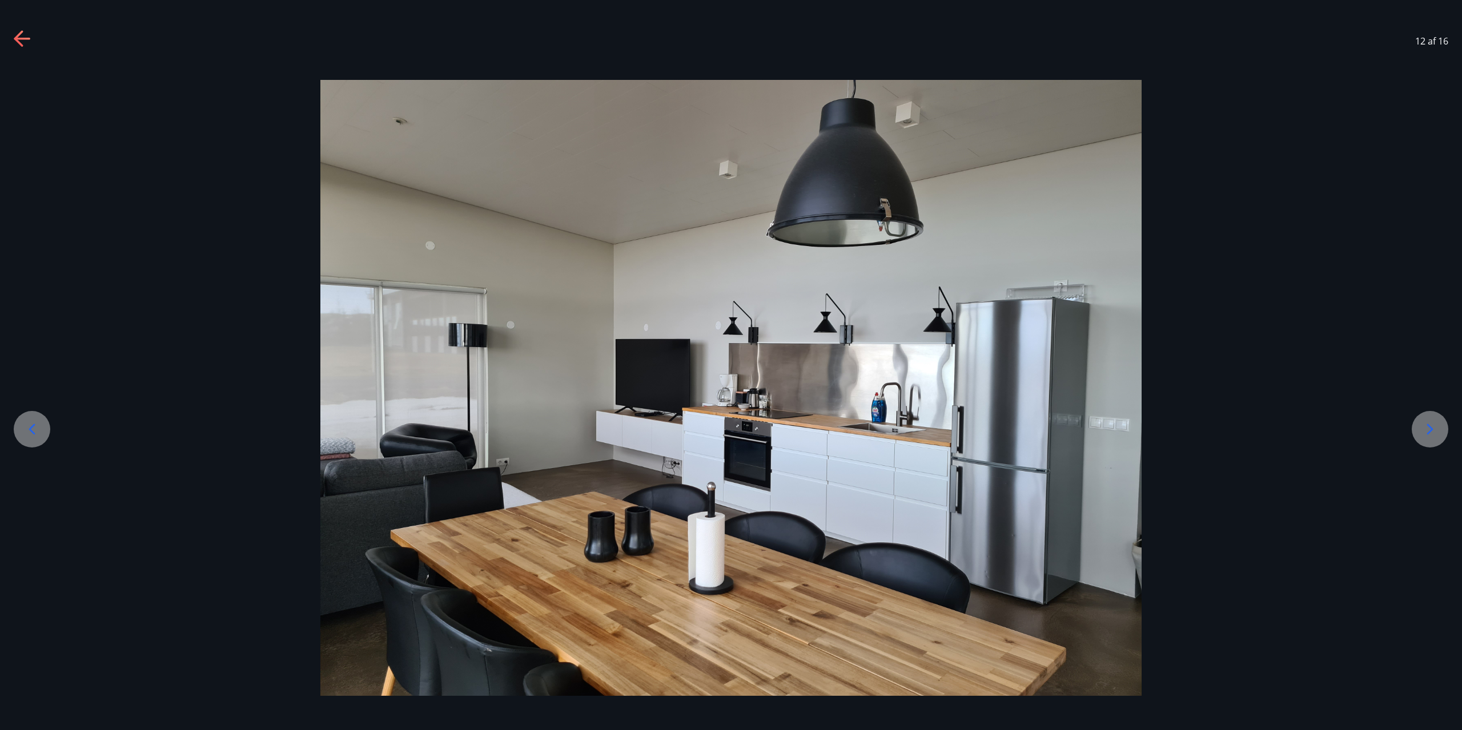
click at [1434, 429] on icon at bounding box center [1430, 429] width 18 height 18
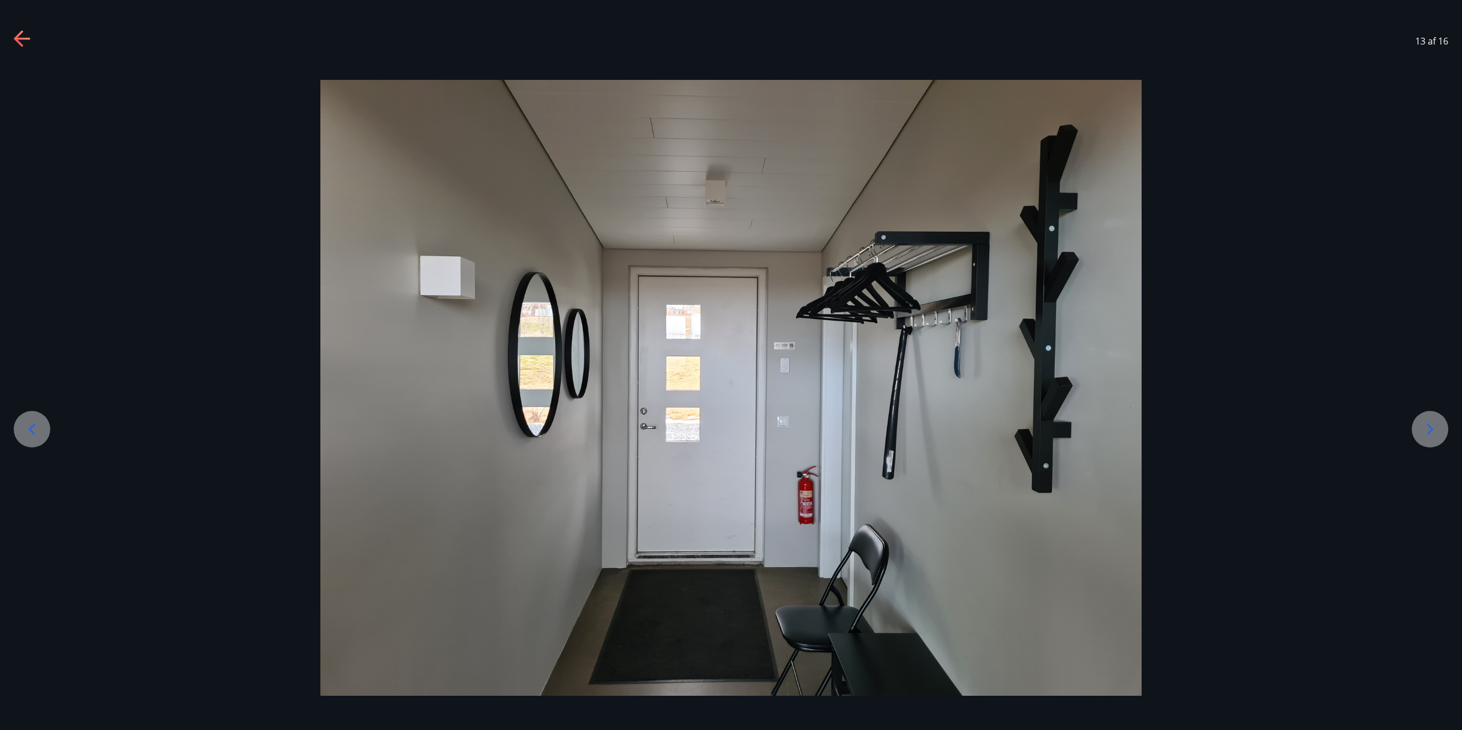
click at [1432, 426] on icon at bounding box center [1430, 429] width 18 height 18
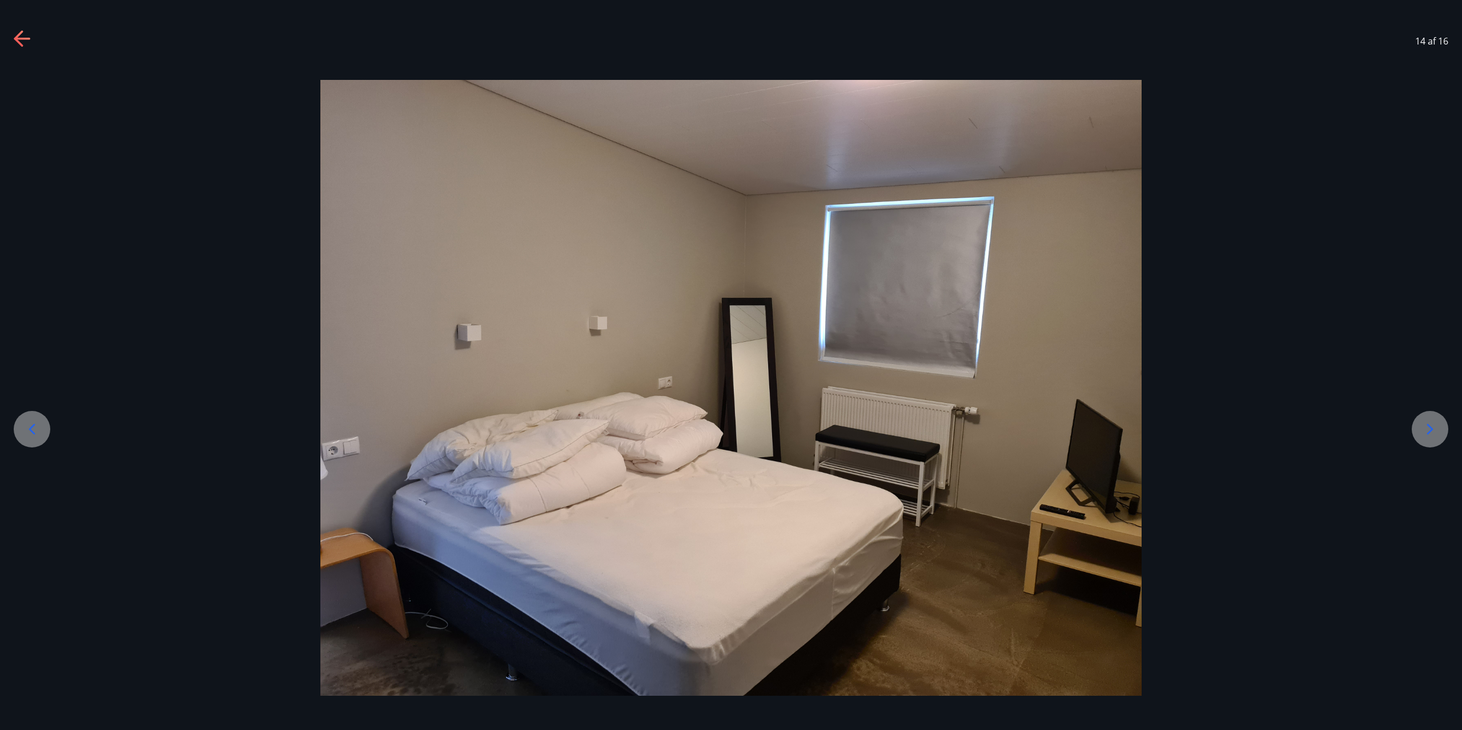
click at [1435, 431] on icon at bounding box center [1430, 429] width 18 height 18
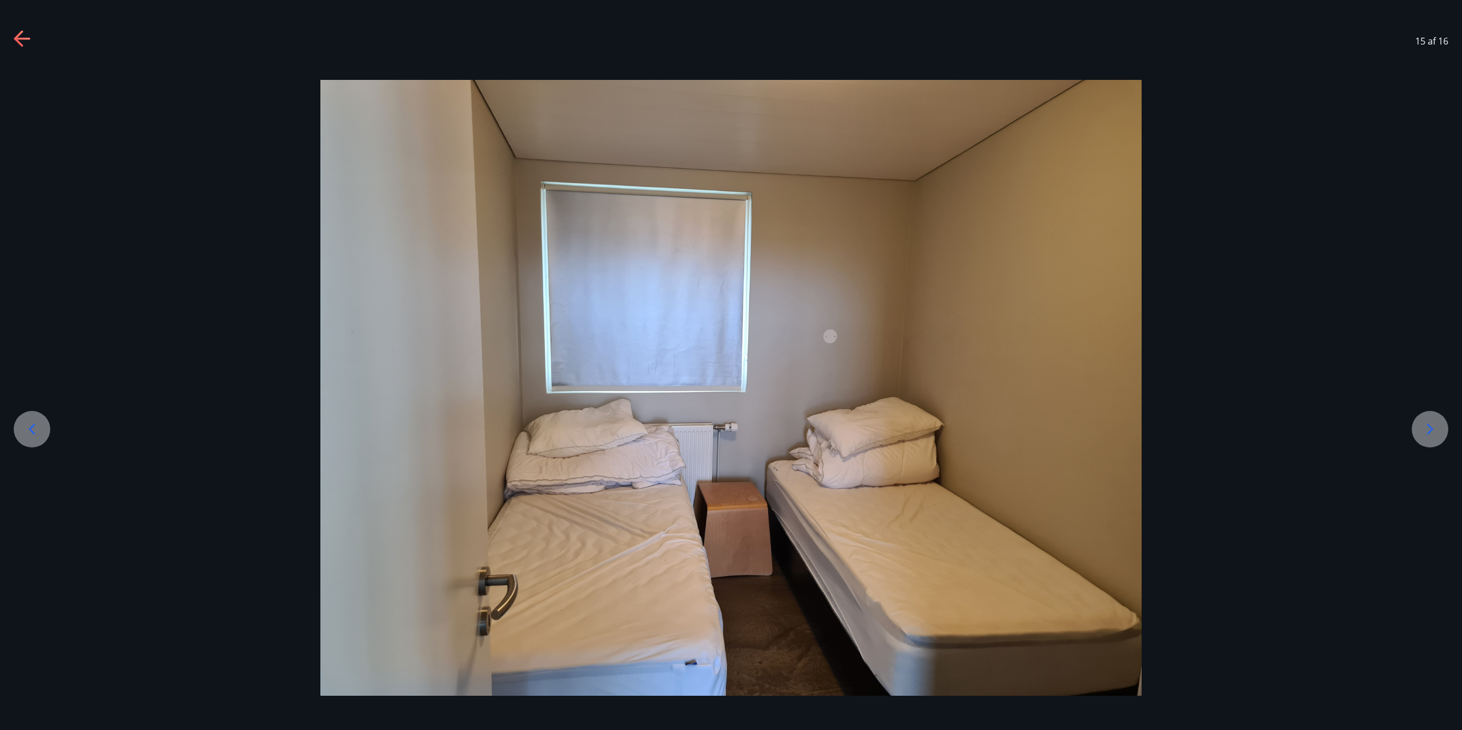
click at [1430, 431] on icon at bounding box center [1430, 429] width 18 height 18
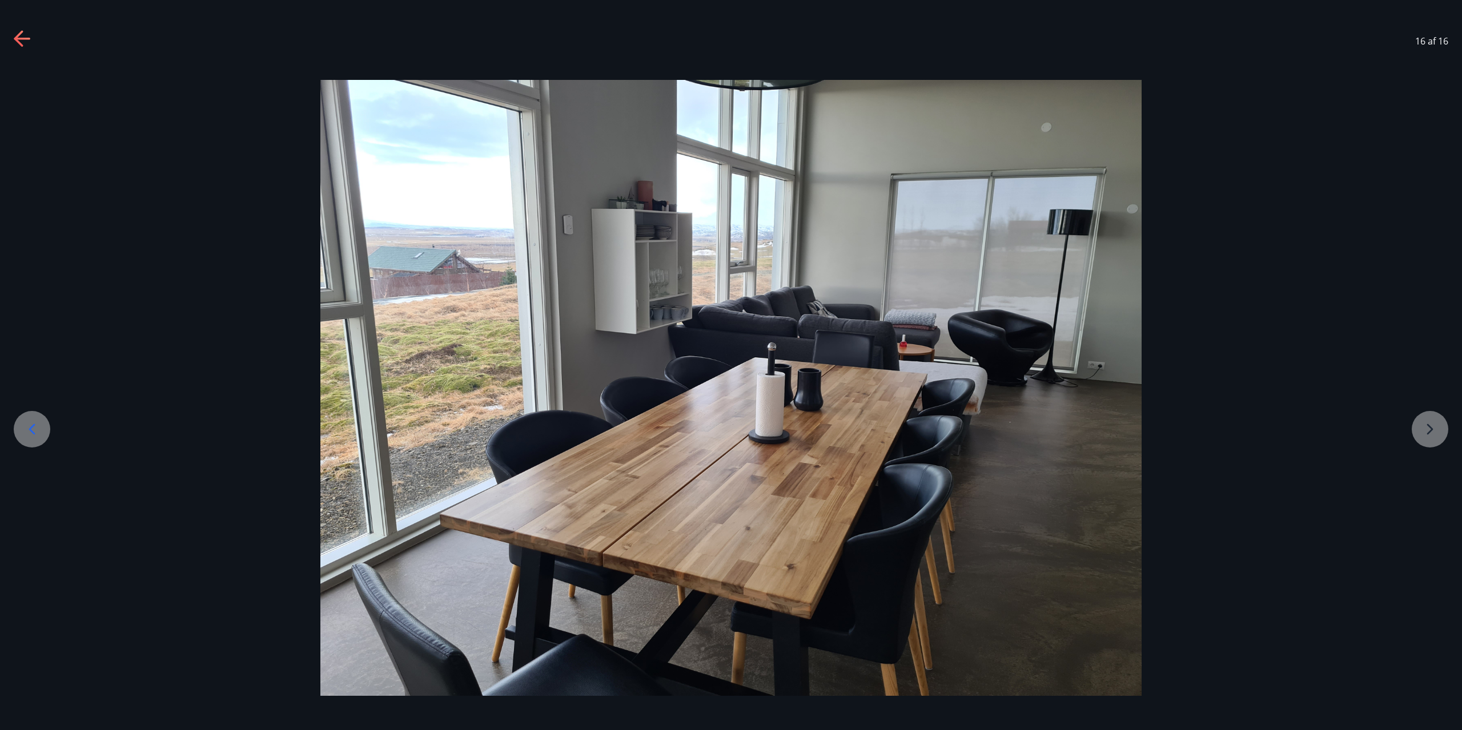
click at [1435, 433] on div at bounding box center [731, 388] width 1462 height 616
click at [1434, 428] on div at bounding box center [732, 388] width 1462 height 616
click at [1434, 429] on div at bounding box center [731, 388] width 1462 height 616
click at [1433, 429] on div at bounding box center [730, 388] width 1462 height 616
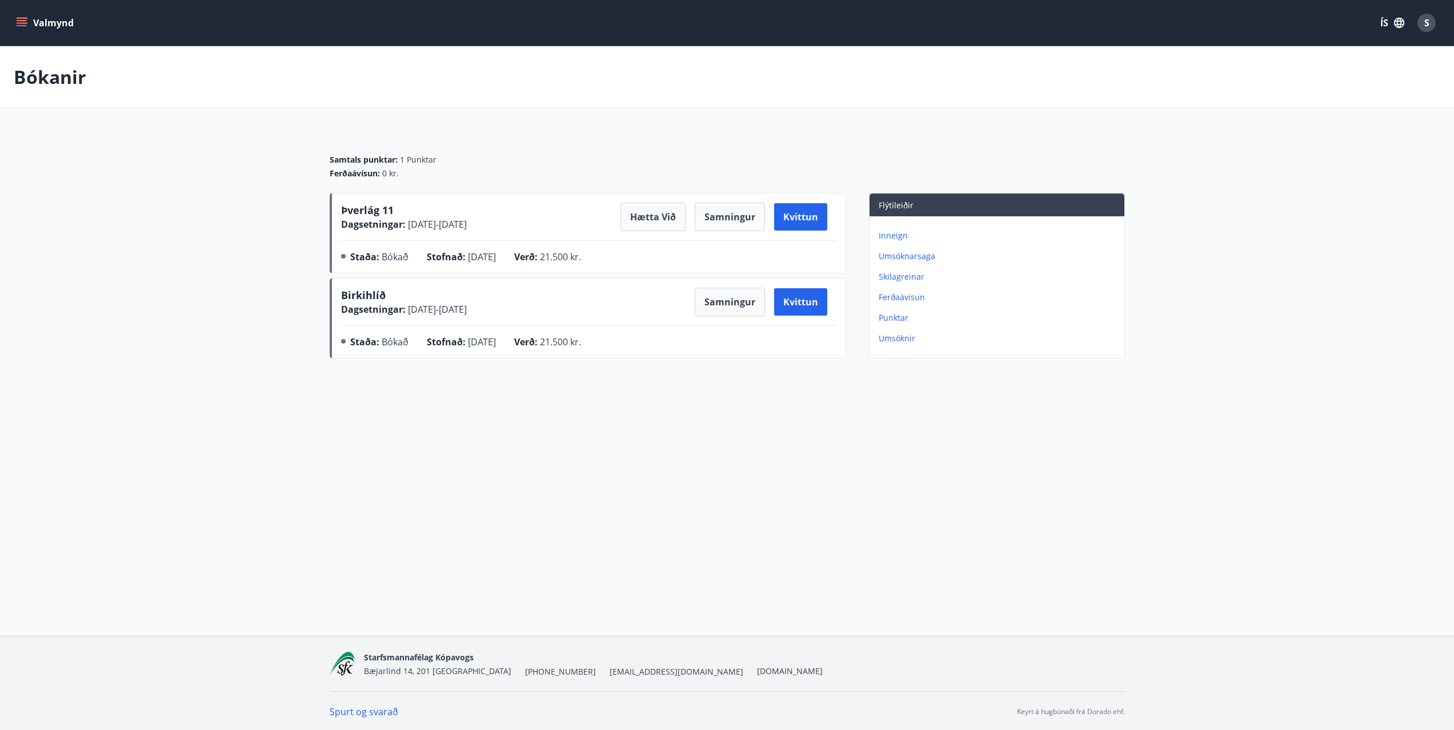
click at [53, 21] on button "Valmynd" at bounding box center [46, 23] width 65 height 21
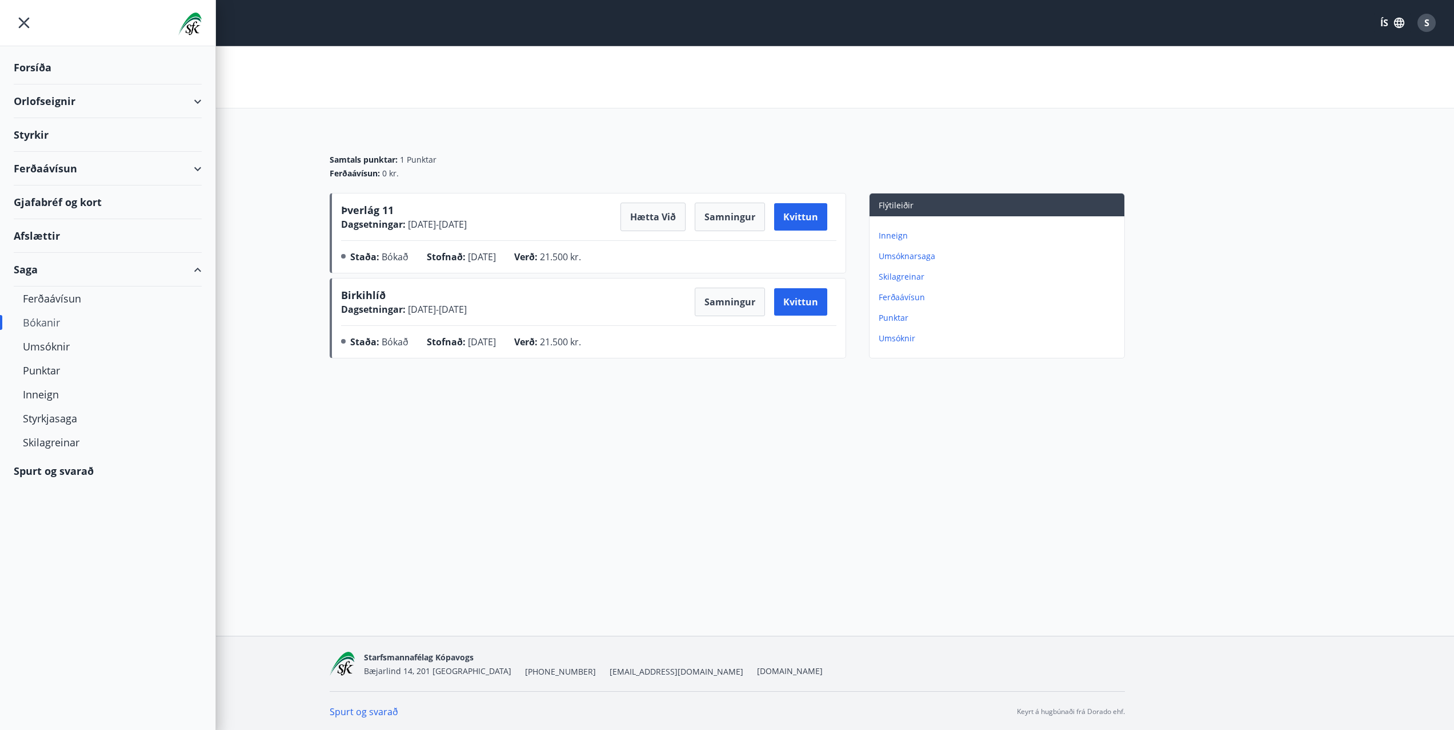
click at [40, 66] on div "Forsíða" at bounding box center [108, 68] width 188 height 34
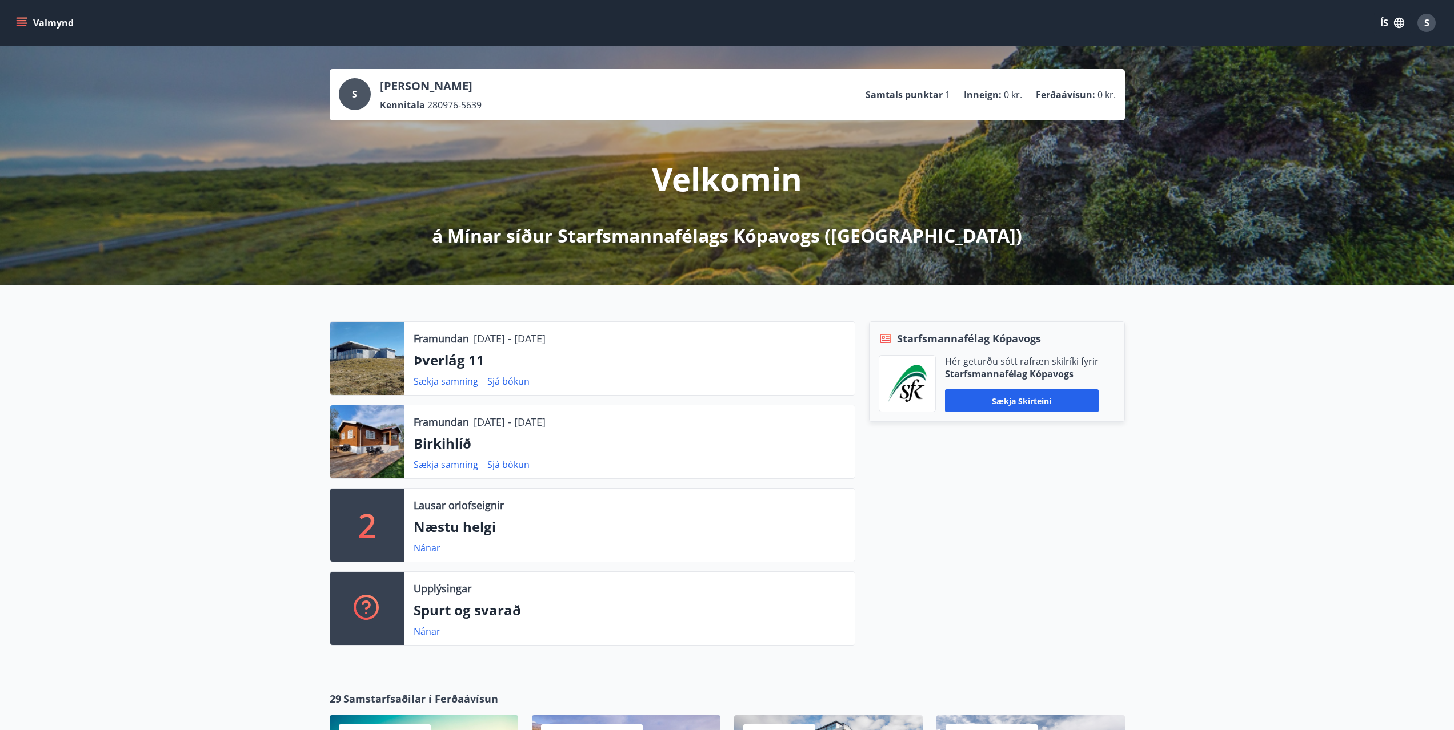
click at [18, 21] on icon "menu" at bounding box center [22, 20] width 10 height 1
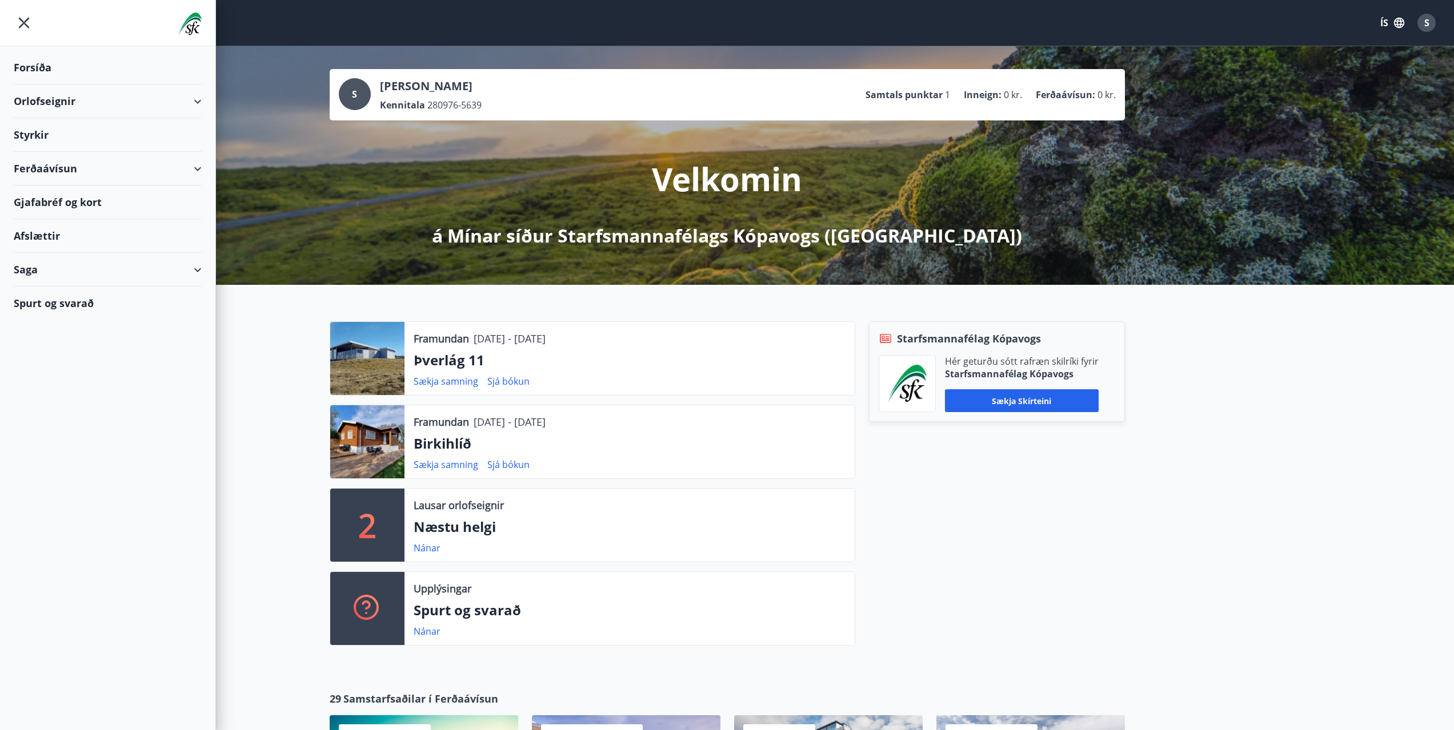
click at [66, 303] on div "Spurt og svarað" at bounding box center [108, 303] width 188 height 33
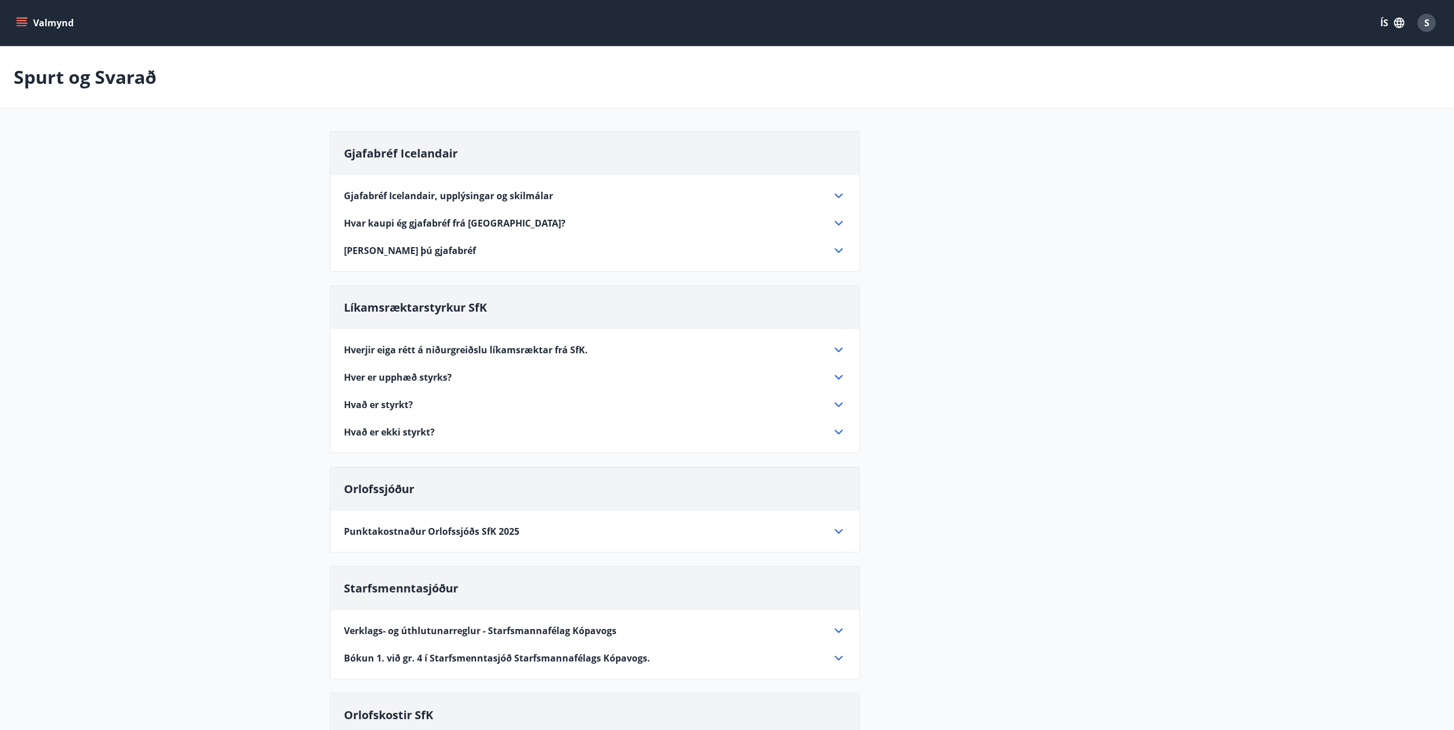
click at [23, 21] on icon "menu" at bounding box center [22, 20] width 10 height 1
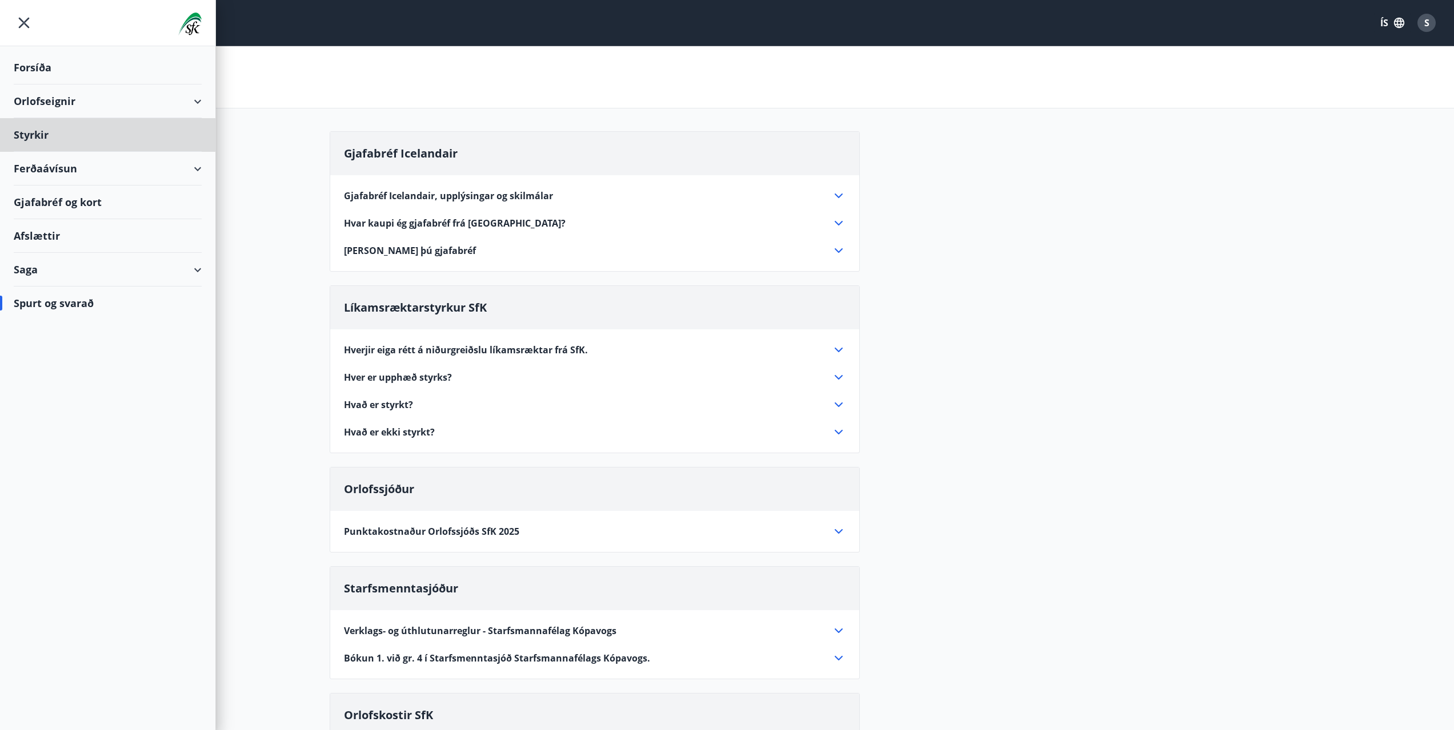
click at [25, 66] on div "Forsíða" at bounding box center [108, 68] width 188 height 34
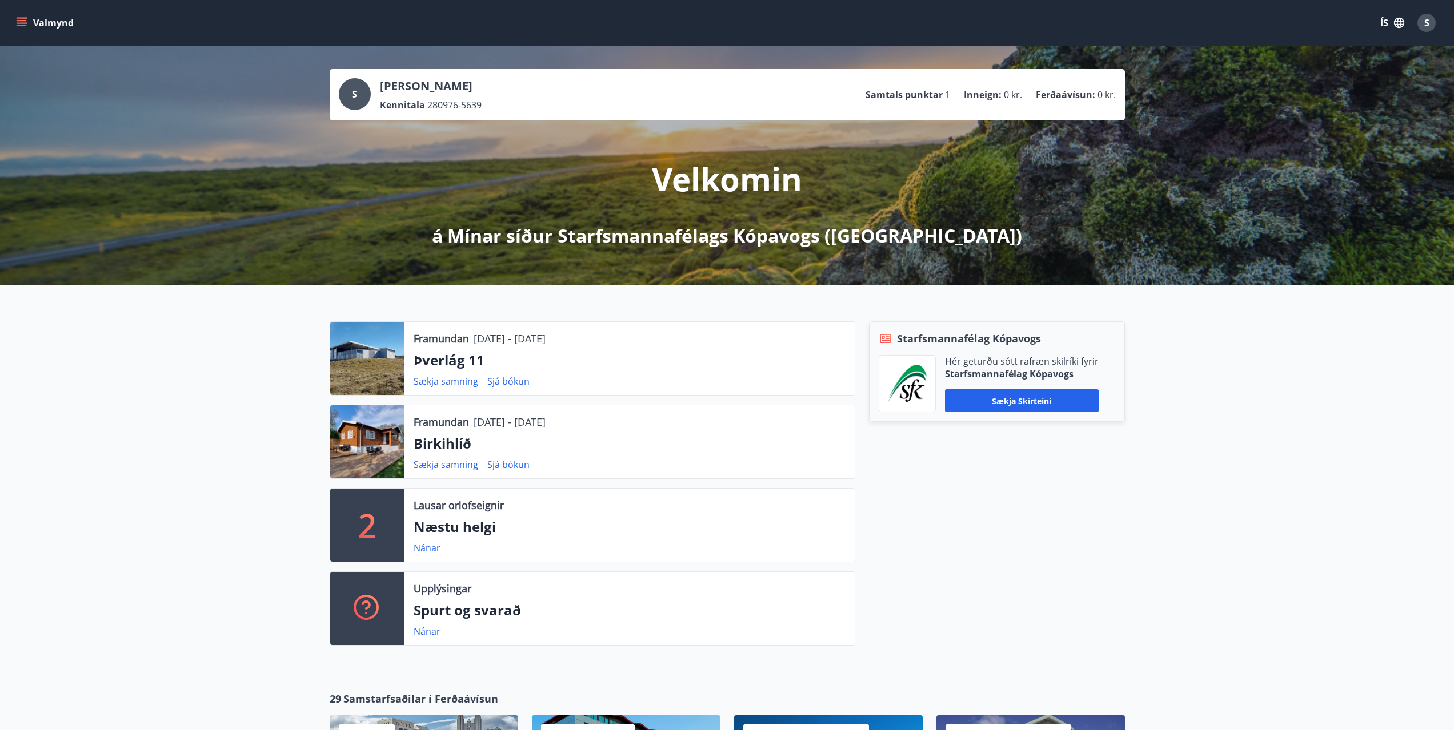
click at [1430, 25] on div "S" at bounding box center [1426, 23] width 18 height 18
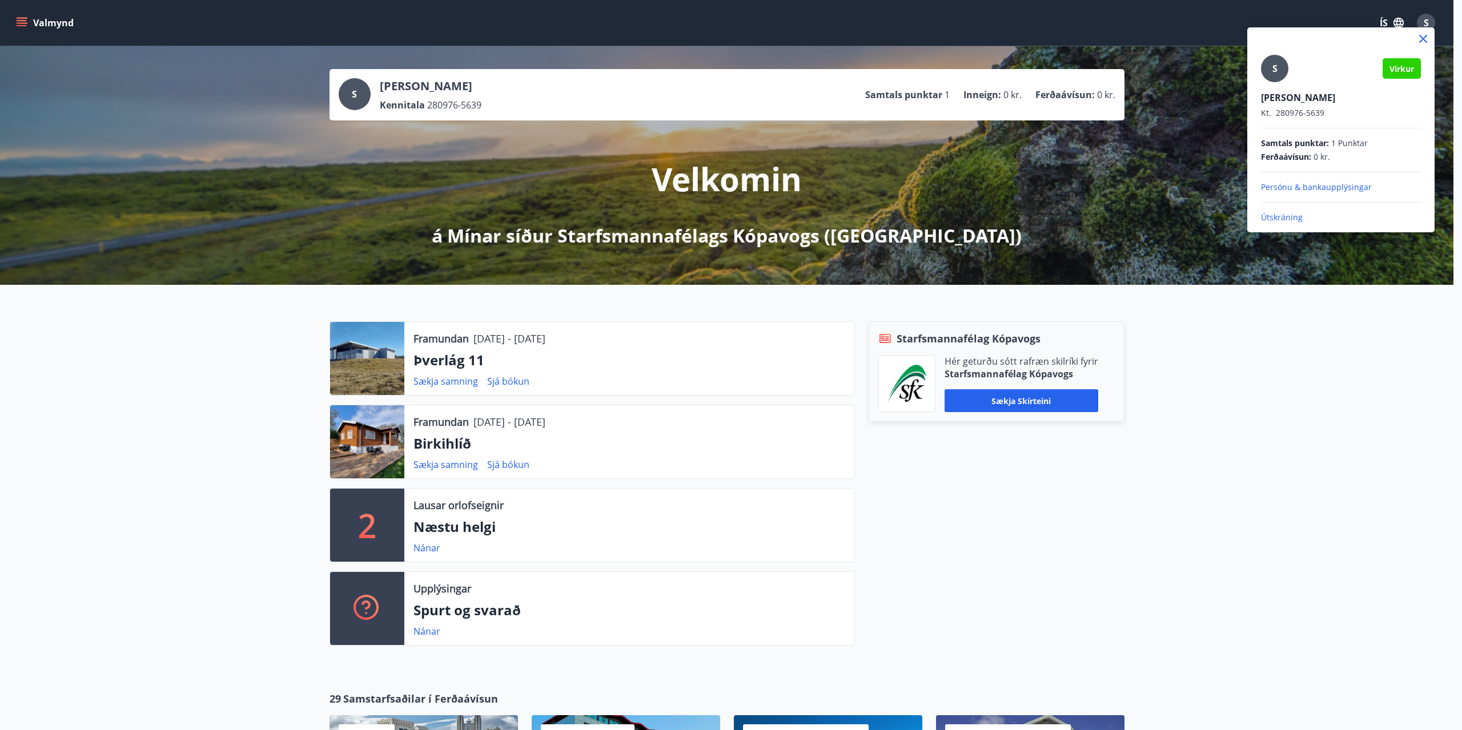
click at [1282, 220] on p "Útskráning" at bounding box center [1341, 217] width 160 height 11
